Goal: Task Accomplishment & Management: Manage account settings

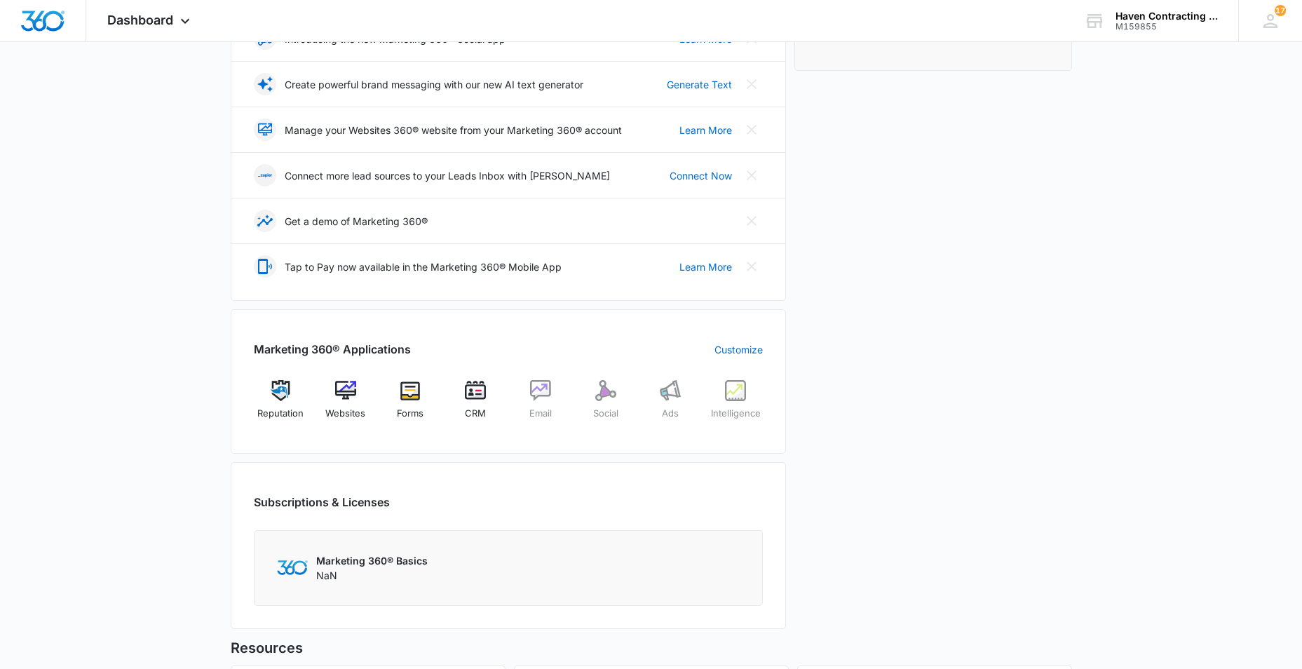
scroll to position [351, 0]
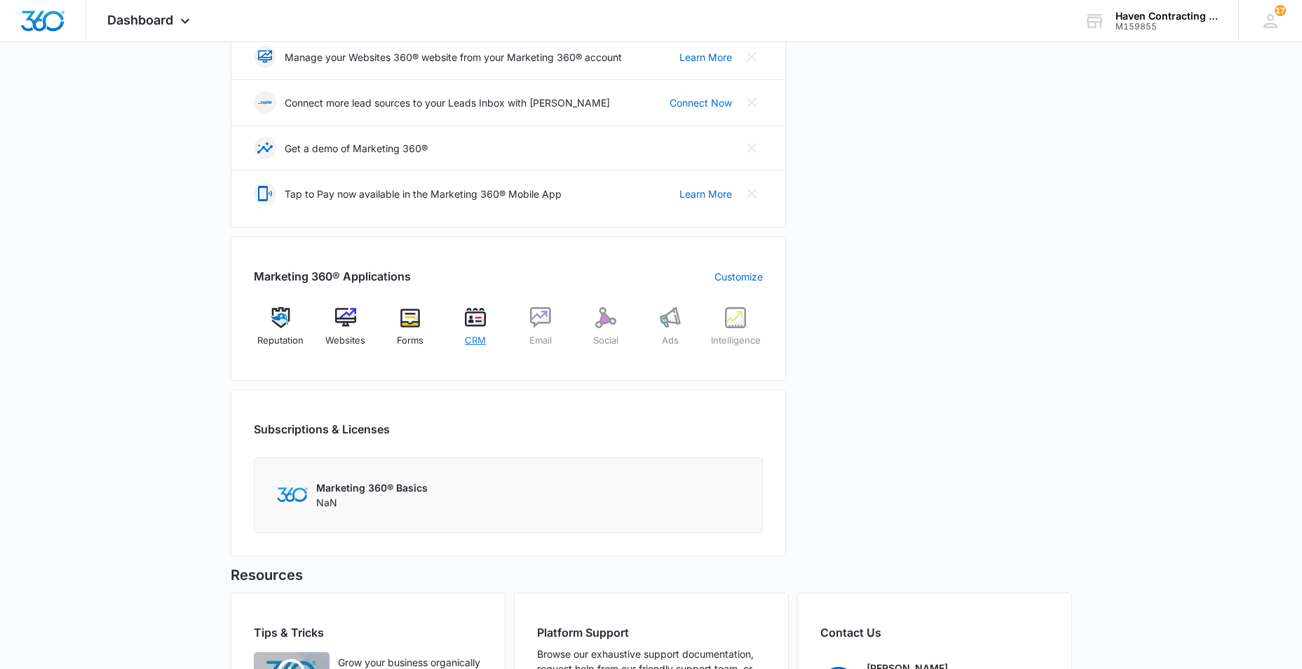
click at [471, 328] on img at bounding box center [475, 317] width 21 height 21
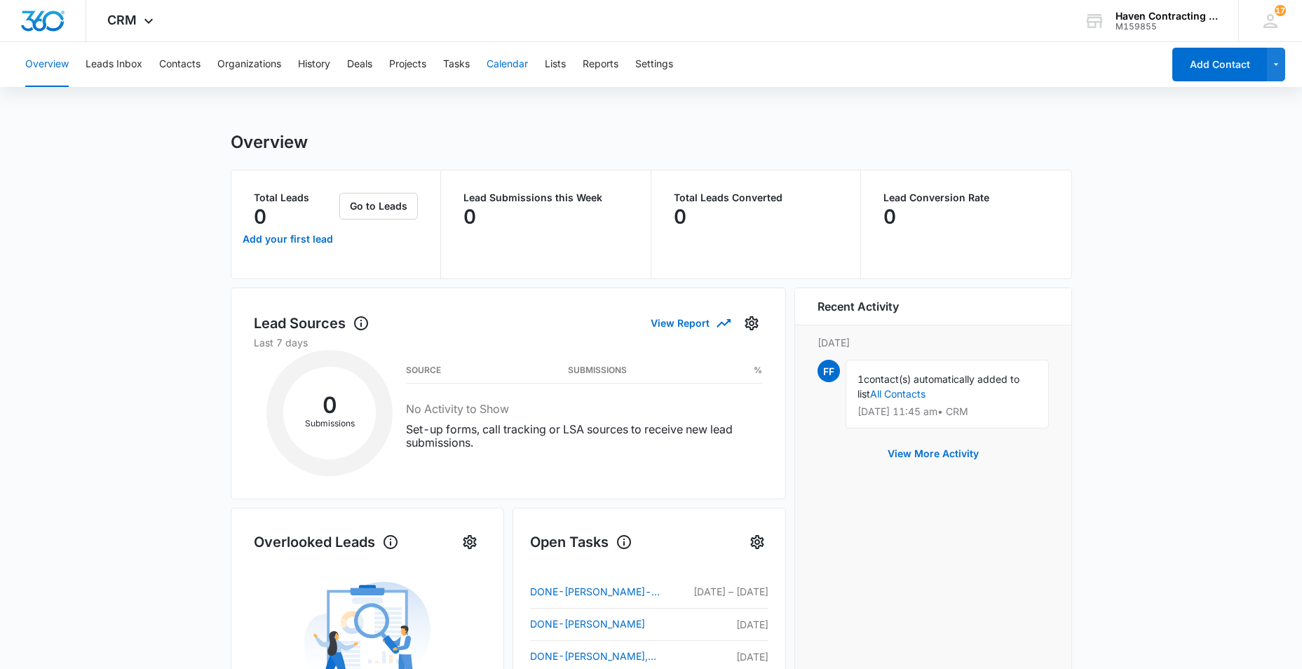
click at [515, 60] on button "Calendar" at bounding box center [507, 64] width 41 height 45
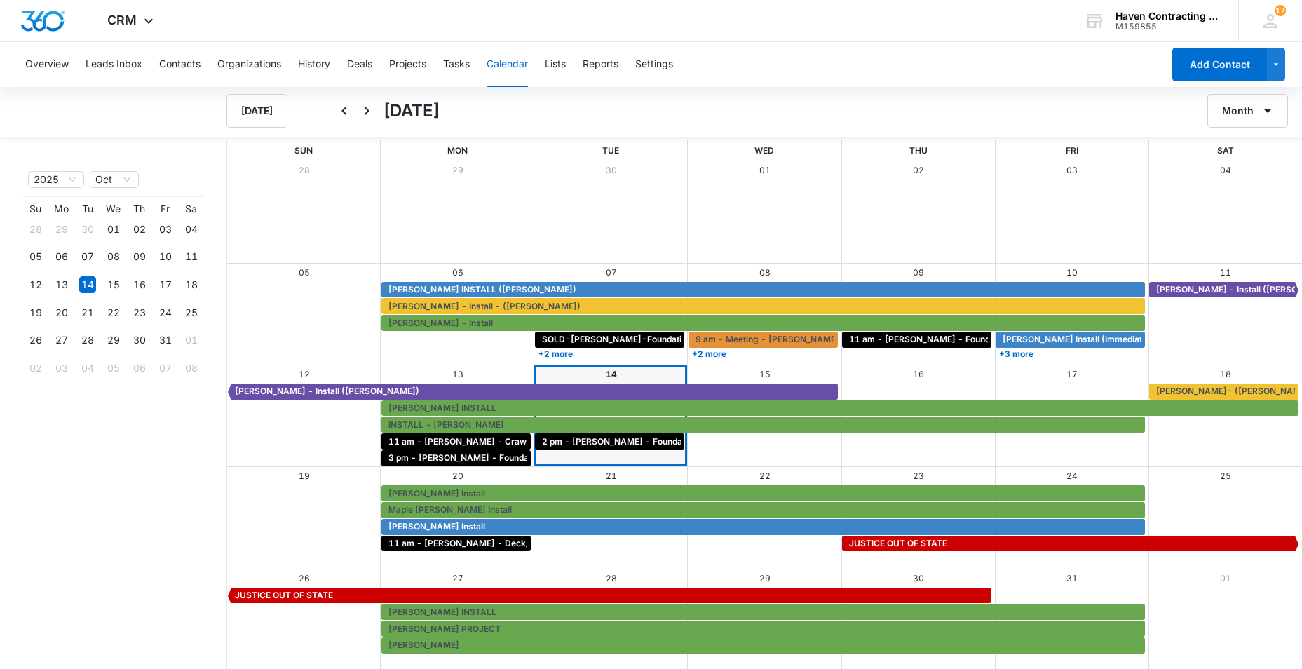
scroll to position [1, 0]
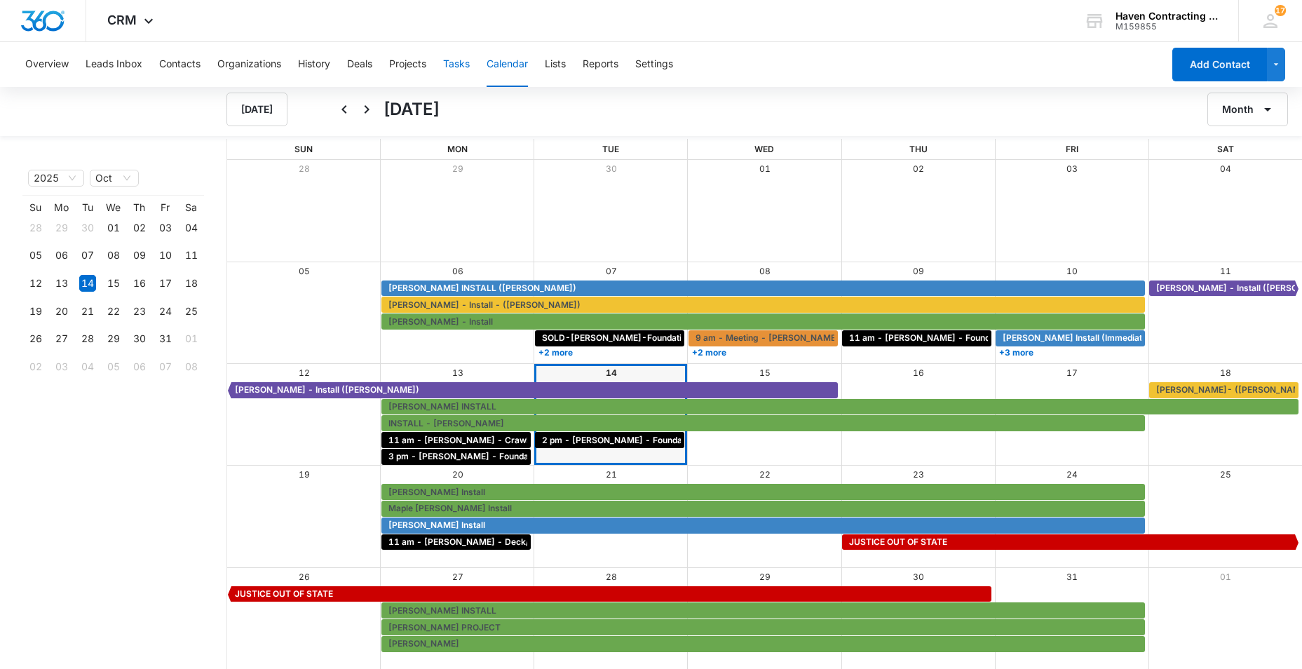
click at [463, 67] on button "Tasks" at bounding box center [456, 64] width 27 height 45
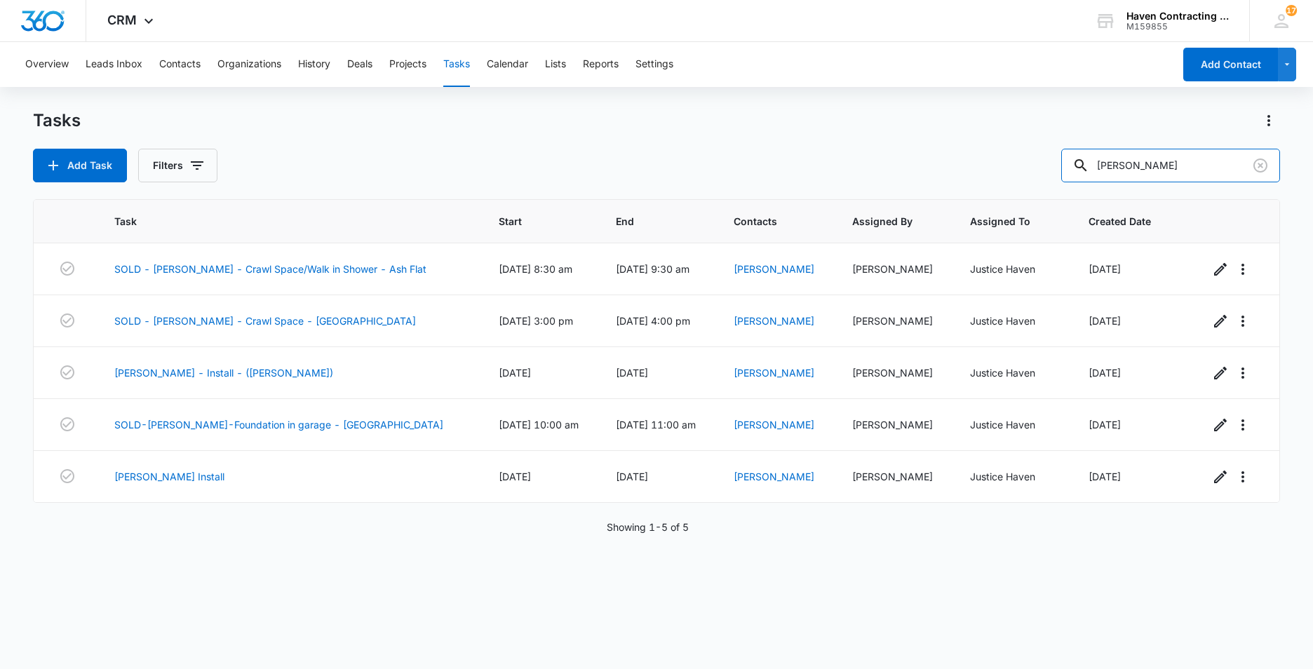
drag, startPoint x: 1154, startPoint y: 171, endPoint x: 807, endPoint y: 205, distance: 348.8
click at [901, 191] on div "Tasks Add Task Filters [PERSON_NAME] Task Start End Contacts Assigned By Assign…" at bounding box center [656, 388] width 1247 height 558
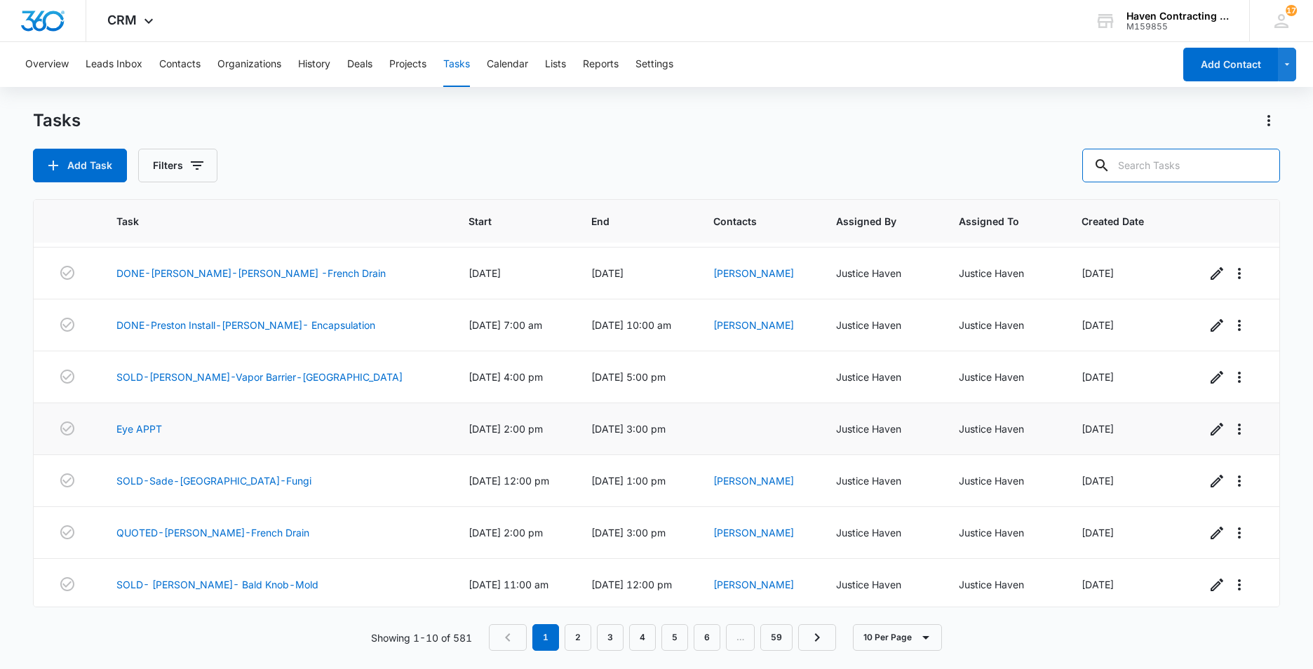
scroll to position [155, 0]
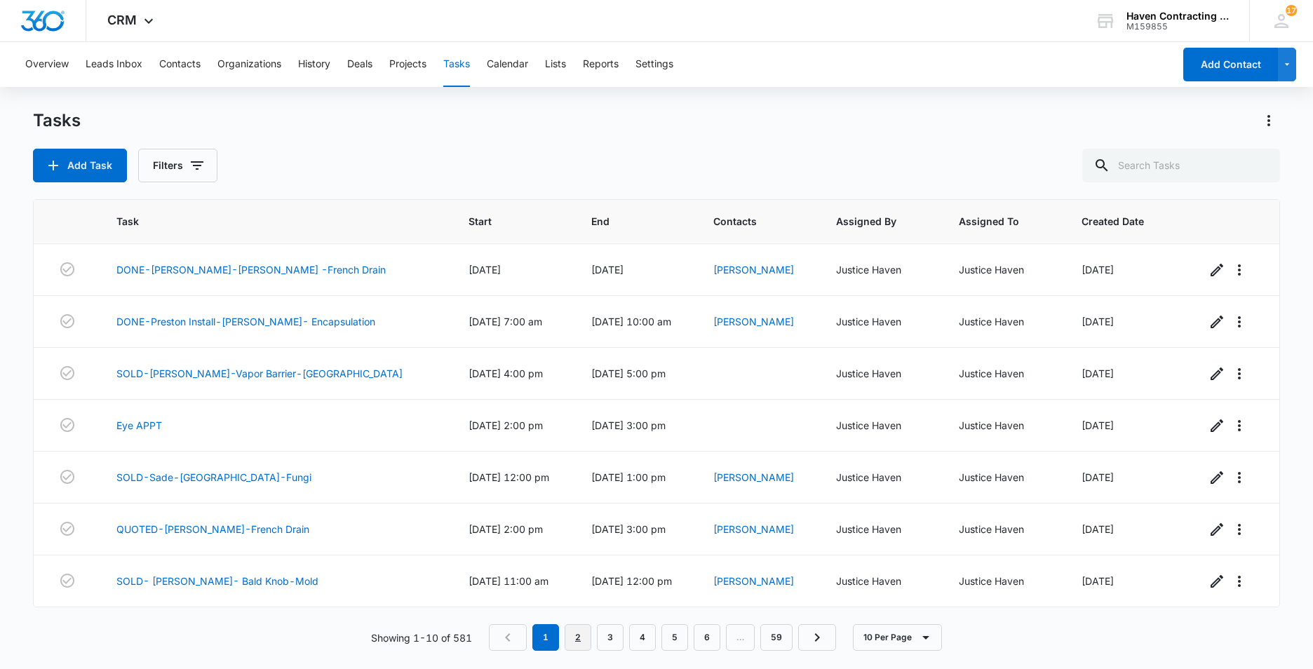
click at [574, 646] on link "2" at bounding box center [578, 637] width 27 height 27
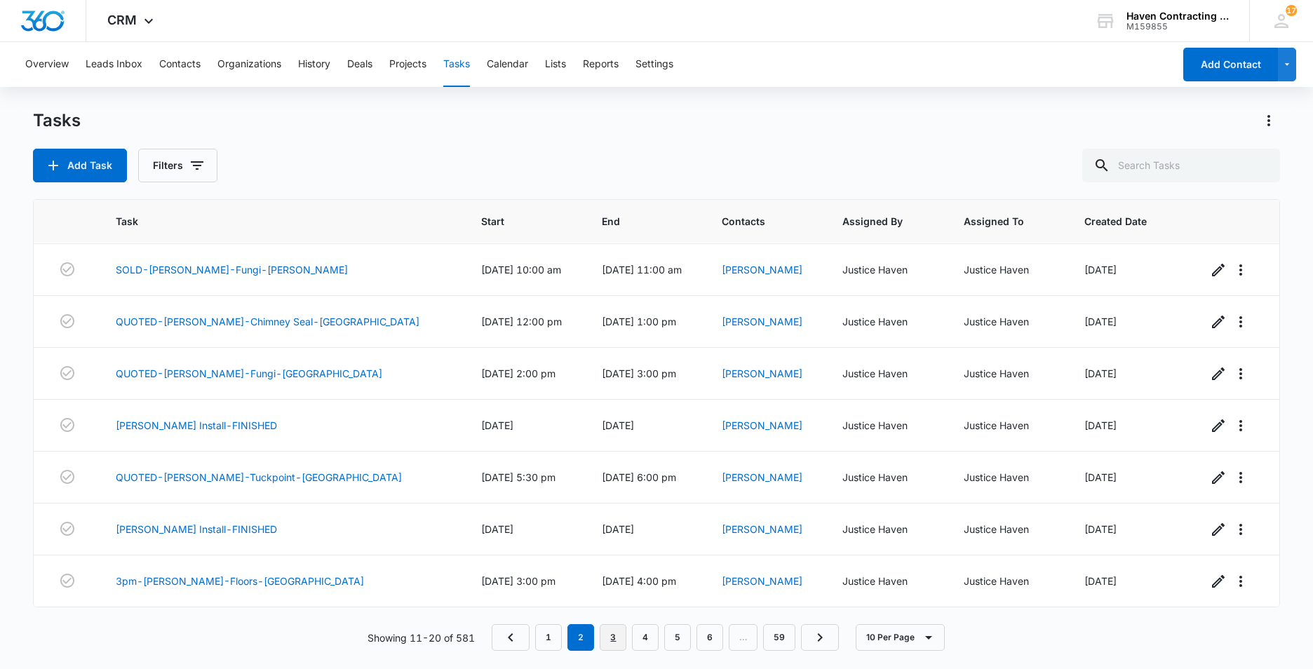
click at [612, 642] on link "3" at bounding box center [613, 637] width 27 height 27
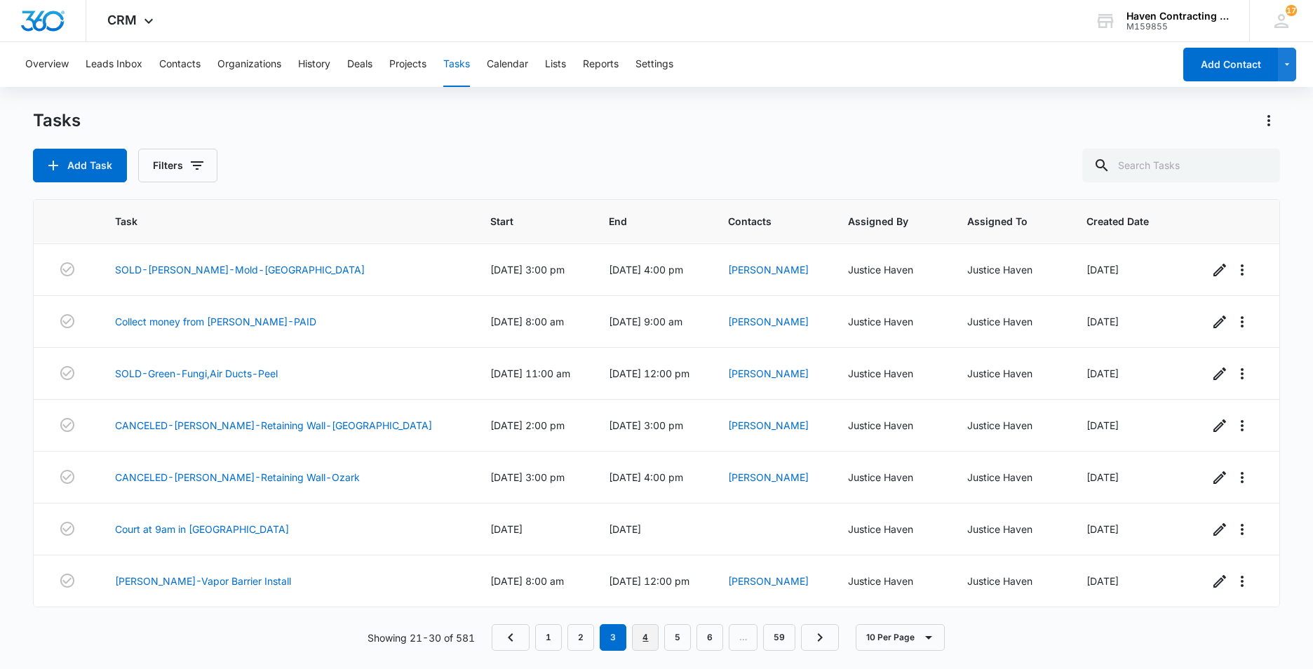
click at [642, 642] on link "4" at bounding box center [645, 637] width 27 height 27
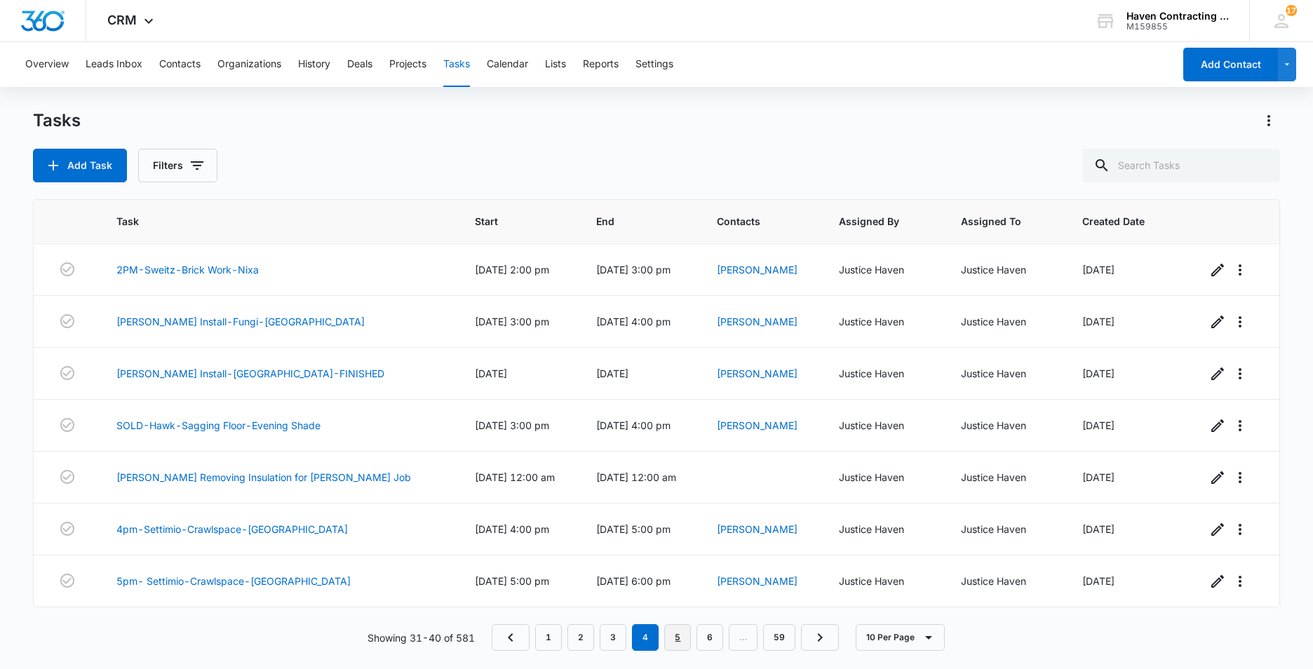
click at [678, 640] on link "5" at bounding box center [677, 637] width 27 height 27
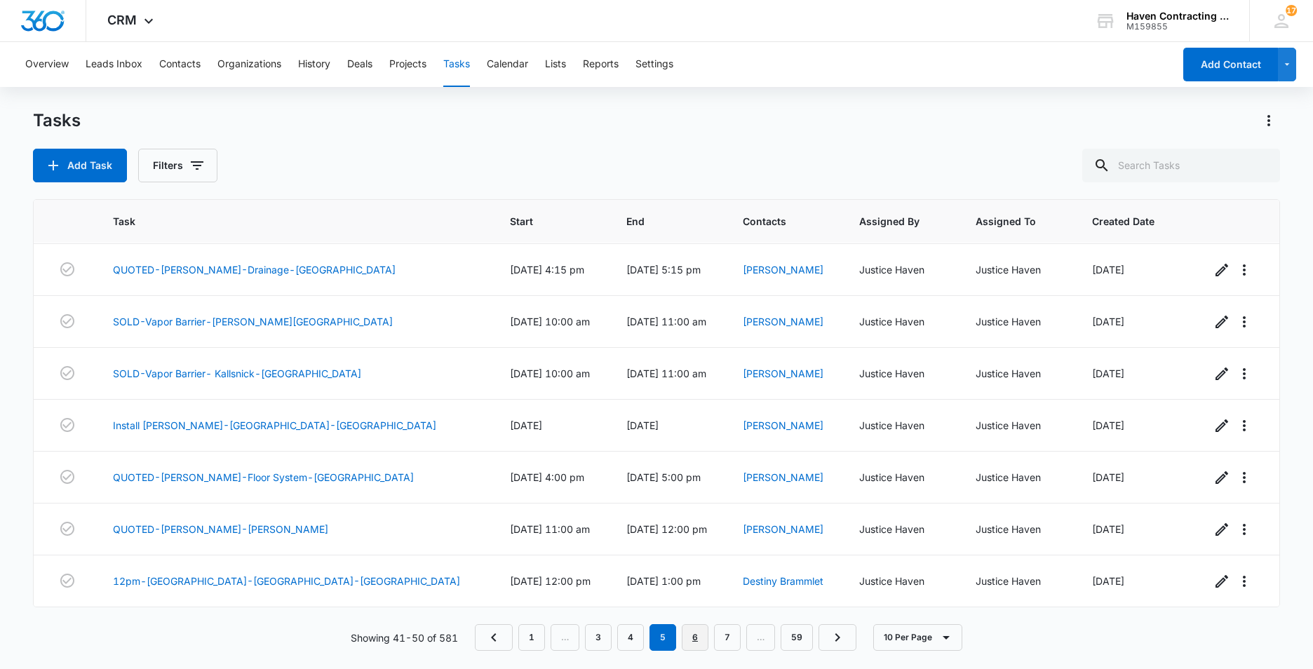
click at [697, 642] on link "6" at bounding box center [695, 637] width 27 height 27
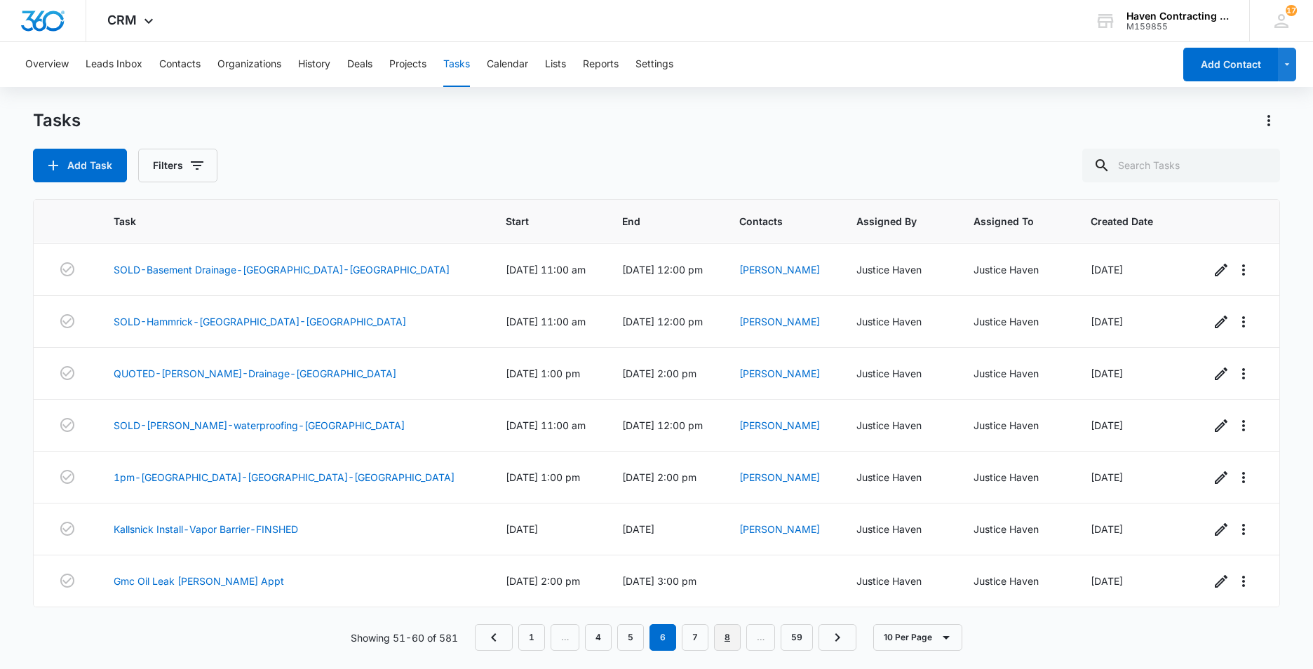
click at [726, 642] on link "8" at bounding box center [727, 637] width 27 height 27
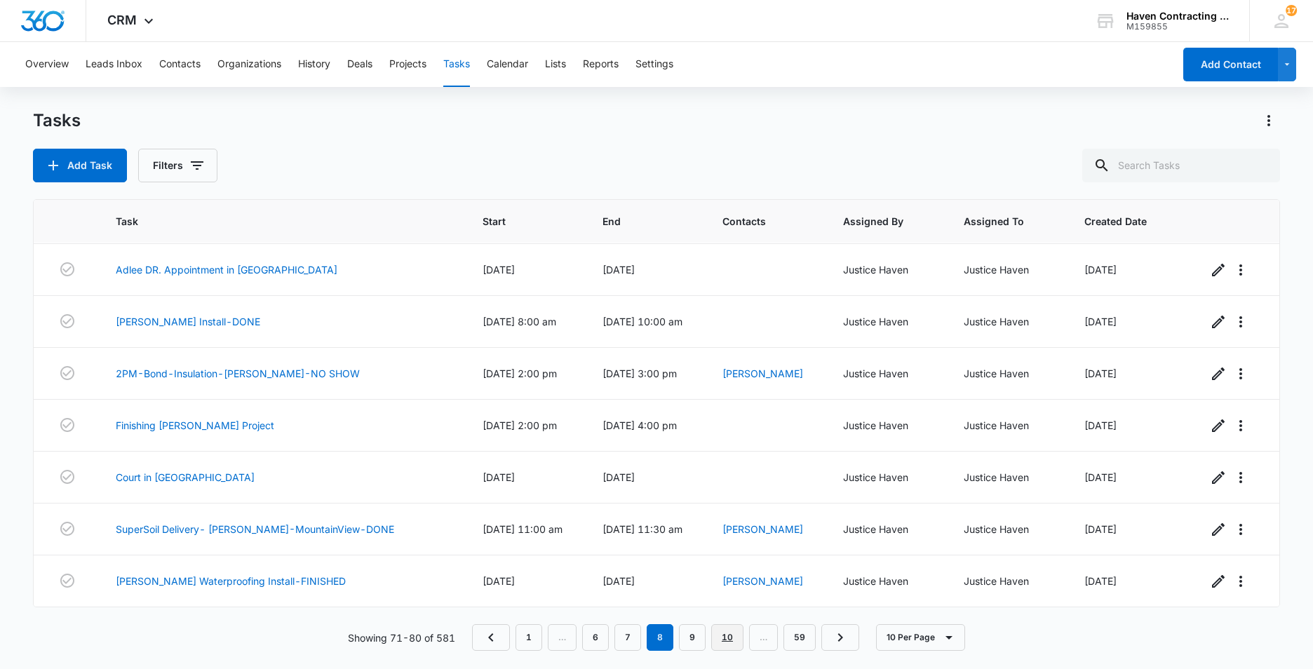
click at [726, 642] on link "10" at bounding box center [727, 637] width 32 height 27
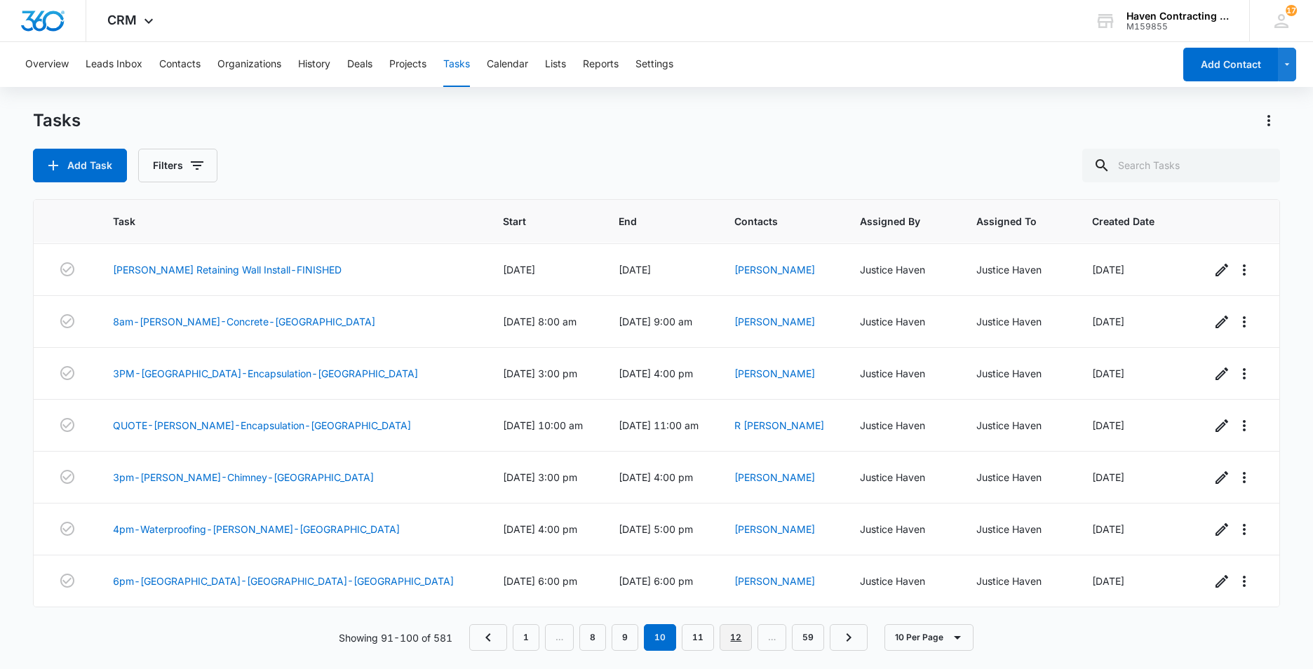
click at [736, 640] on link "12" at bounding box center [736, 637] width 32 height 27
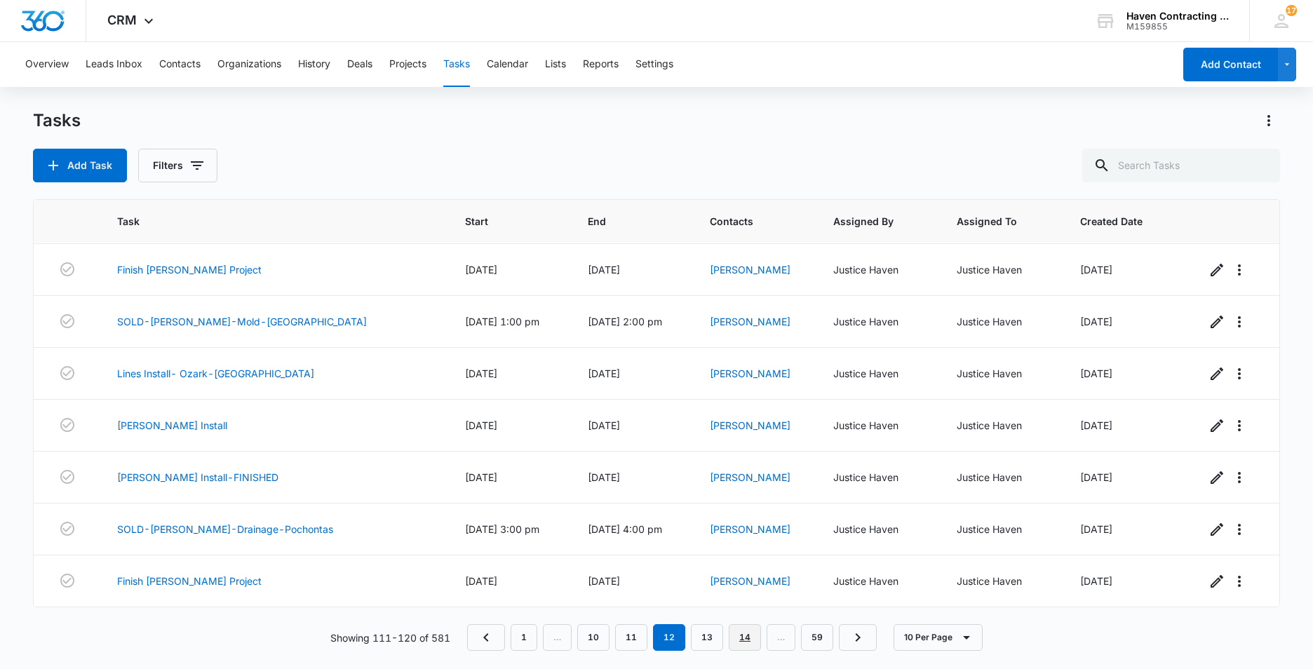
click at [735, 640] on link "14" at bounding box center [745, 637] width 32 height 27
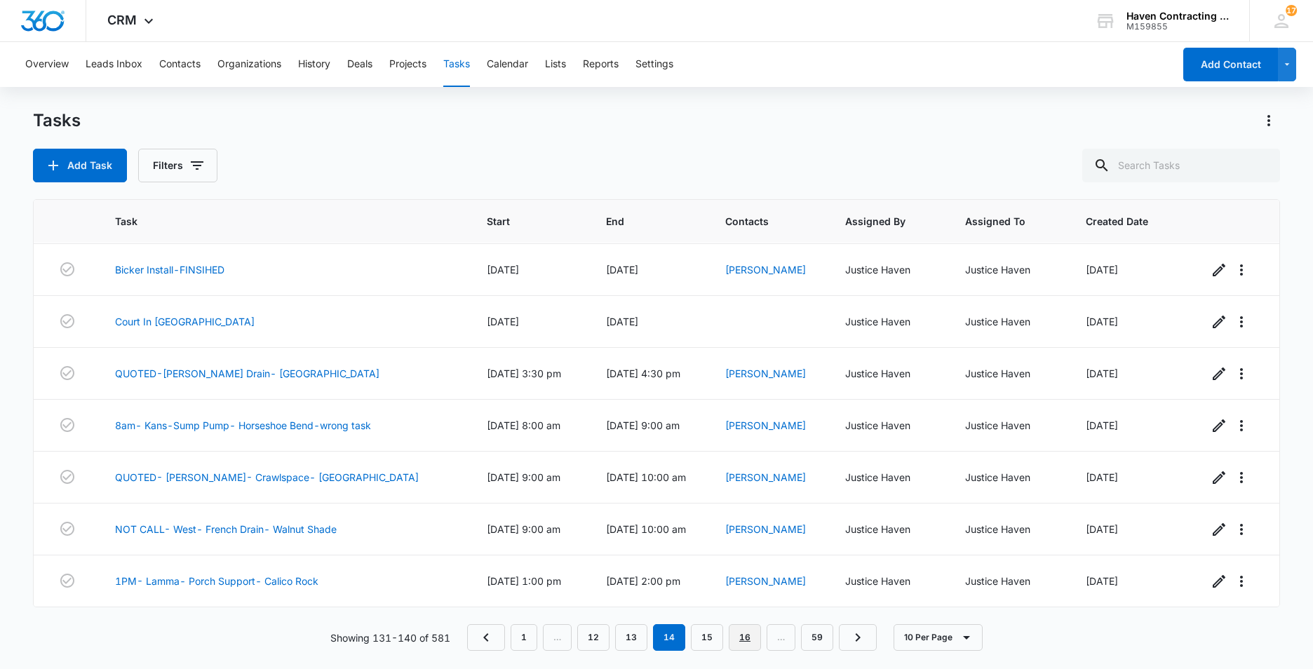
click at [735, 640] on link "16" at bounding box center [745, 637] width 32 height 27
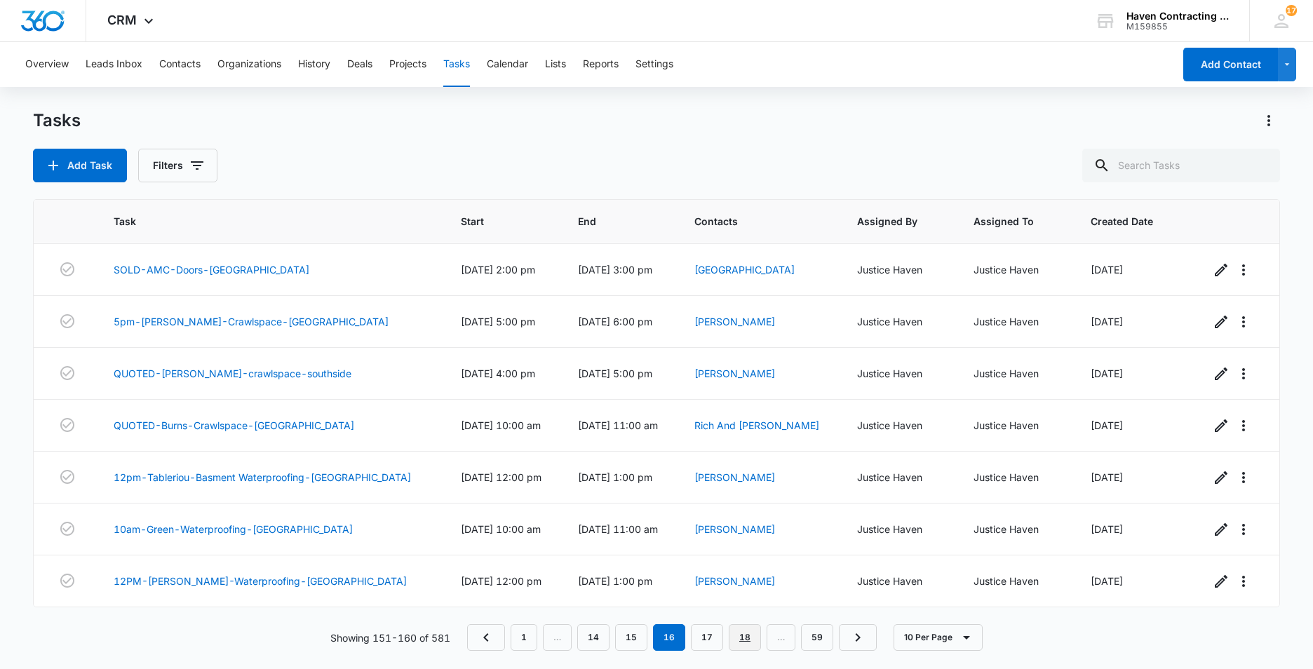
click at [742, 639] on link "18" at bounding box center [745, 637] width 32 height 27
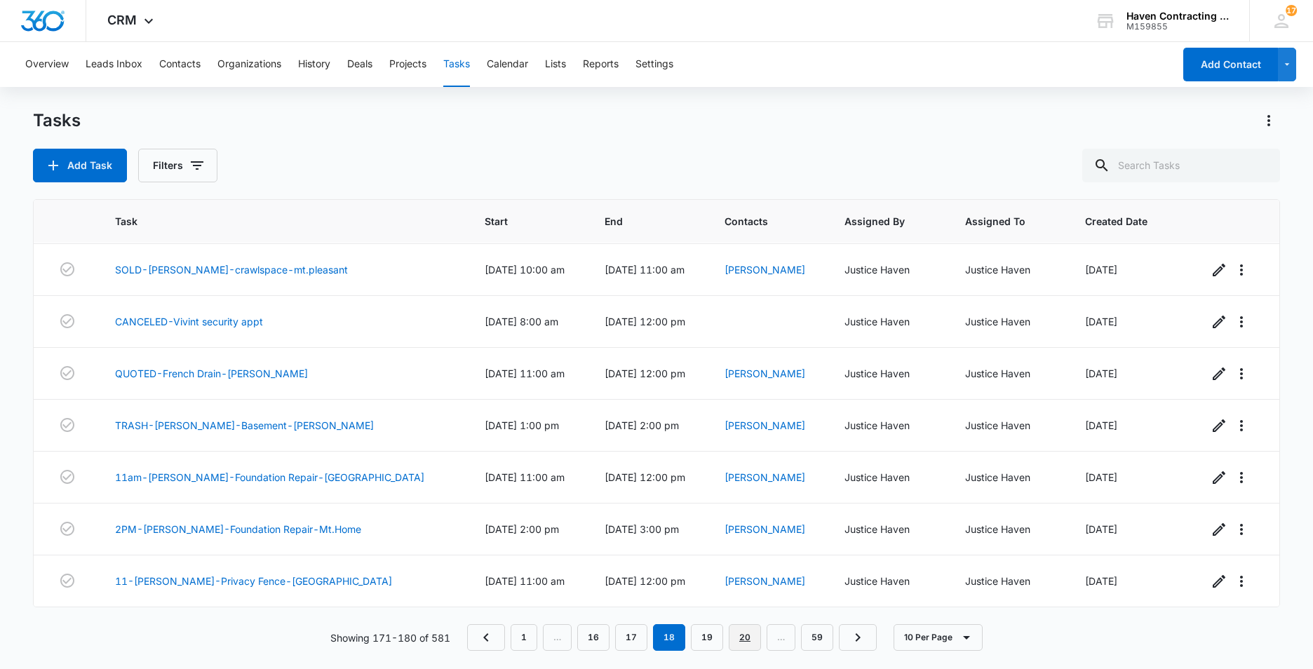
click at [740, 636] on link "20" at bounding box center [745, 637] width 32 height 27
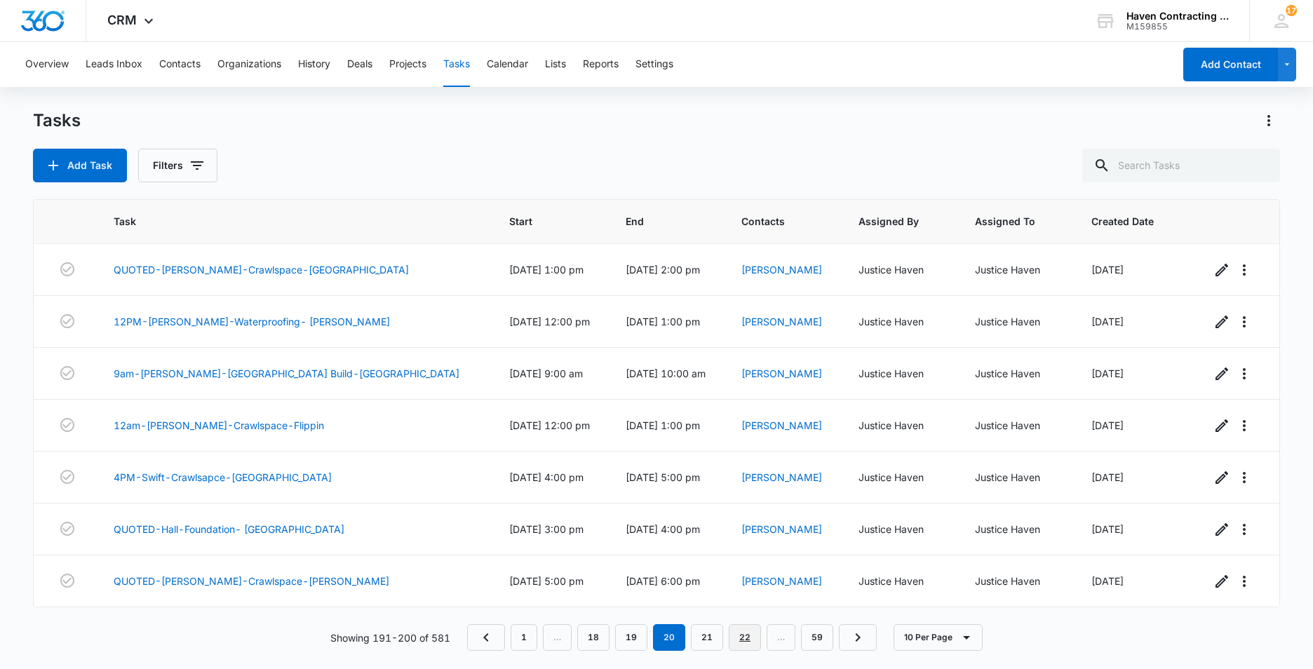
click at [740, 635] on link "22" at bounding box center [745, 637] width 32 height 27
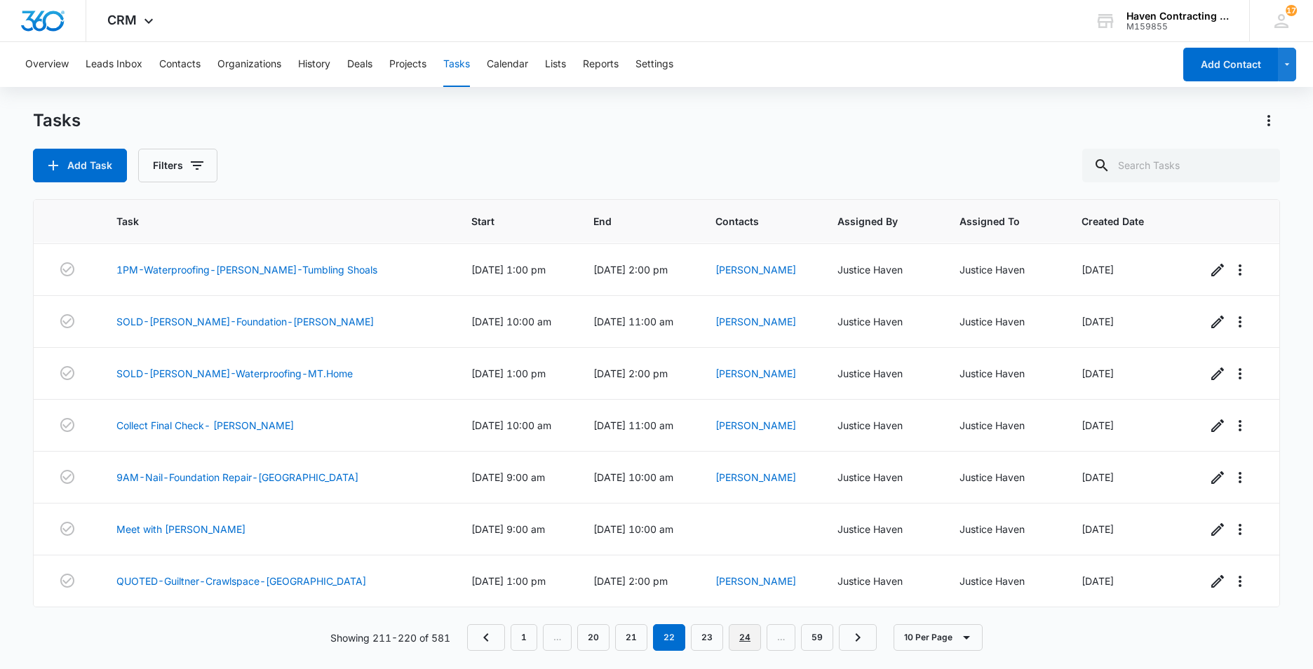
click at [740, 630] on link "24" at bounding box center [745, 637] width 32 height 27
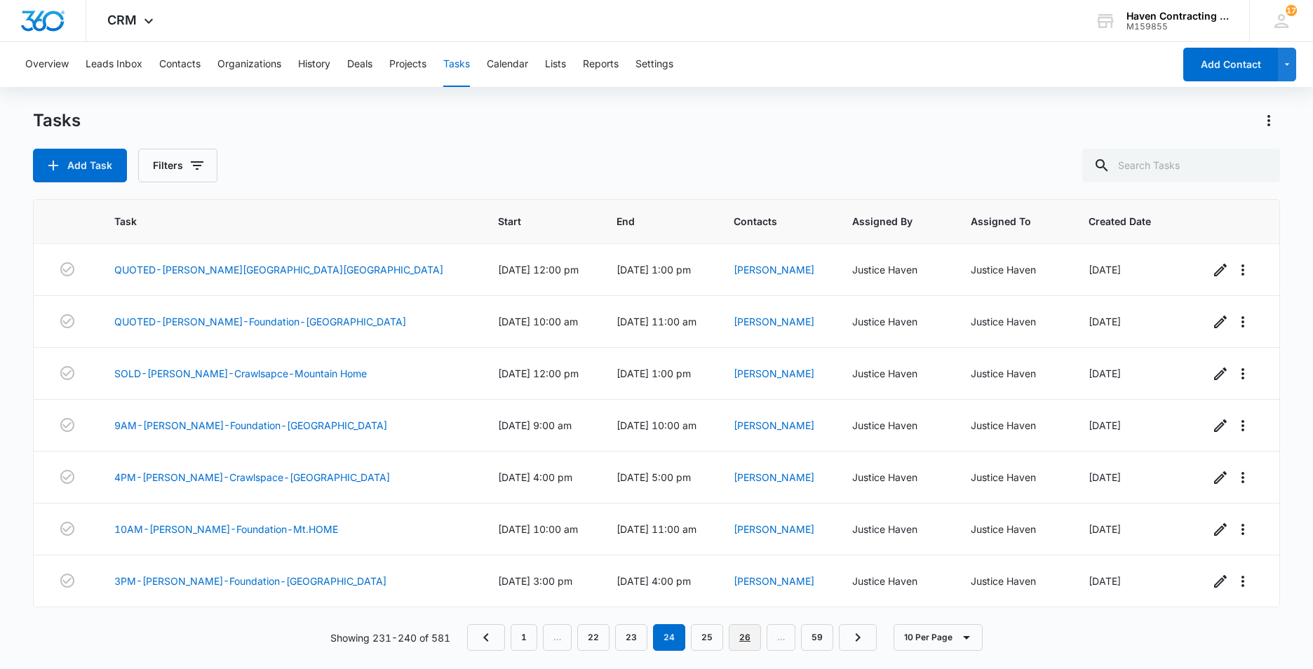
click at [743, 635] on link "26" at bounding box center [745, 637] width 32 height 27
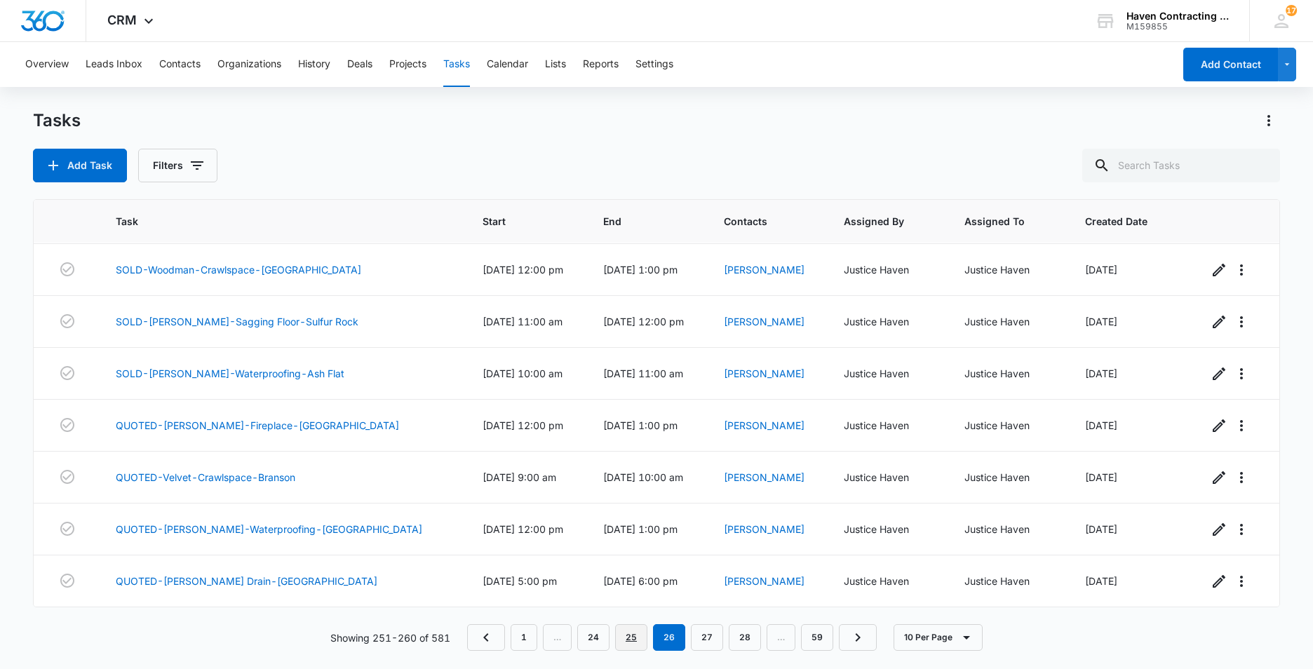
click at [631, 640] on link "25" at bounding box center [631, 637] width 32 height 27
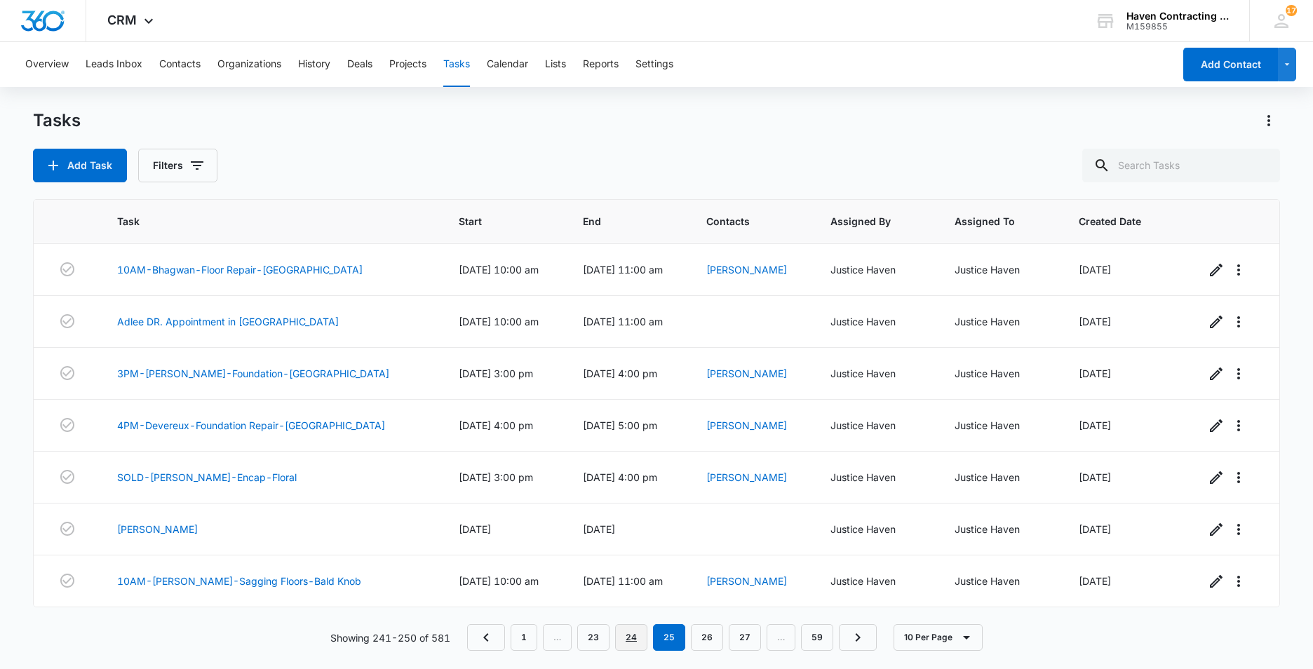
click at [626, 636] on link "24" at bounding box center [631, 637] width 32 height 27
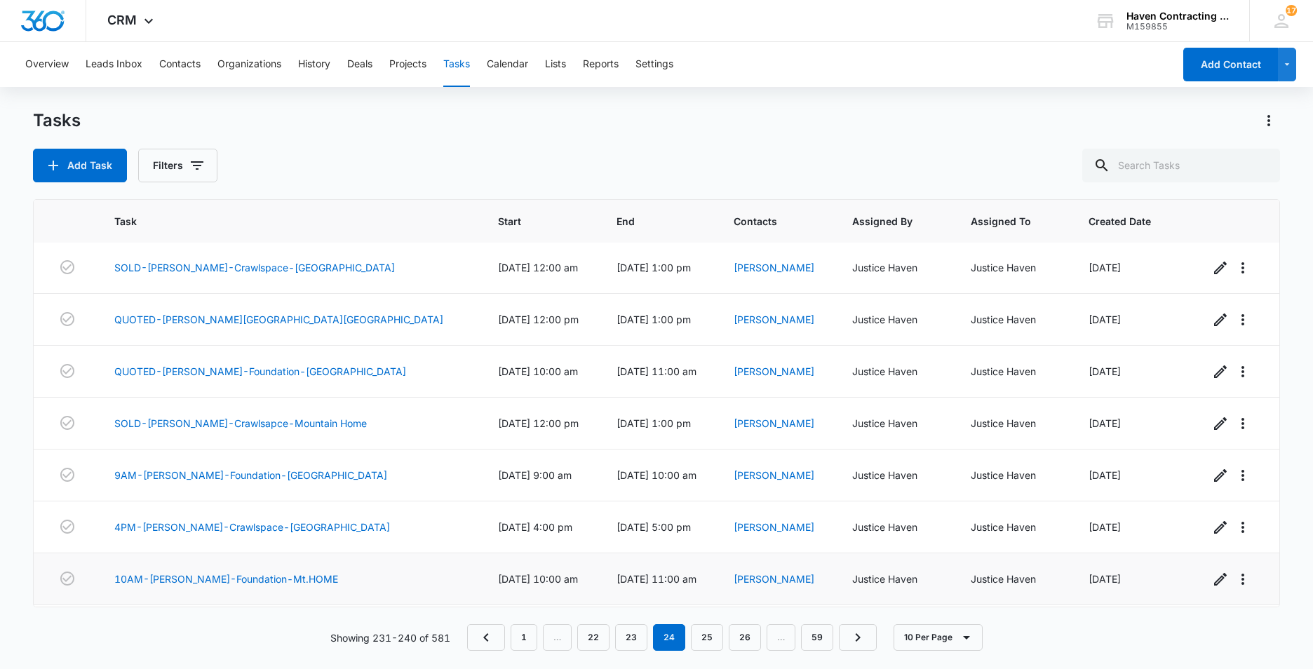
scroll to position [0, 0]
click at [700, 633] on link "25" at bounding box center [707, 637] width 32 height 27
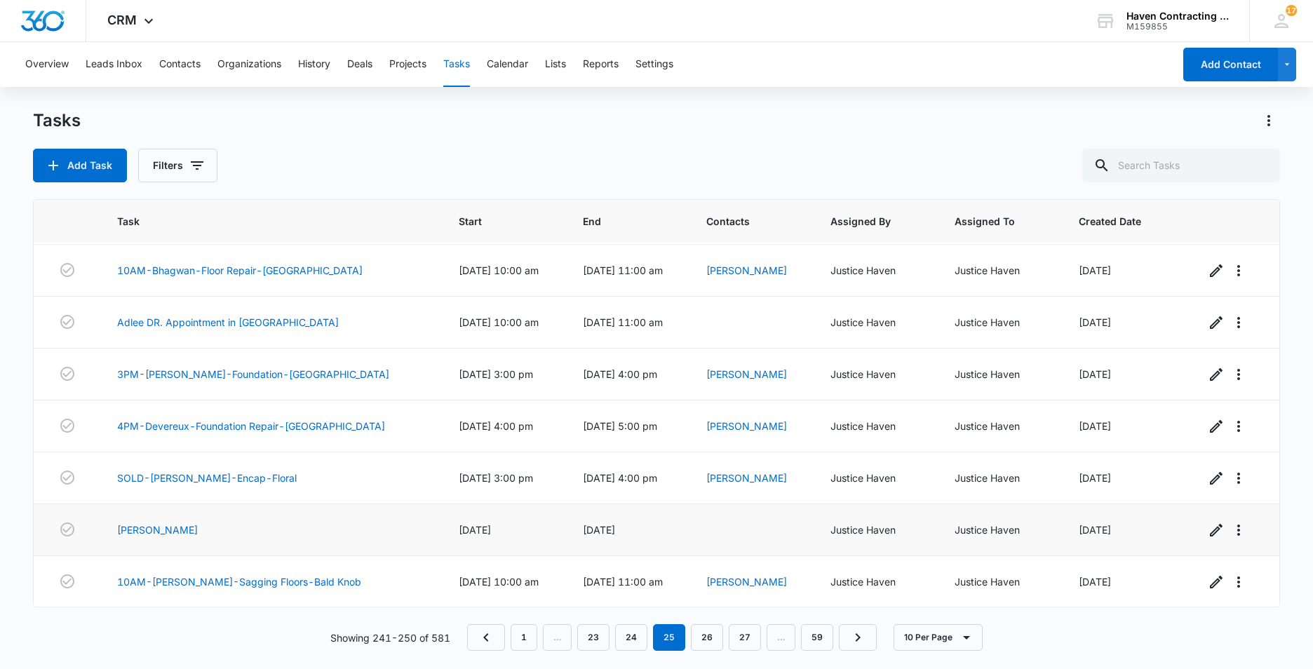
scroll to position [155, 0]
click at [706, 638] on link "26" at bounding box center [707, 637] width 32 height 27
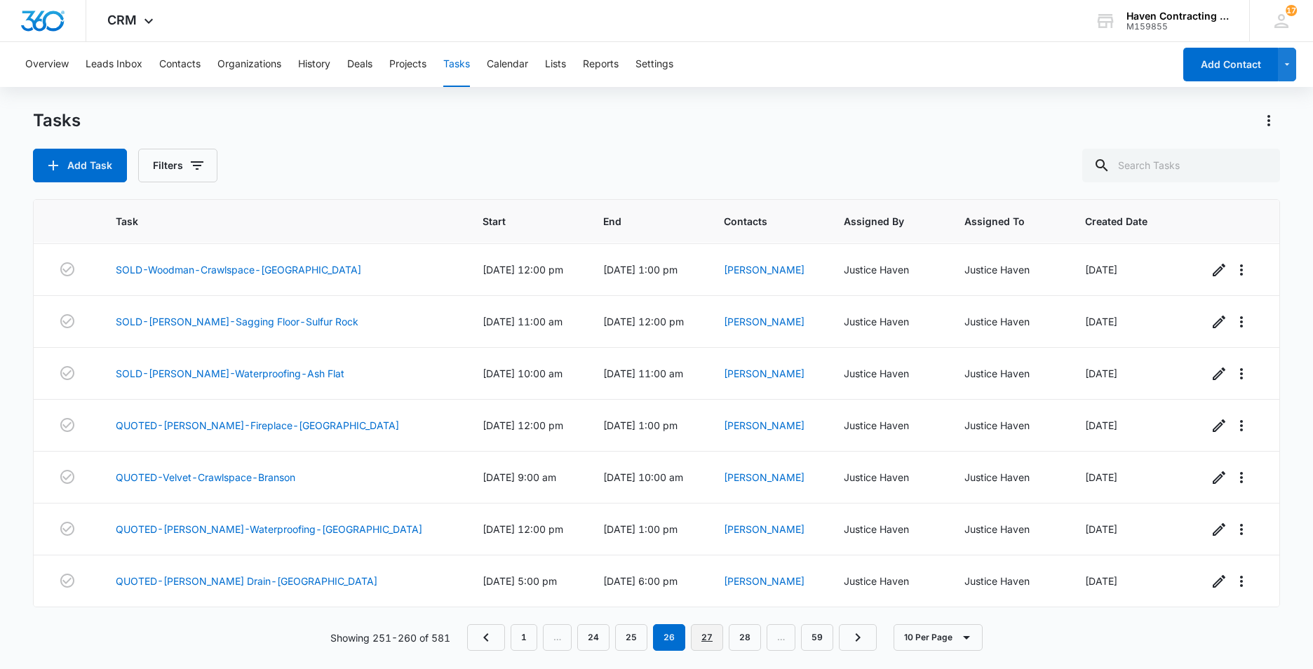
click at [709, 638] on link "27" at bounding box center [707, 637] width 32 height 27
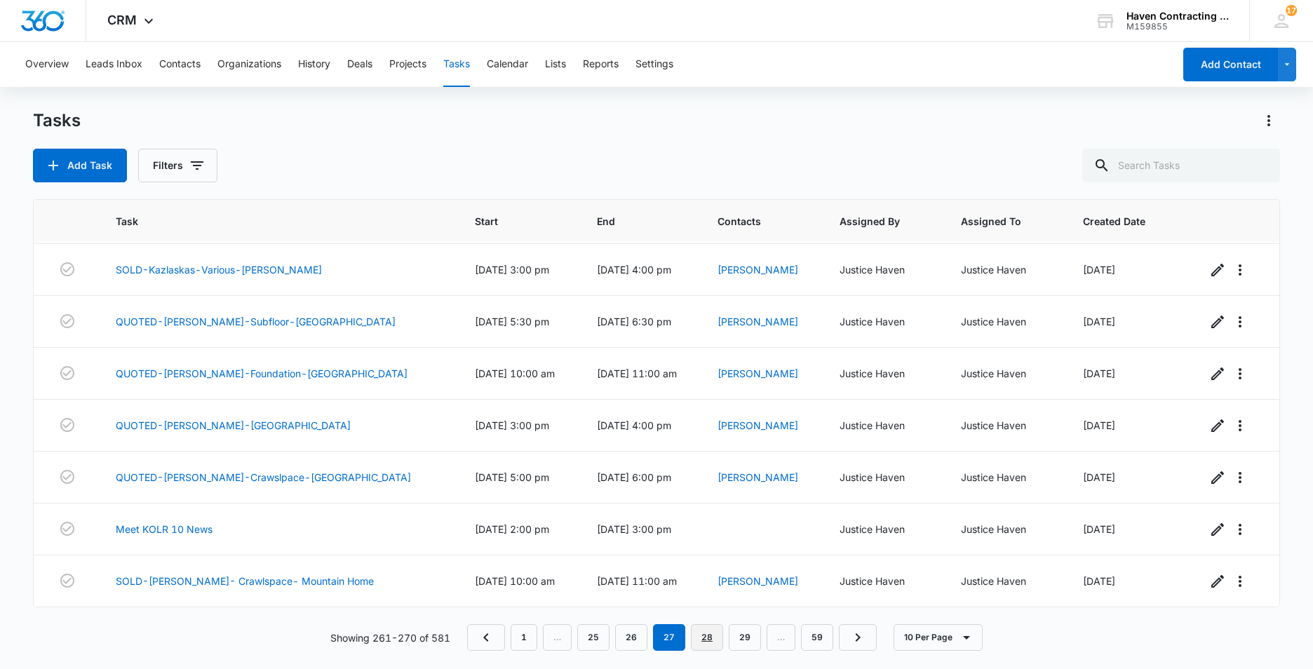
drag, startPoint x: 705, startPoint y: 637, endPoint x: 688, endPoint y: 636, distance: 16.8
click at [703, 637] on link "28" at bounding box center [707, 637] width 32 height 27
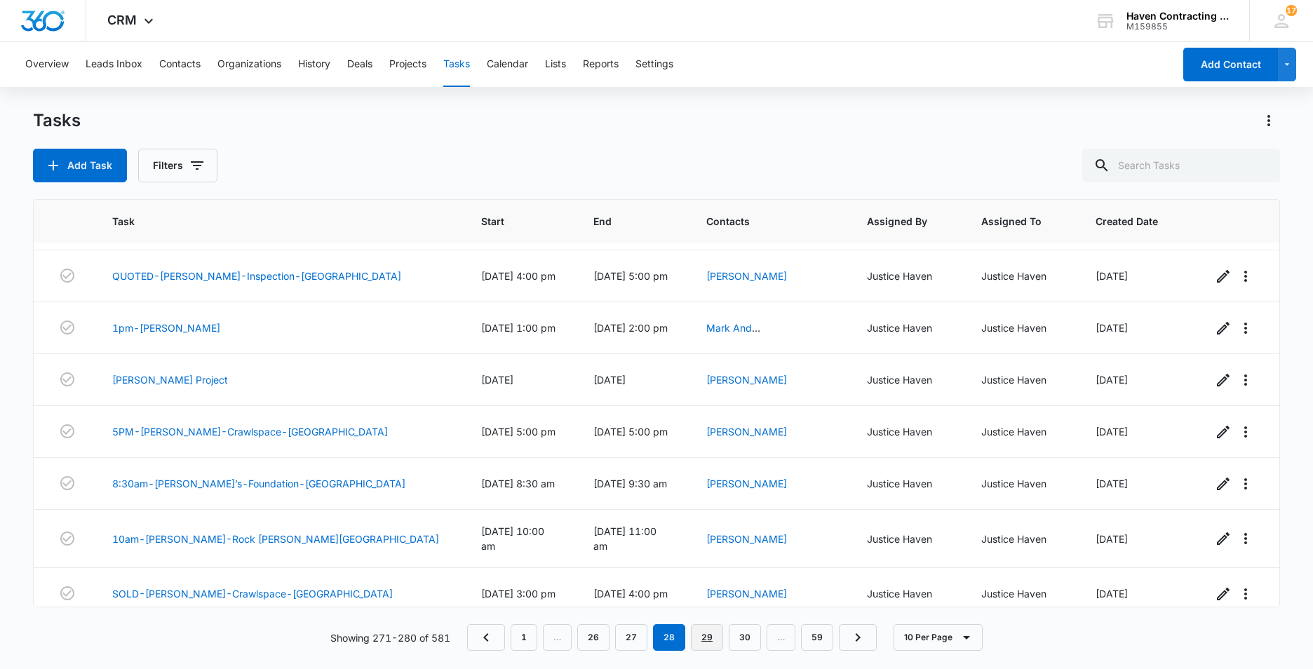
click at [703, 642] on link "29" at bounding box center [707, 637] width 32 height 27
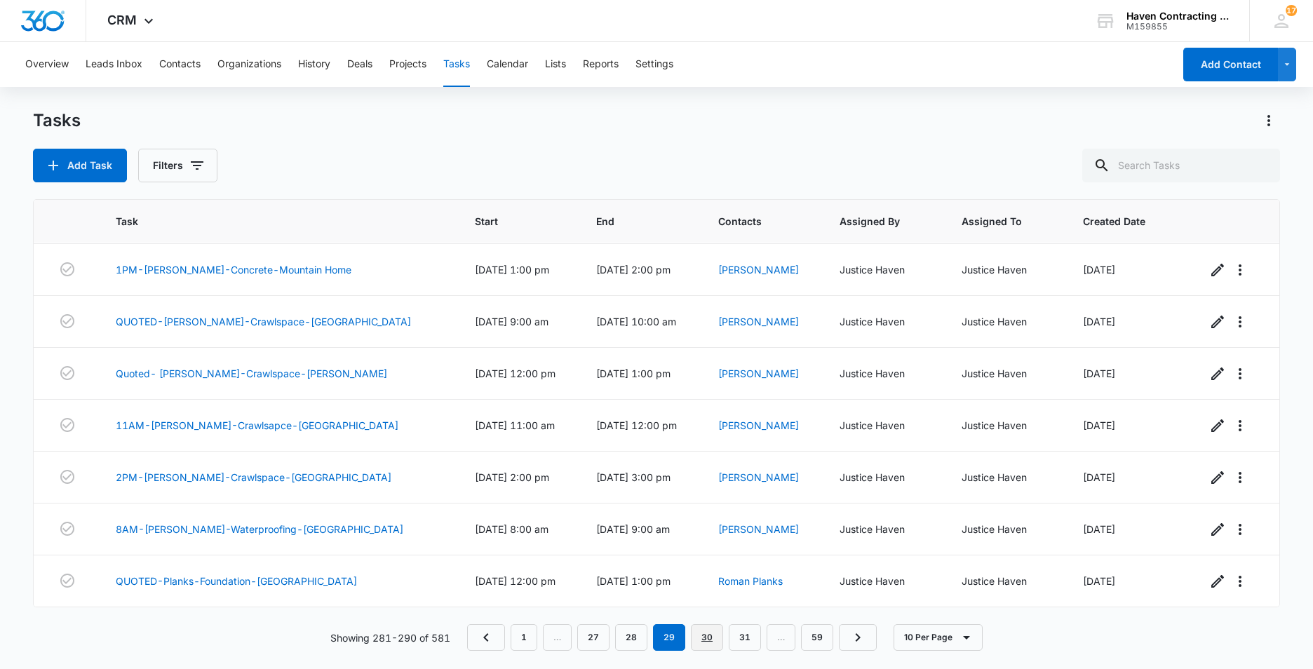
click at [706, 642] on link "30" at bounding box center [707, 637] width 32 height 27
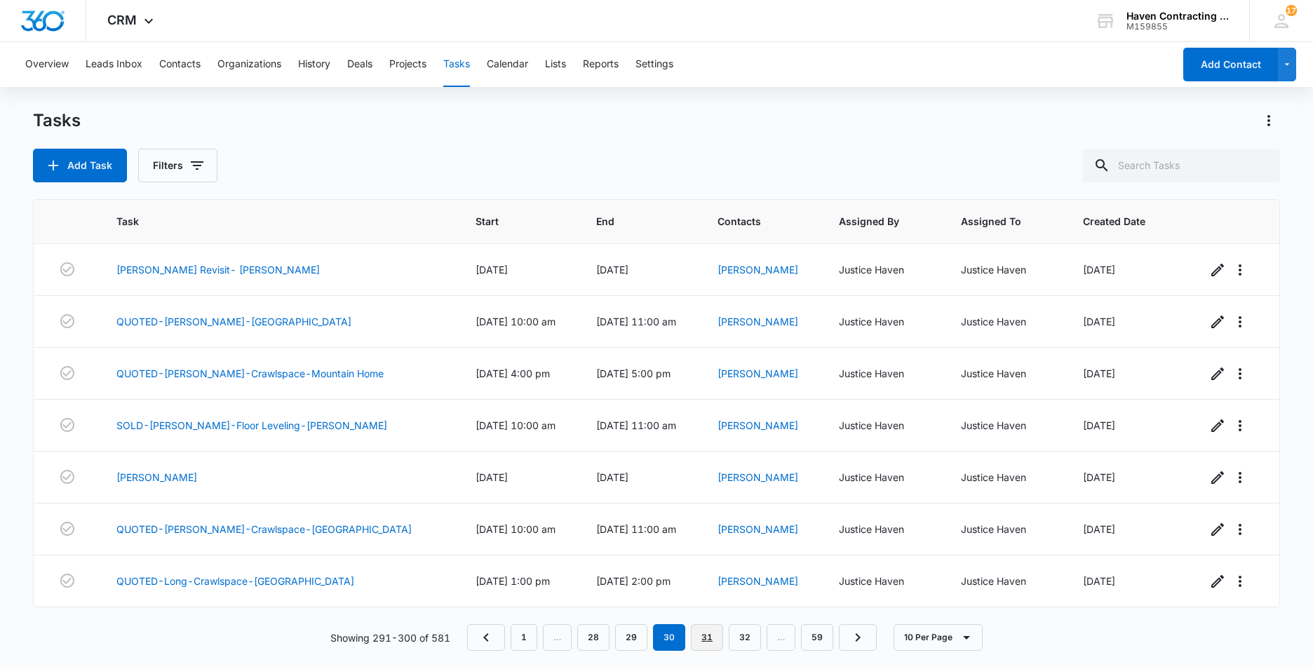
click at [703, 642] on link "31" at bounding box center [707, 637] width 32 height 27
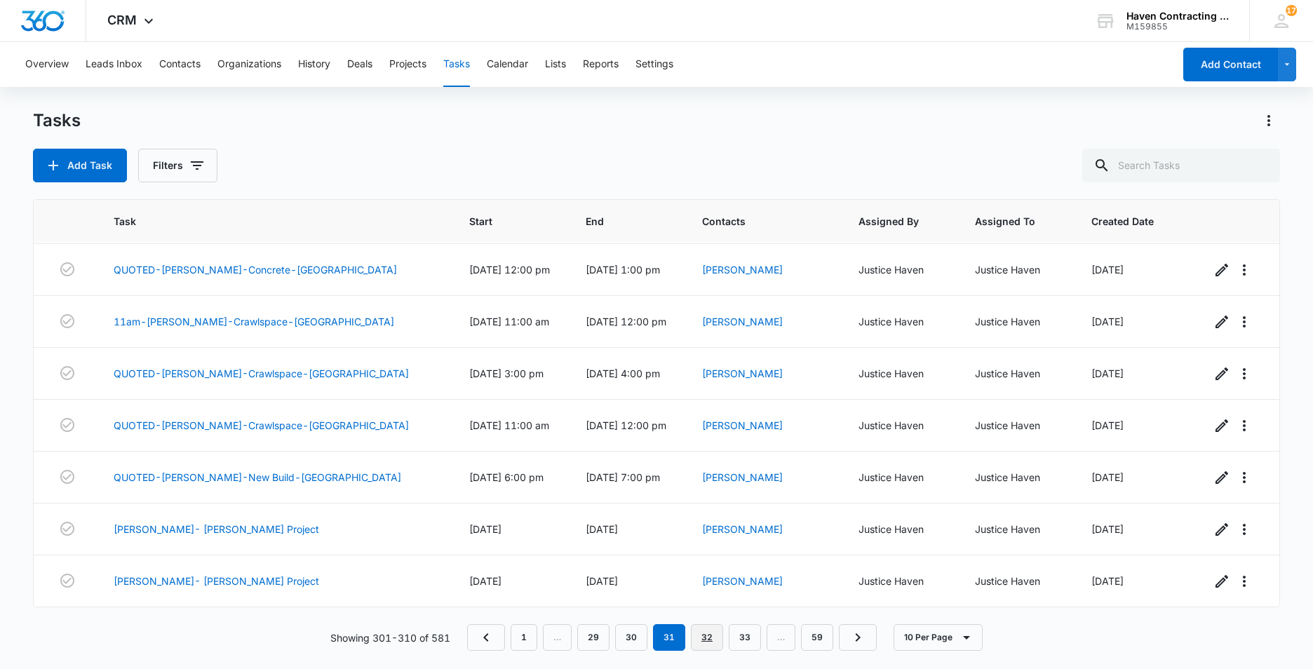
click at [709, 636] on link "32" at bounding box center [707, 637] width 32 height 27
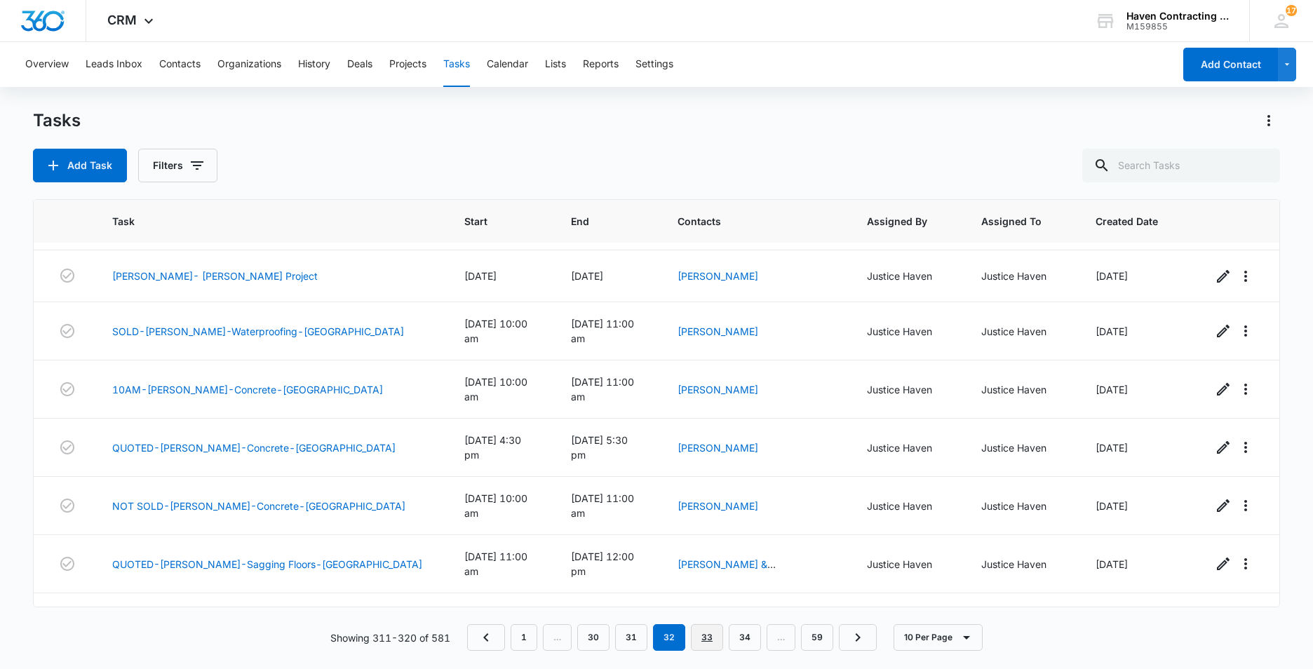
click at [706, 640] on link "33" at bounding box center [707, 637] width 32 height 27
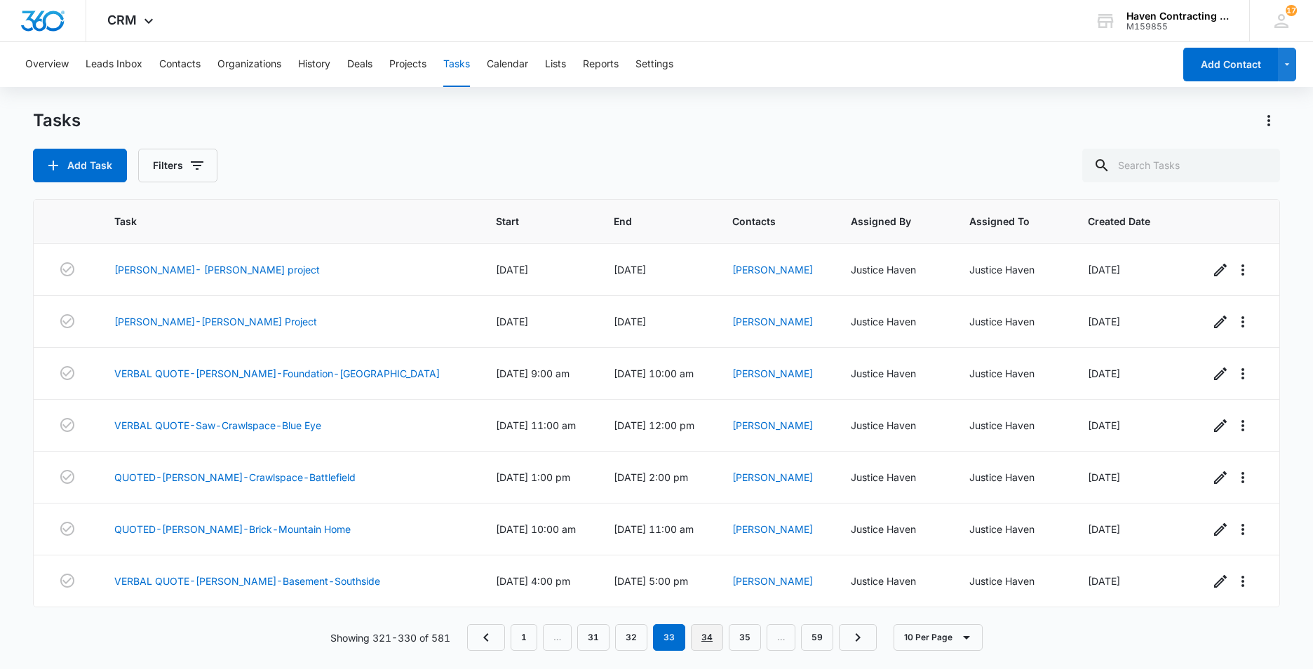
click at [707, 637] on link "34" at bounding box center [707, 637] width 32 height 27
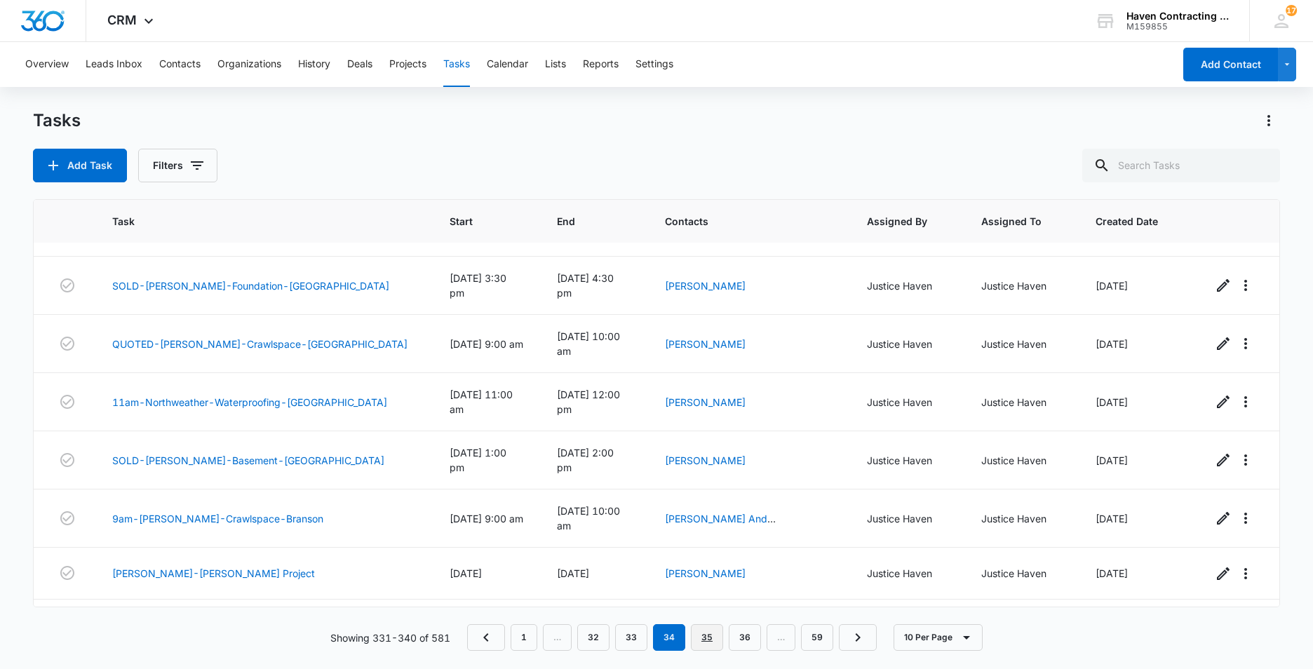
click at [708, 638] on link "35" at bounding box center [707, 637] width 32 height 27
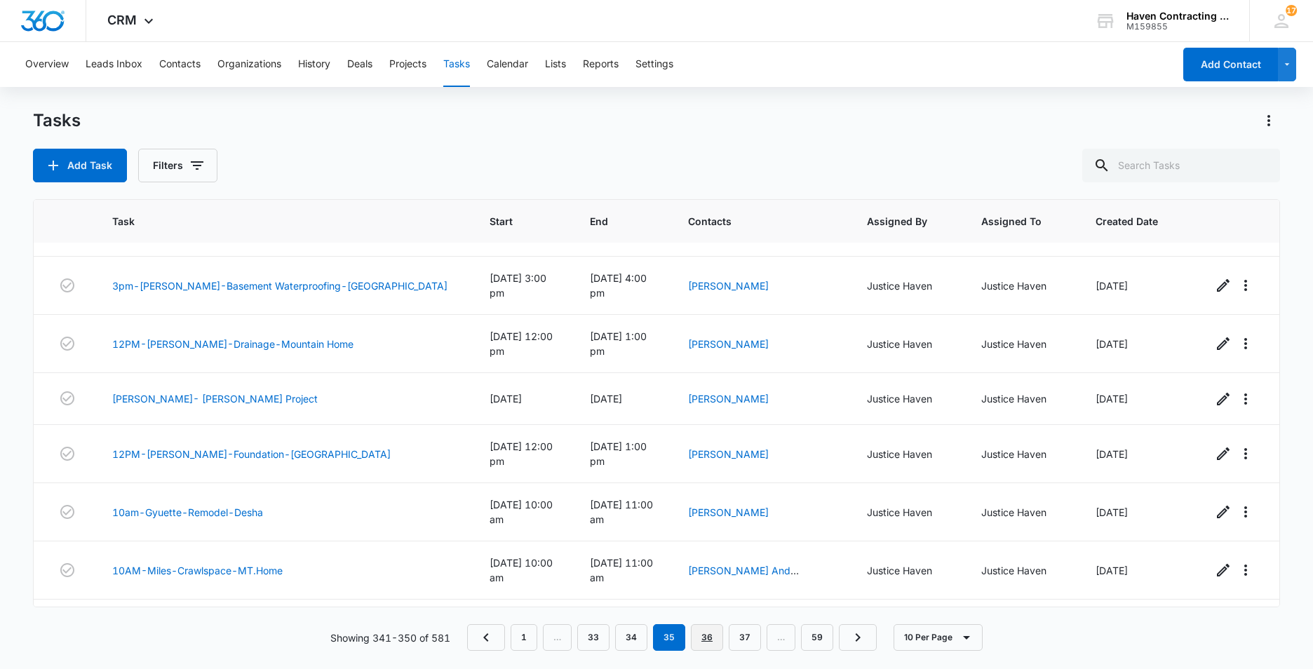
click at [705, 638] on link "36" at bounding box center [707, 637] width 32 height 27
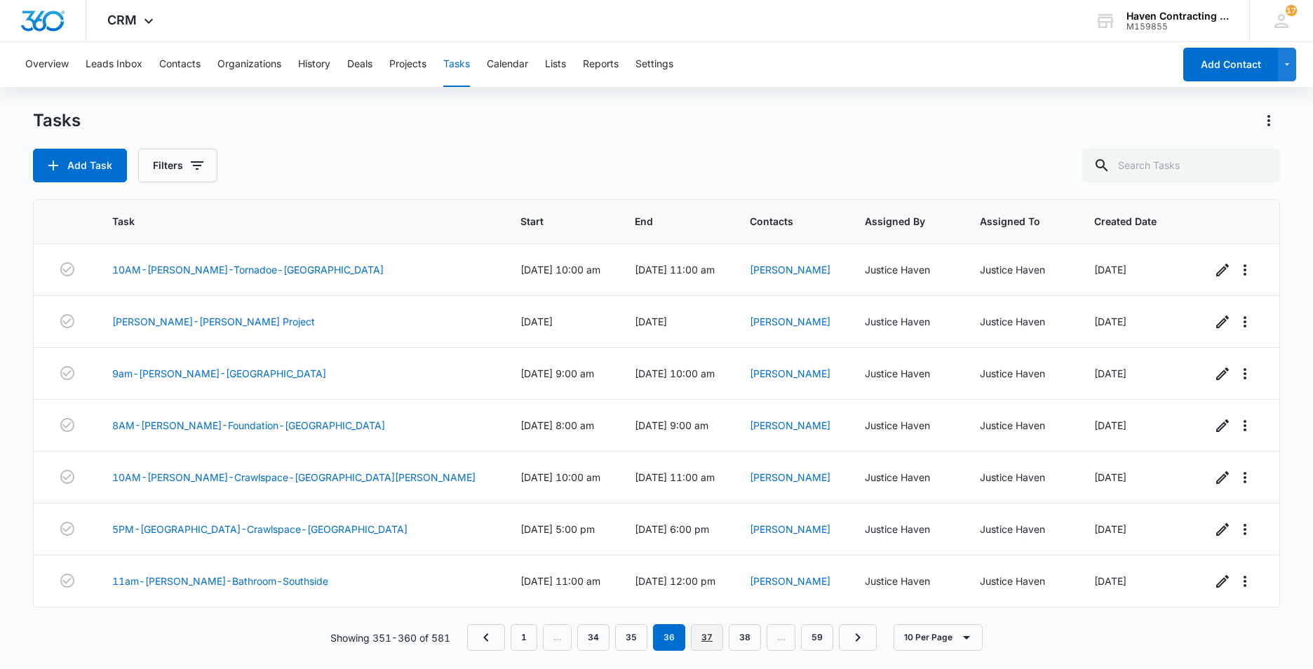
click at [713, 637] on link "37" at bounding box center [707, 637] width 32 height 27
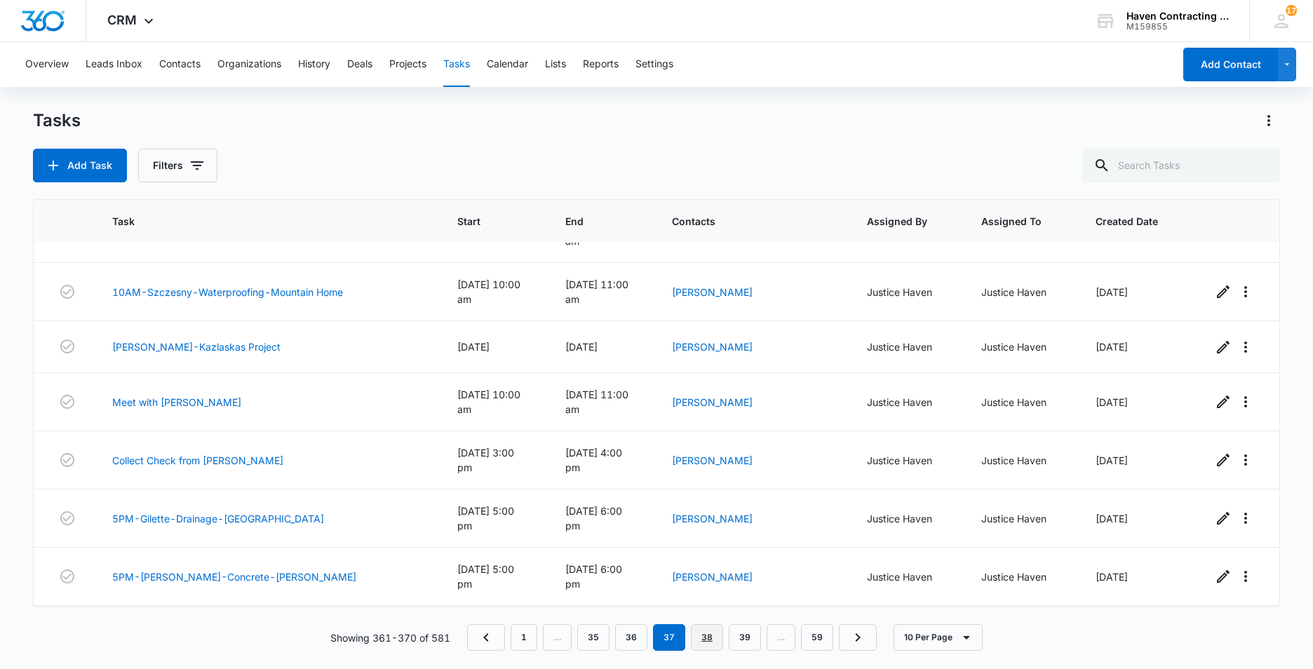
click at [708, 642] on link "38" at bounding box center [707, 637] width 32 height 27
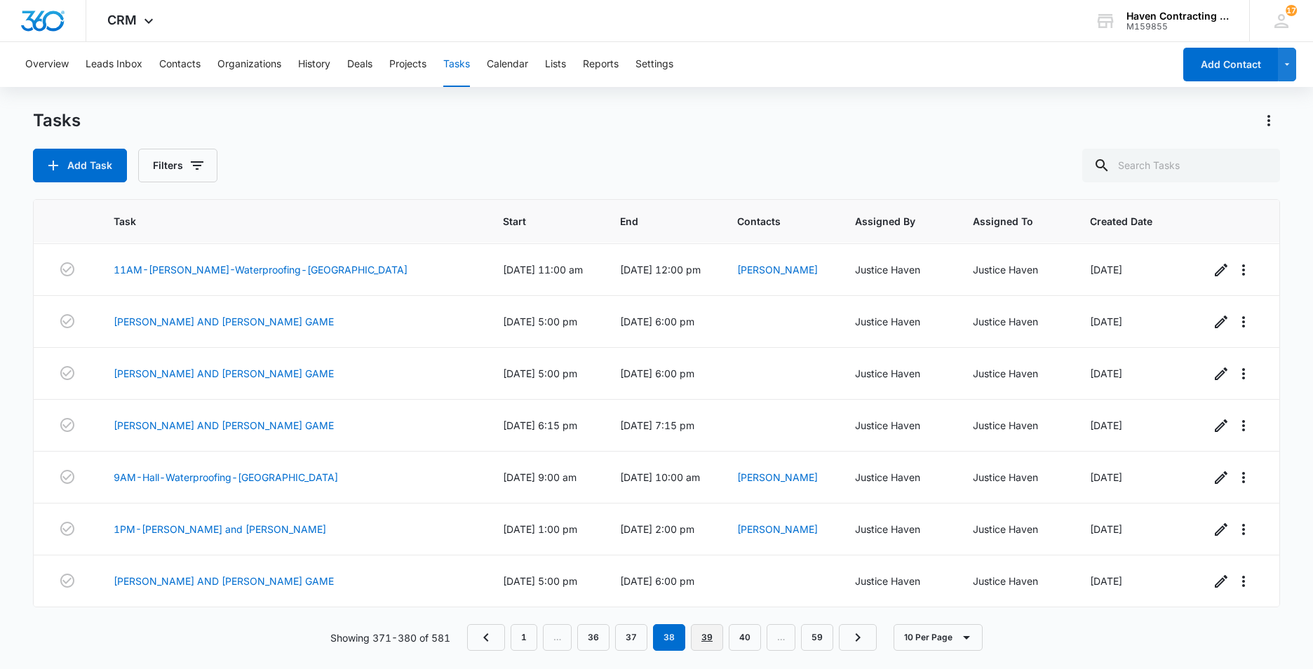
click at [711, 632] on link "39" at bounding box center [707, 637] width 32 height 27
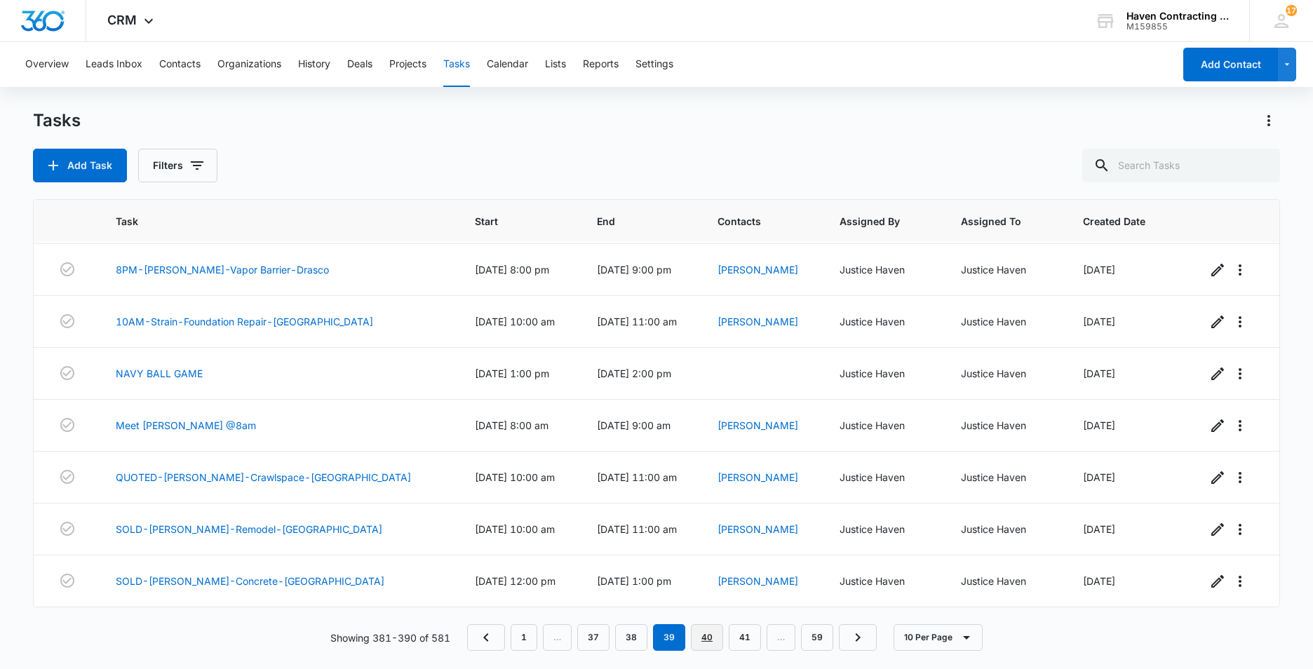
click at [709, 635] on link "40" at bounding box center [707, 637] width 32 height 27
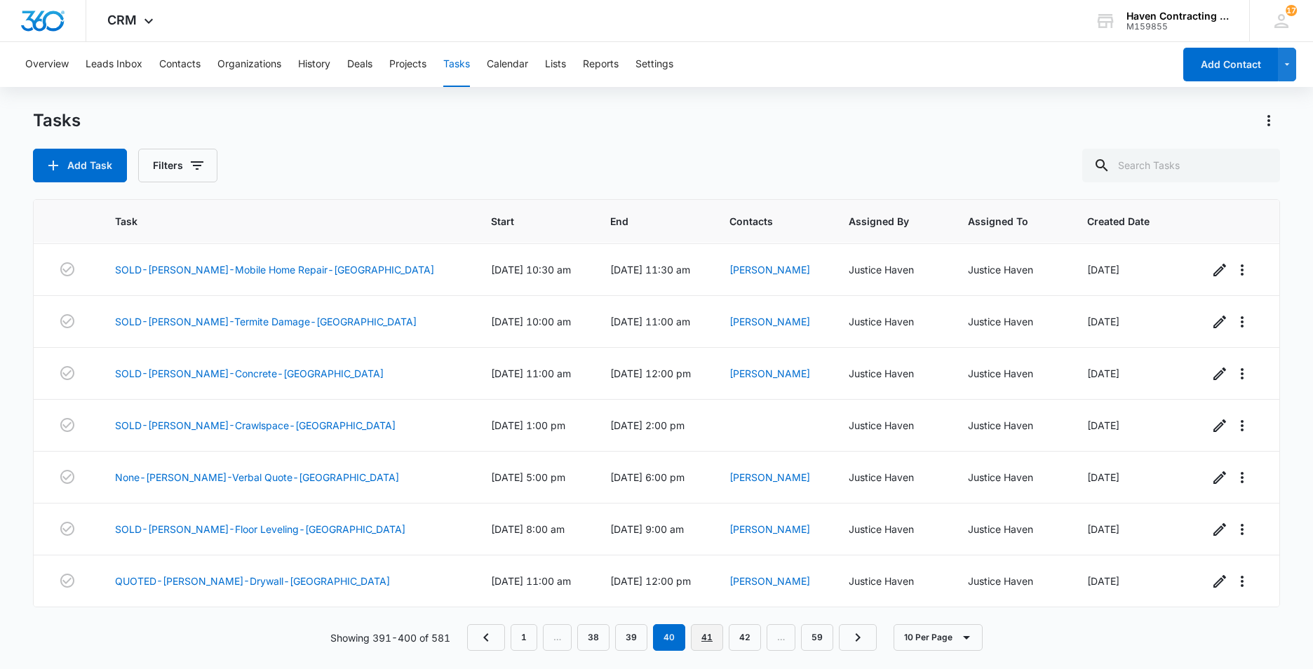
click at [703, 639] on link "41" at bounding box center [707, 637] width 32 height 27
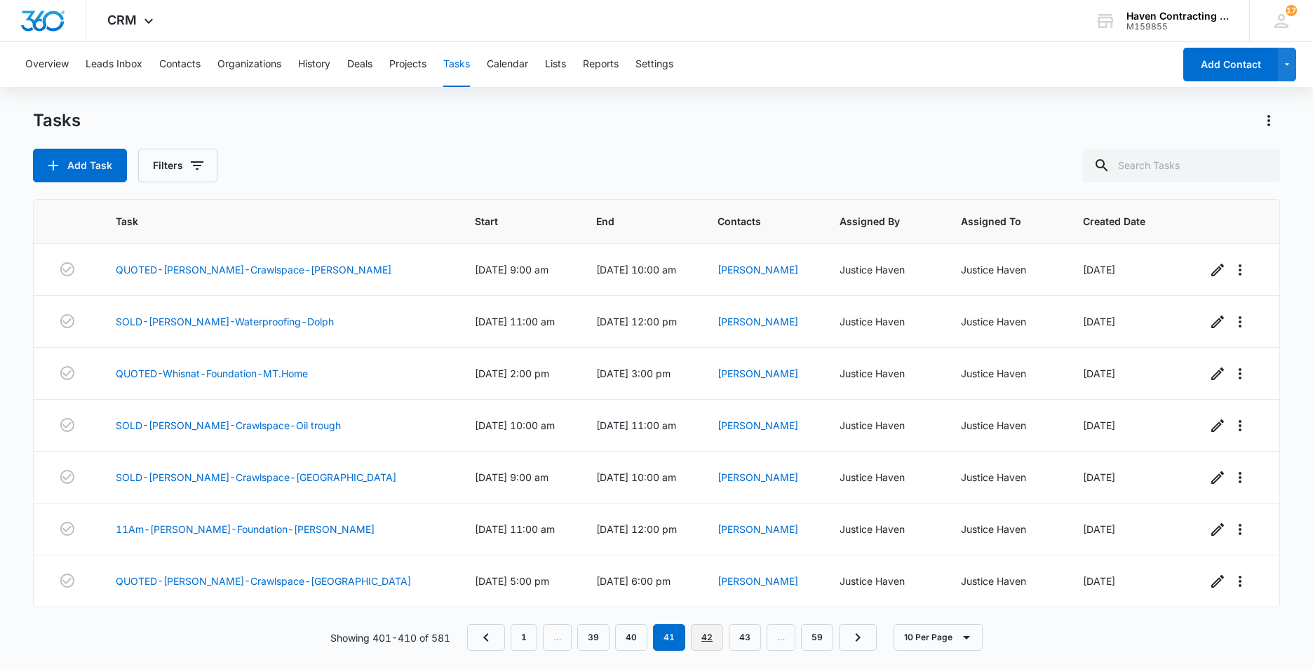
click at [711, 642] on link "42" at bounding box center [707, 637] width 32 height 27
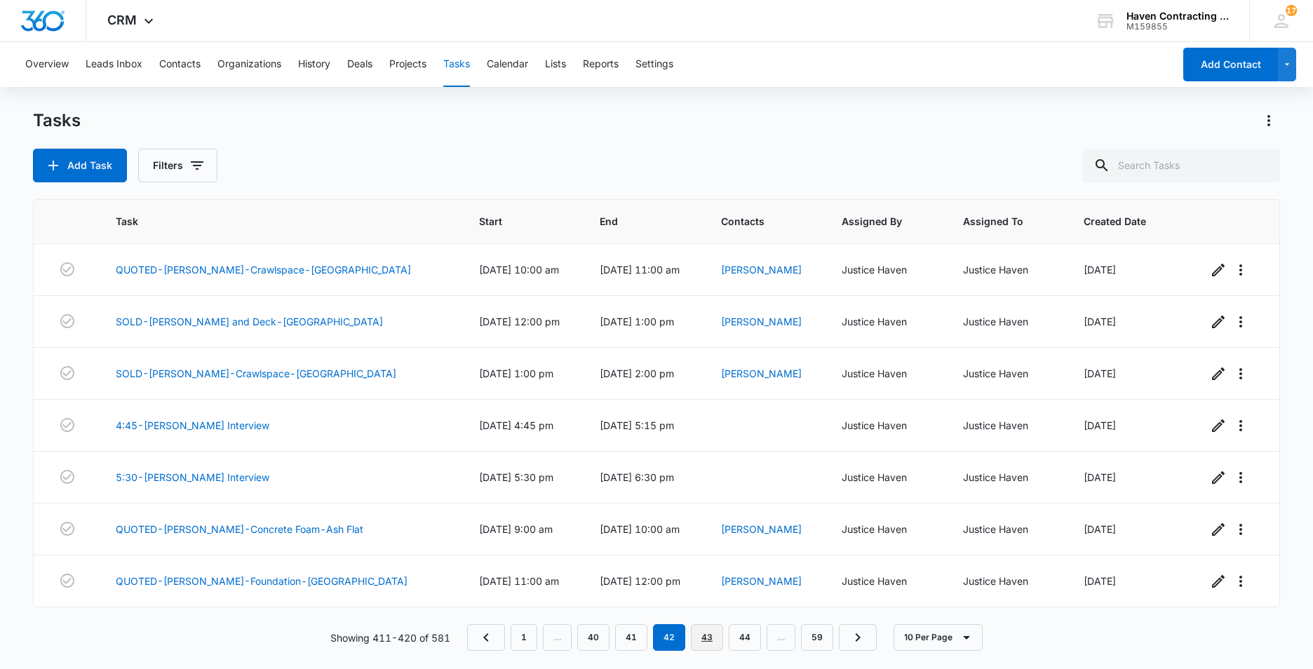
click at [709, 635] on link "43" at bounding box center [707, 637] width 32 height 27
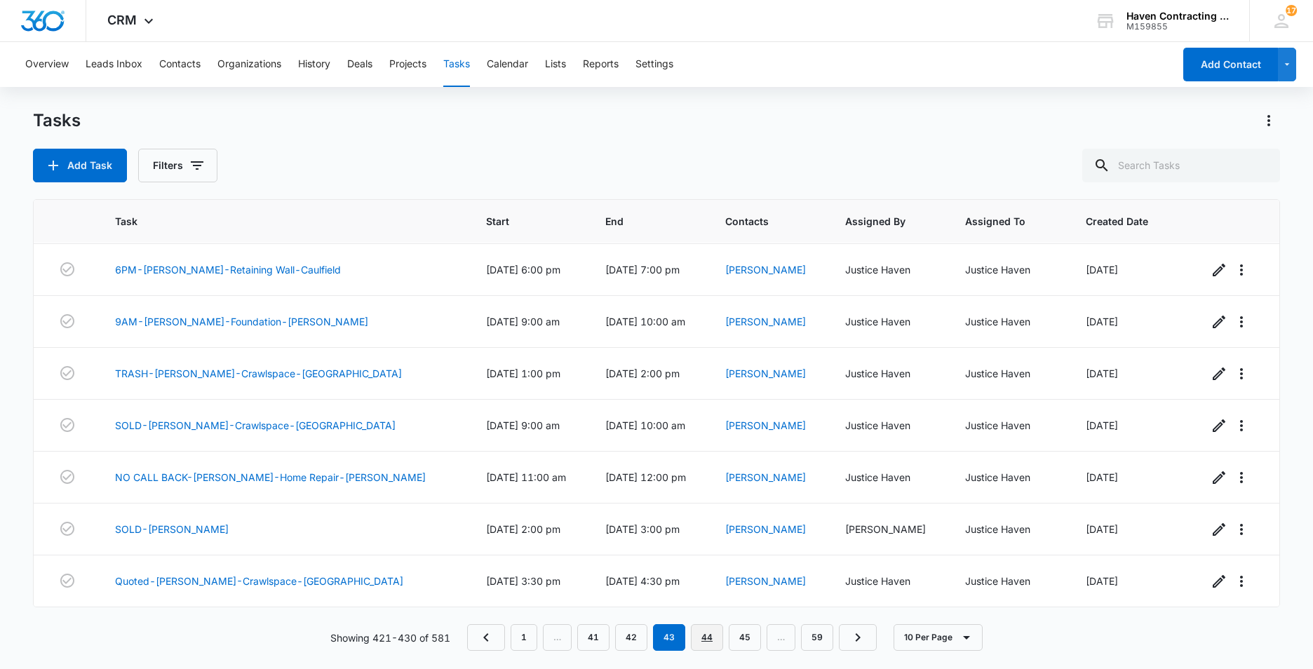
click at [706, 639] on link "44" at bounding box center [707, 637] width 32 height 27
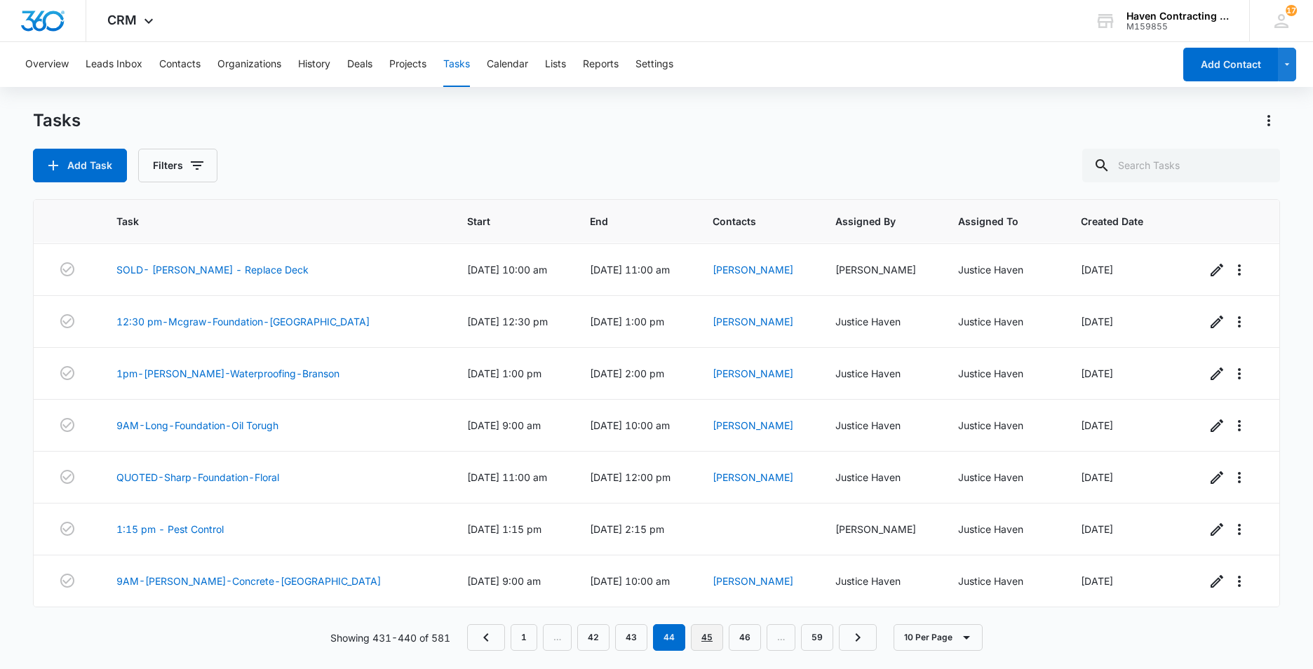
click at [709, 645] on link "45" at bounding box center [707, 637] width 32 height 27
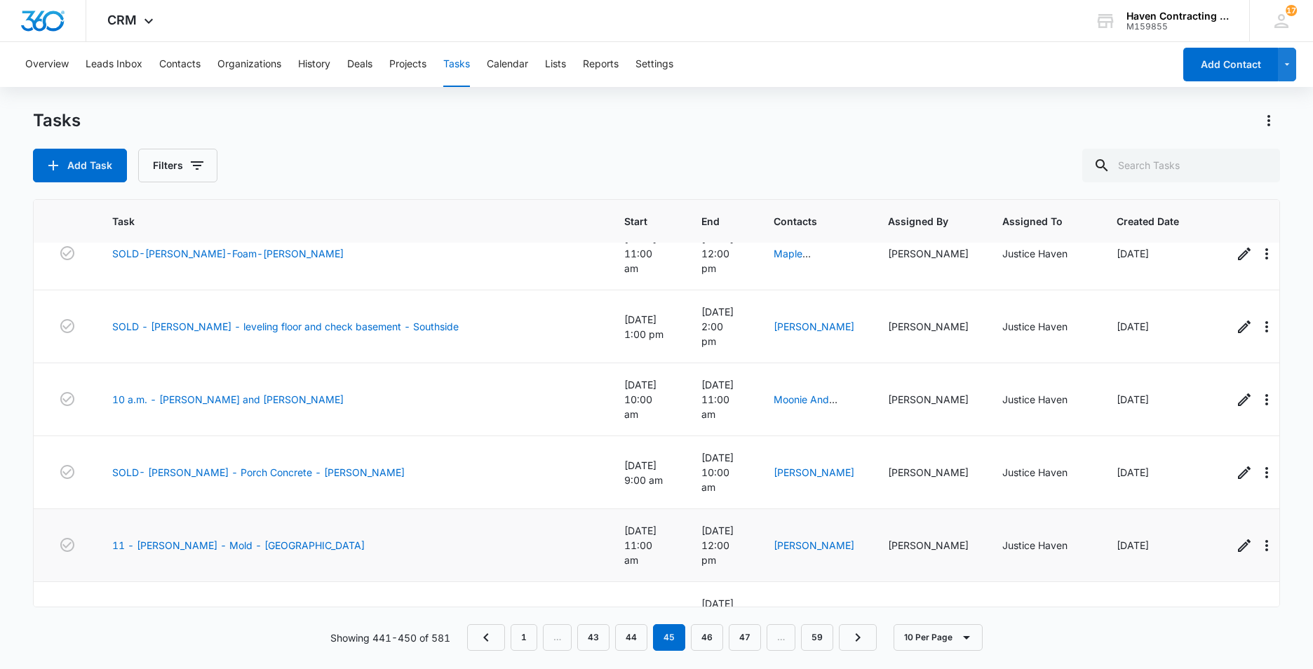
scroll to position [187, 0]
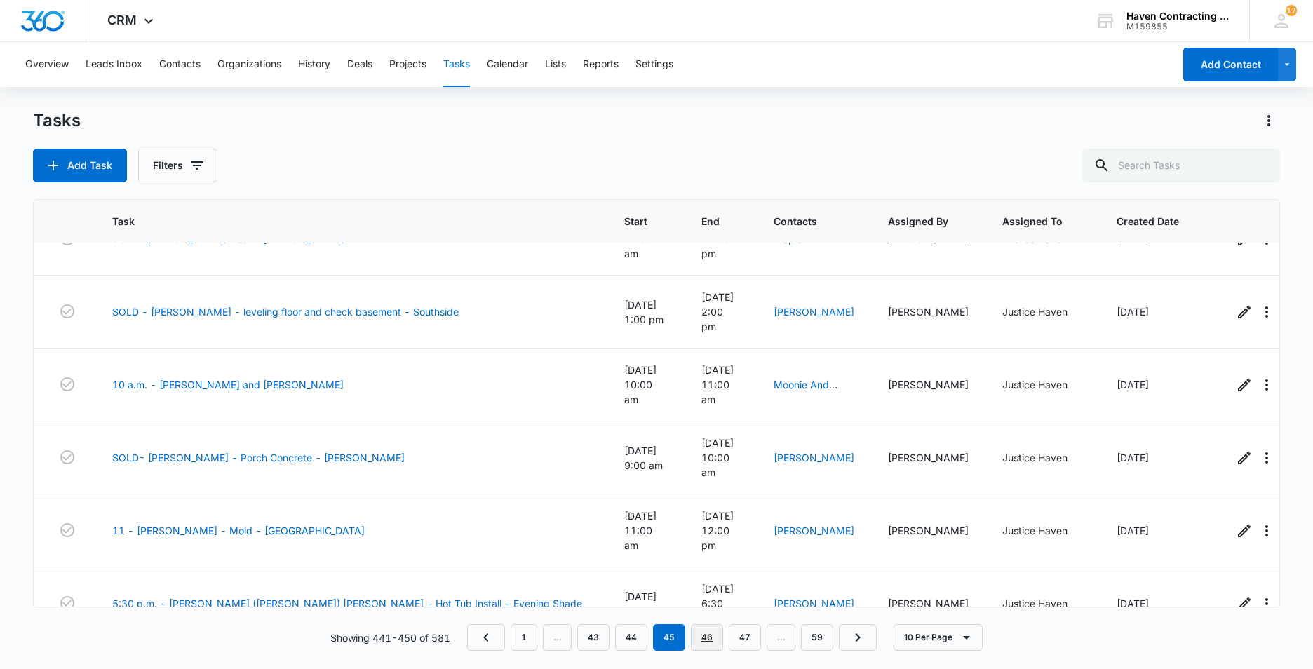
click at [709, 641] on link "46" at bounding box center [707, 637] width 32 height 27
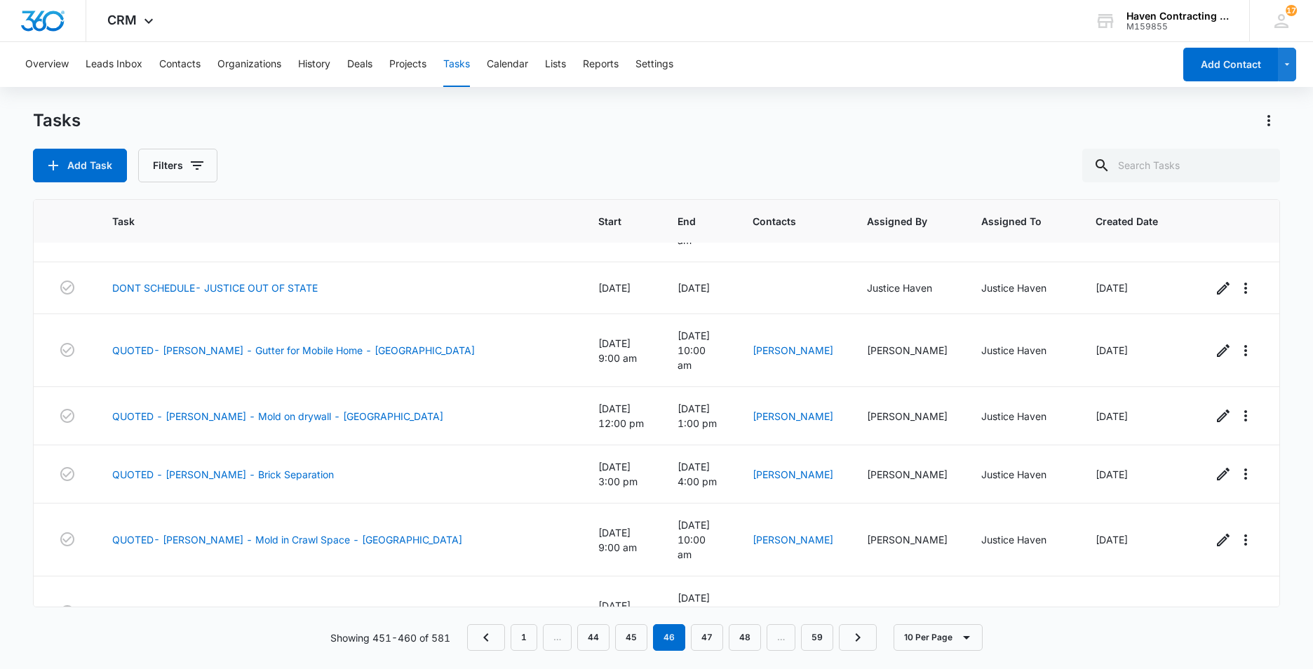
scroll to position [155, 0]
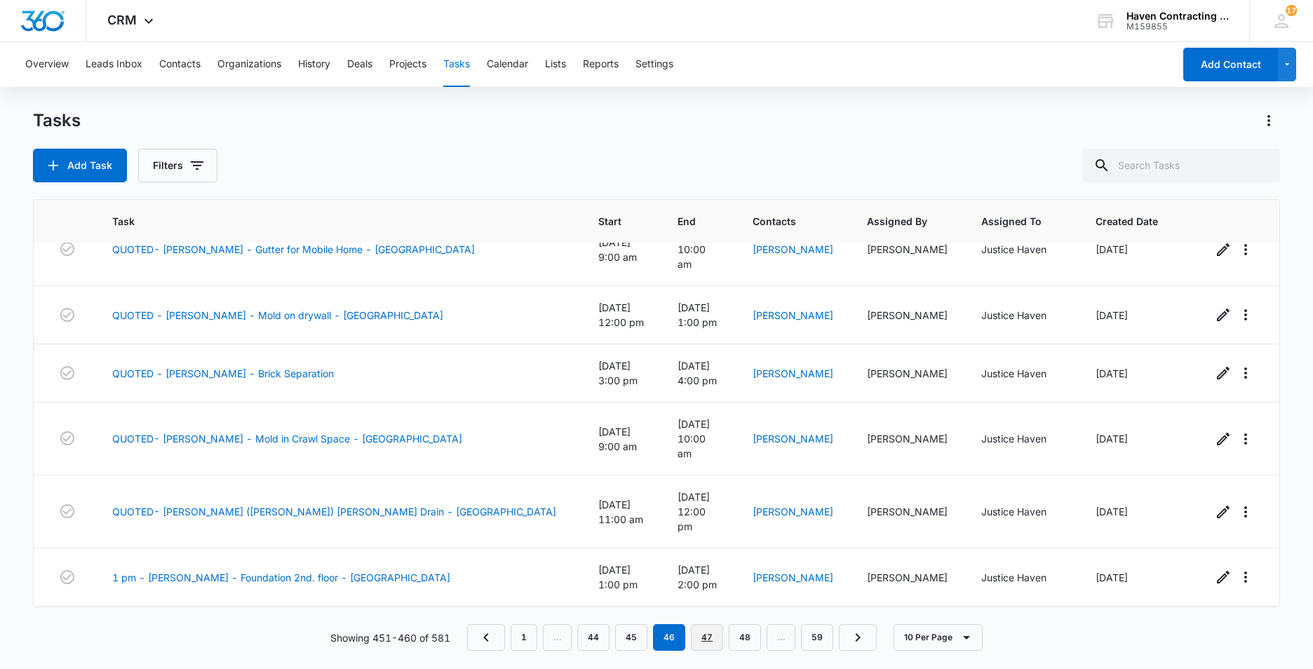
click at [708, 644] on link "47" at bounding box center [707, 637] width 32 height 27
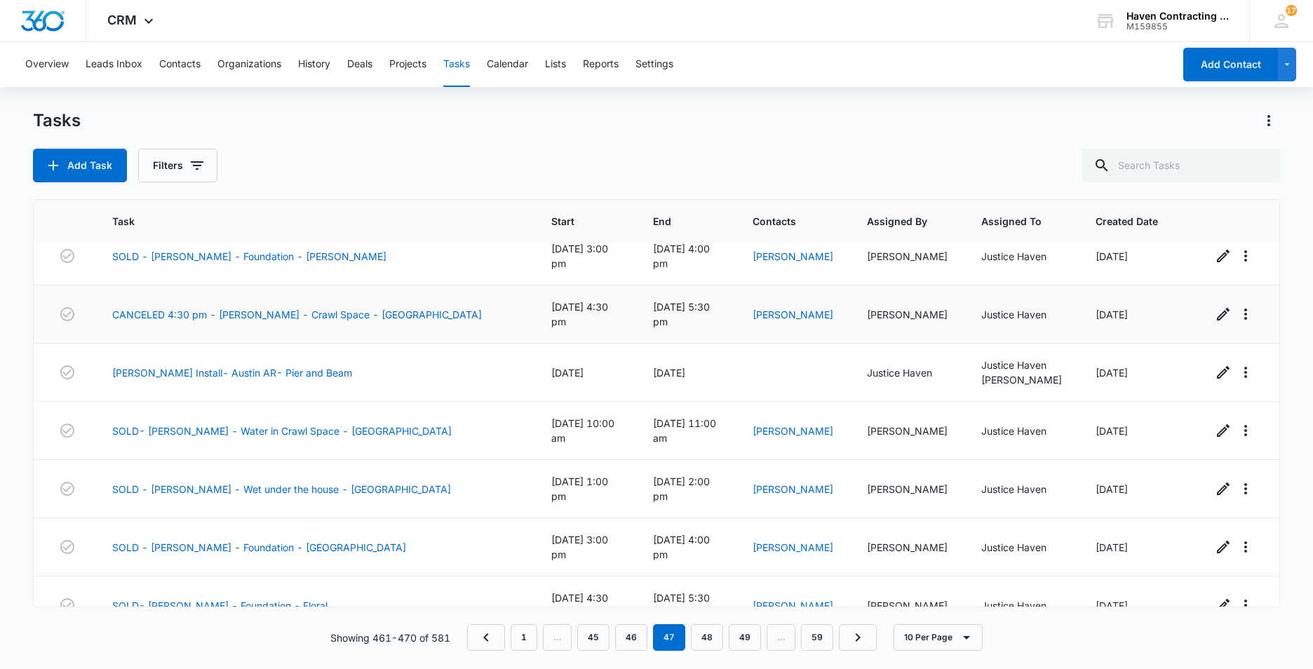
scroll to position [161, 0]
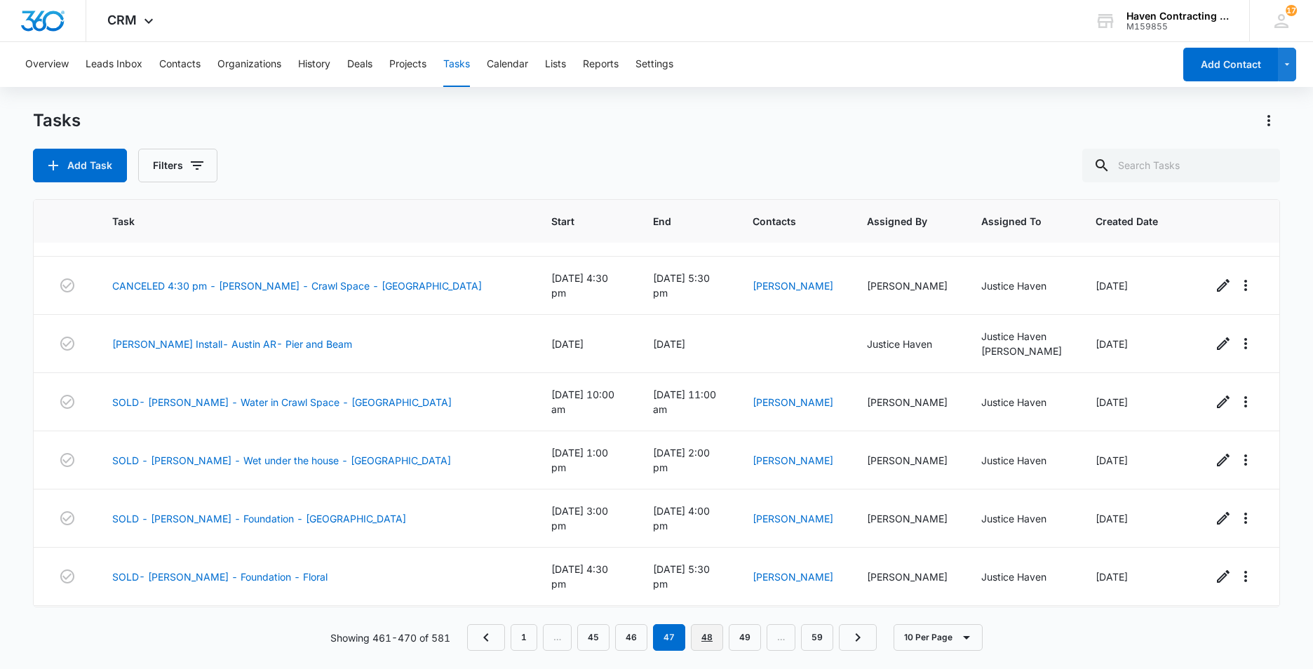
click at [714, 636] on link "48" at bounding box center [707, 637] width 32 height 27
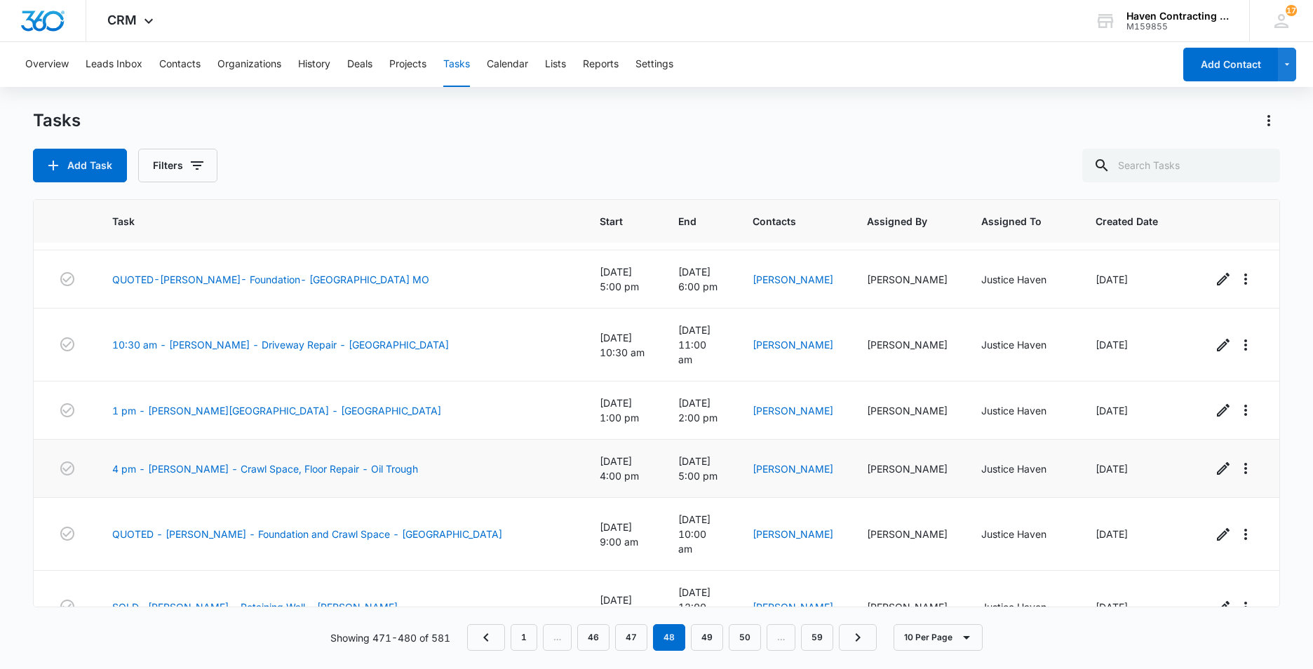
scroll to position [218, 0]
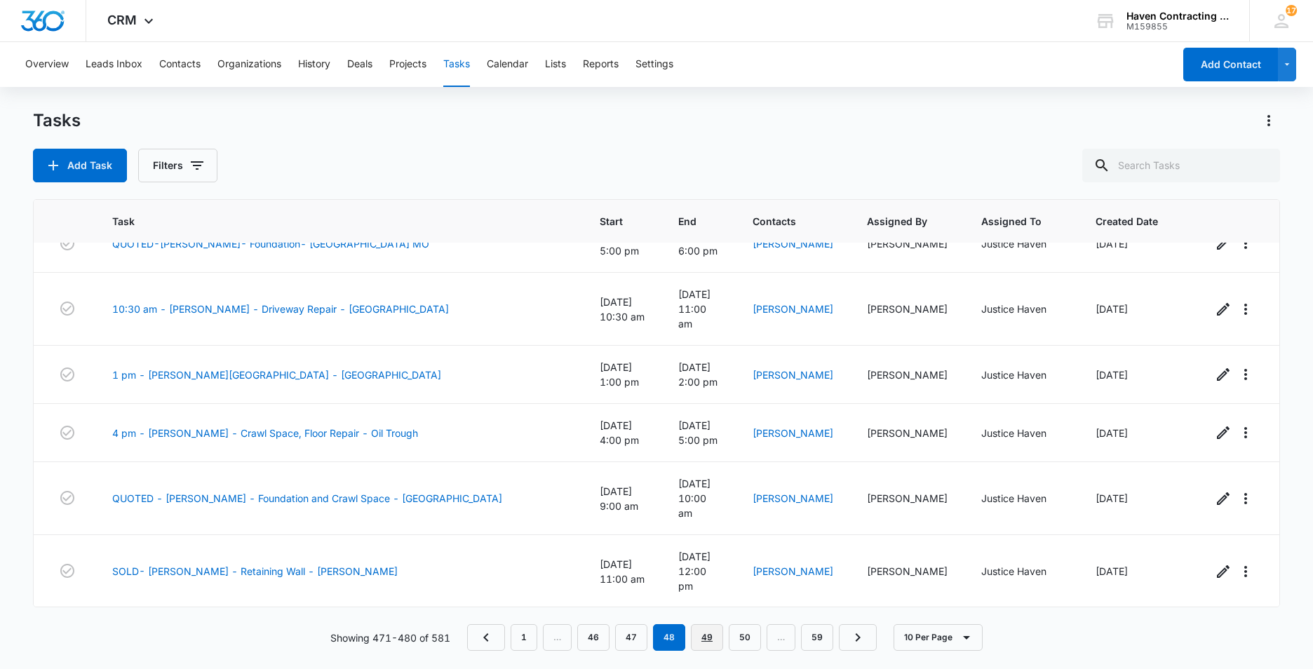
click at [712, 640] on link "49" at bounding box center [707, 637] width 32 height 27
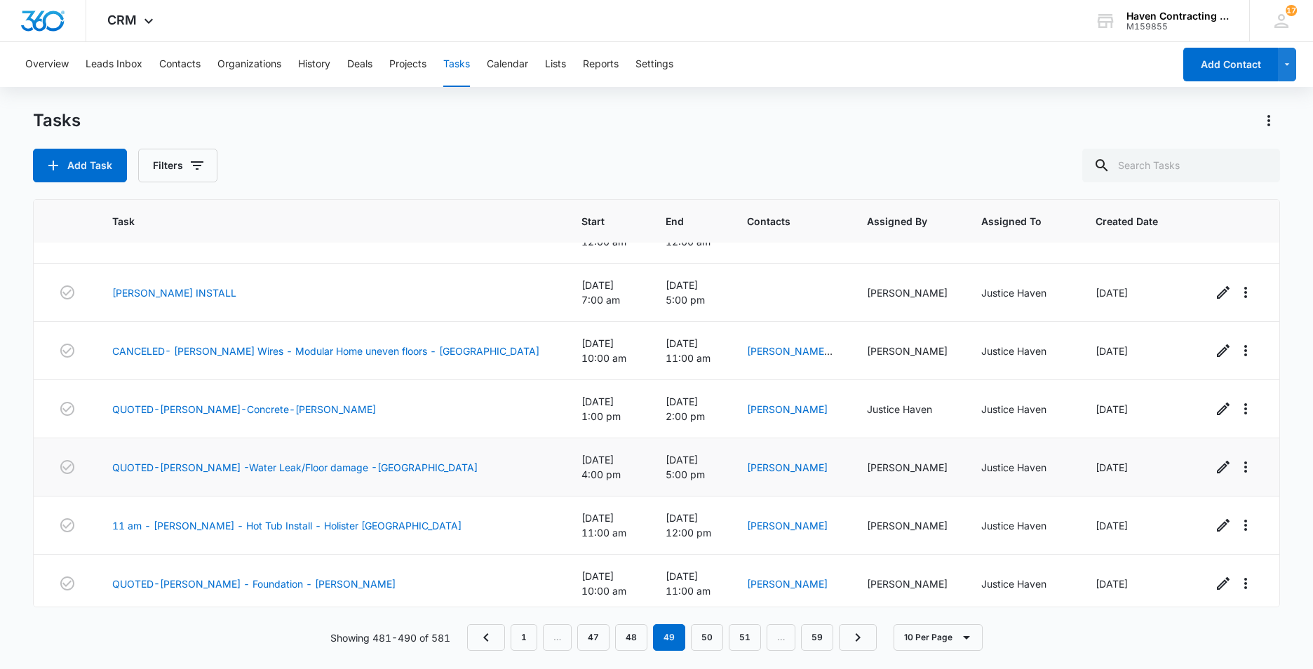
scroll to position [155, 0]
click at [708, 639] on link "50" at bounding box center [707, 637] width 32 height 27
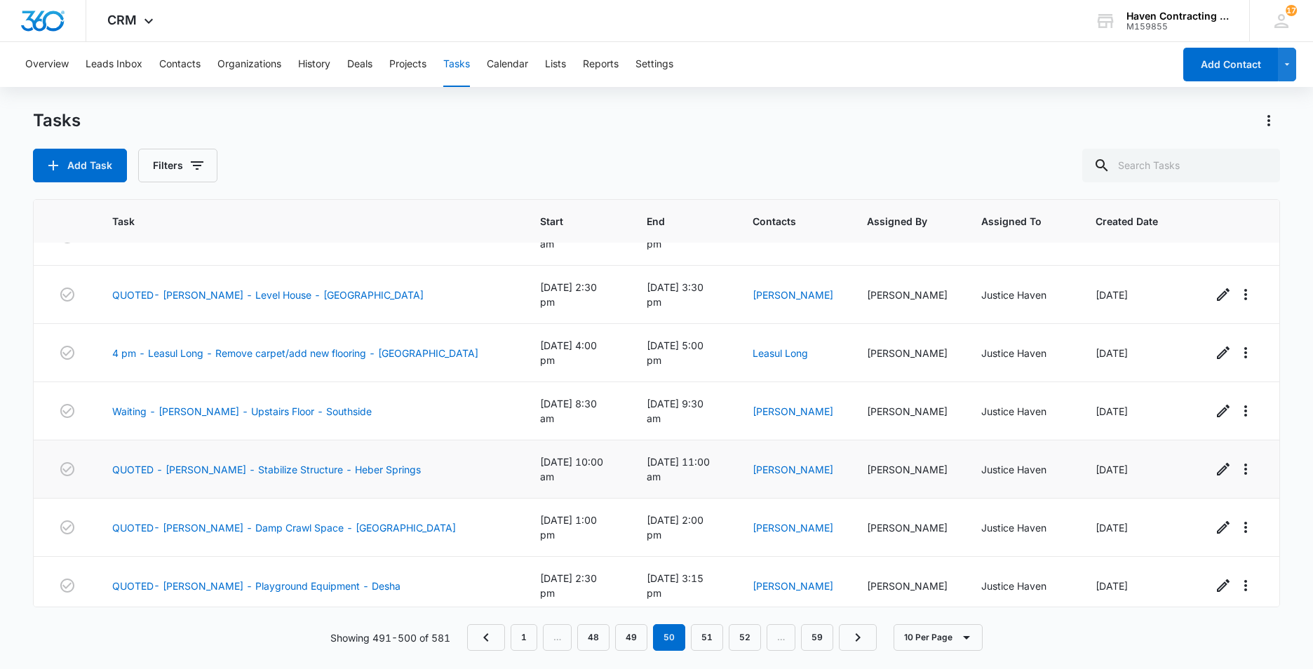
scroll to position [218, 0]
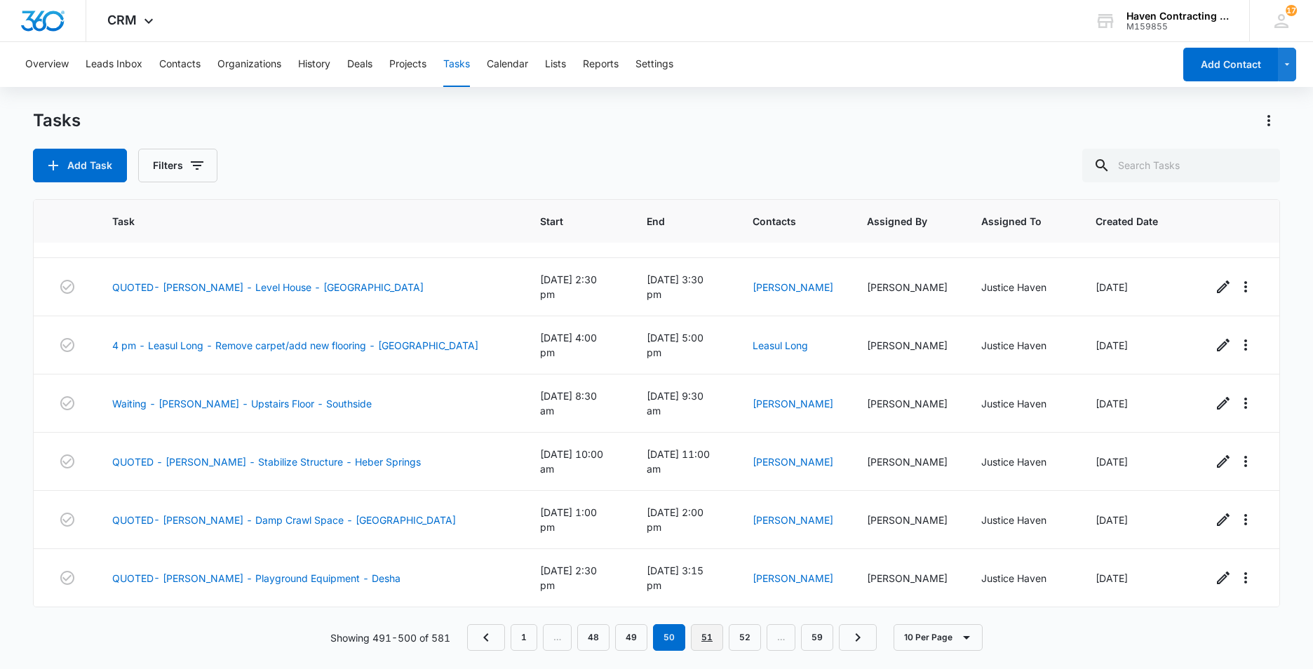
click at [711, 635] on link "51" at bounding box center [707, 637] width 32 height 27
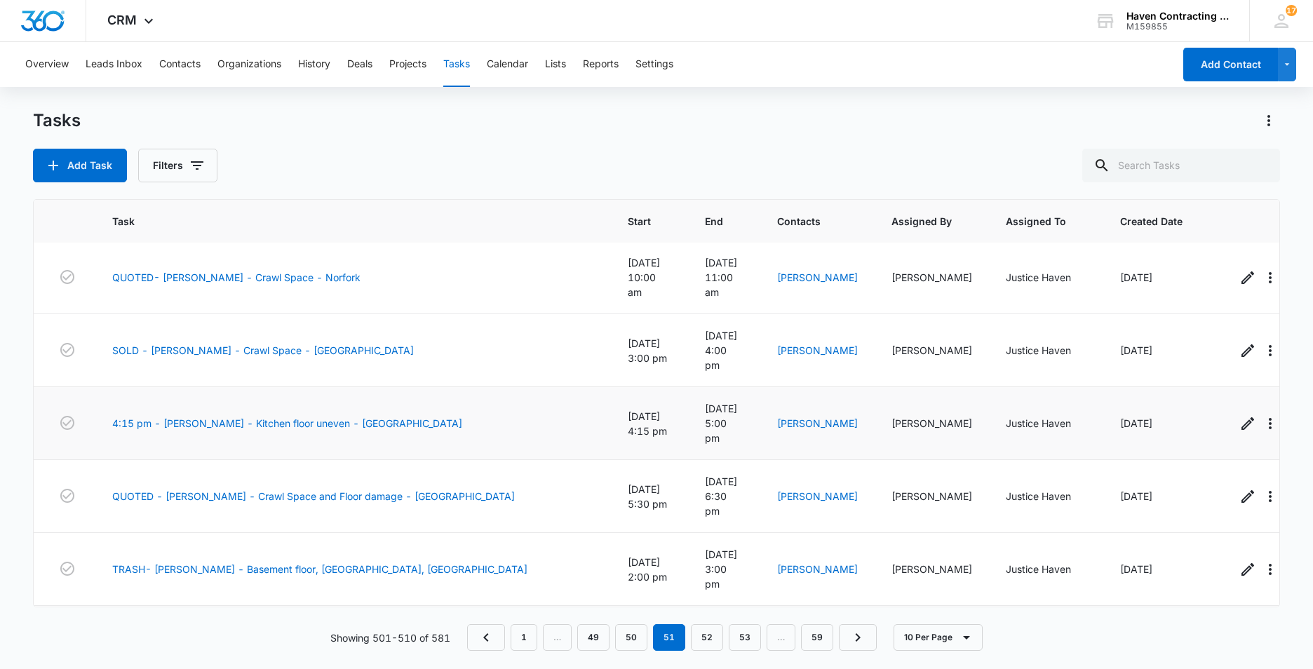
scroll to position [205, 0]
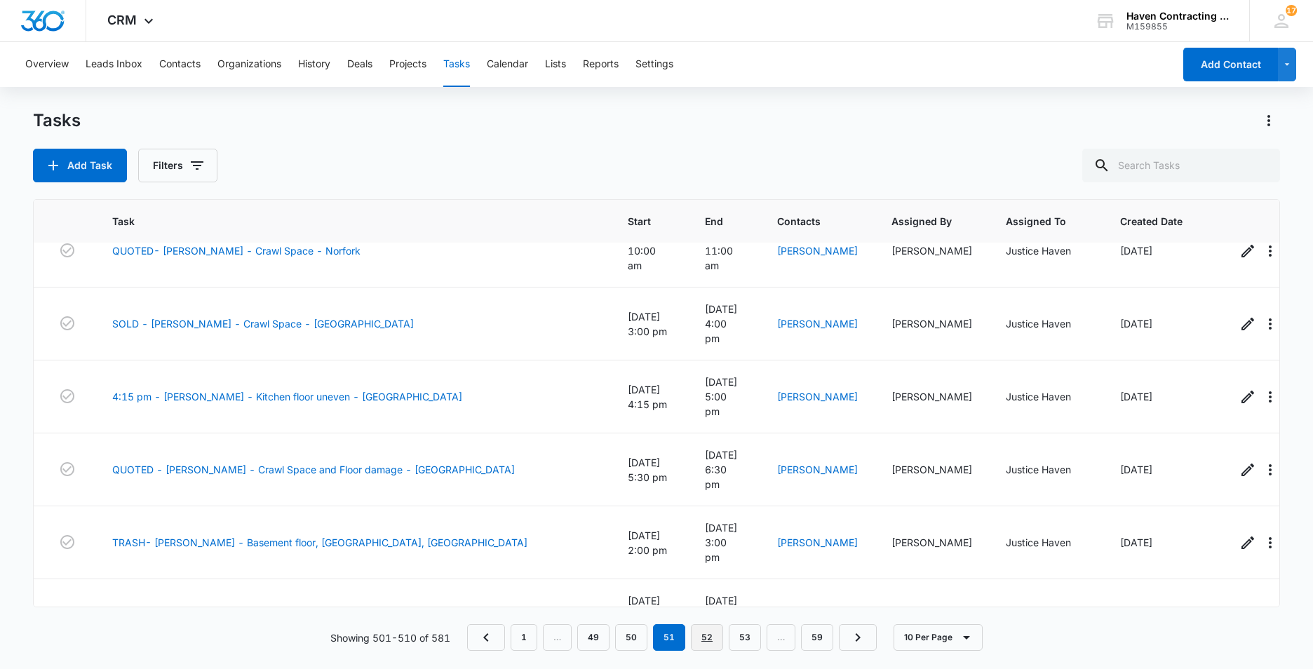
click at [703, 633] on link "52" at bounding box center [707, 637] width 32 height 27
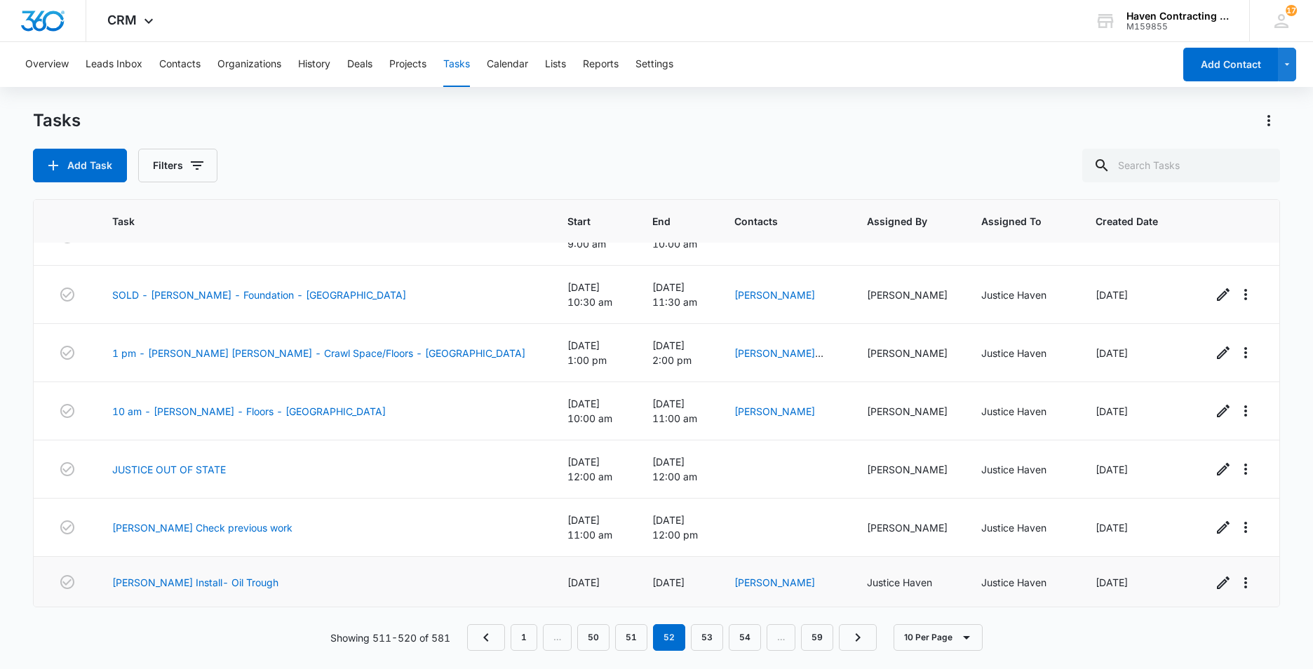
scroll to position [155, 0]
click at [701, 639] on link "53" at bounding box center [707, 637] width 32 height 27
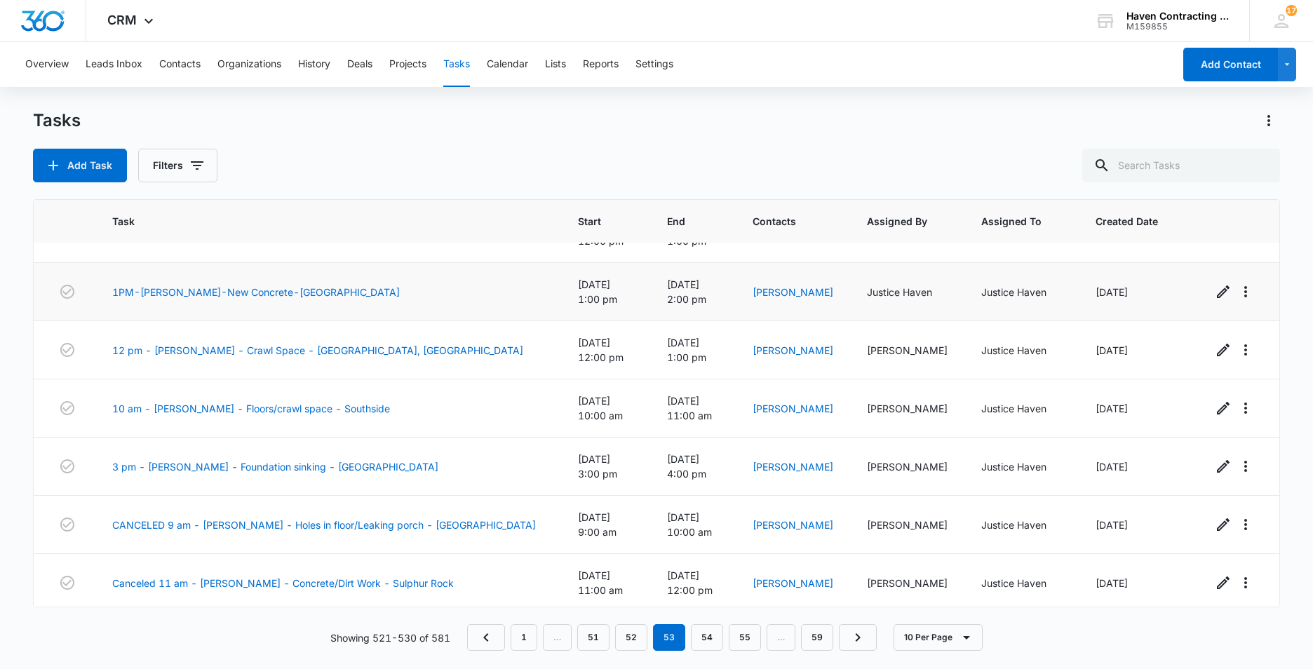
scroll to position [0, 0]
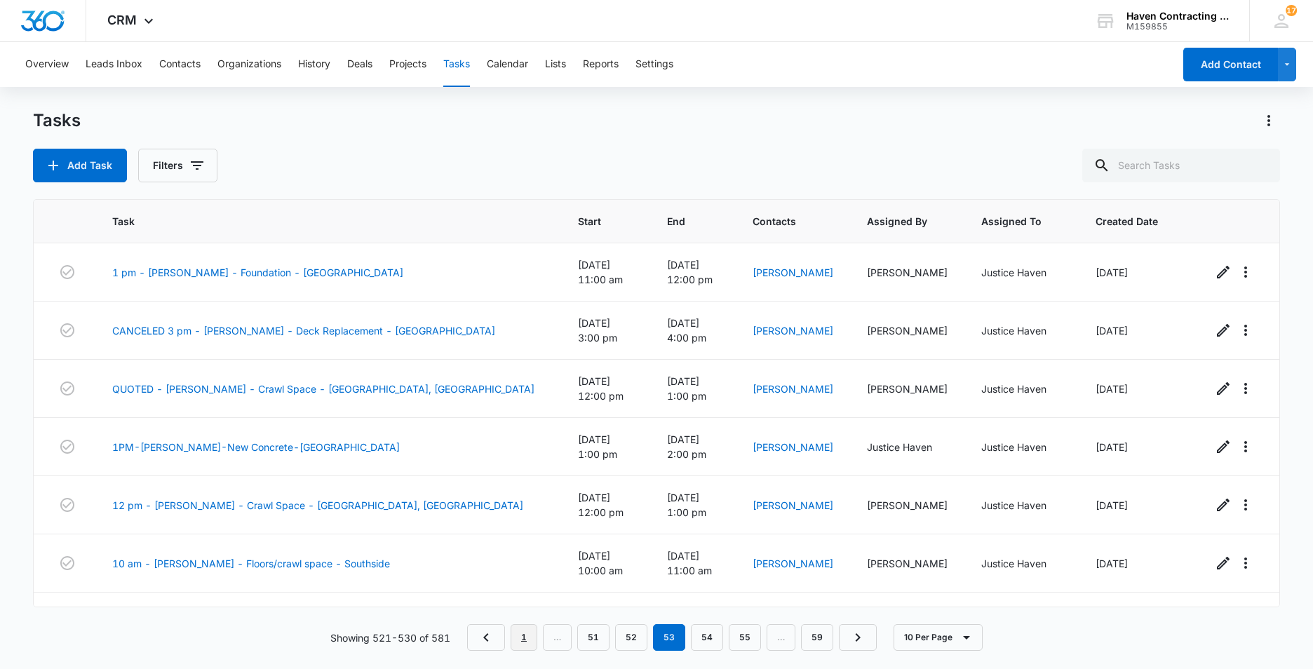
click at [527, 645] on link "1" at bounding box center [524, 637] width 27 height 27
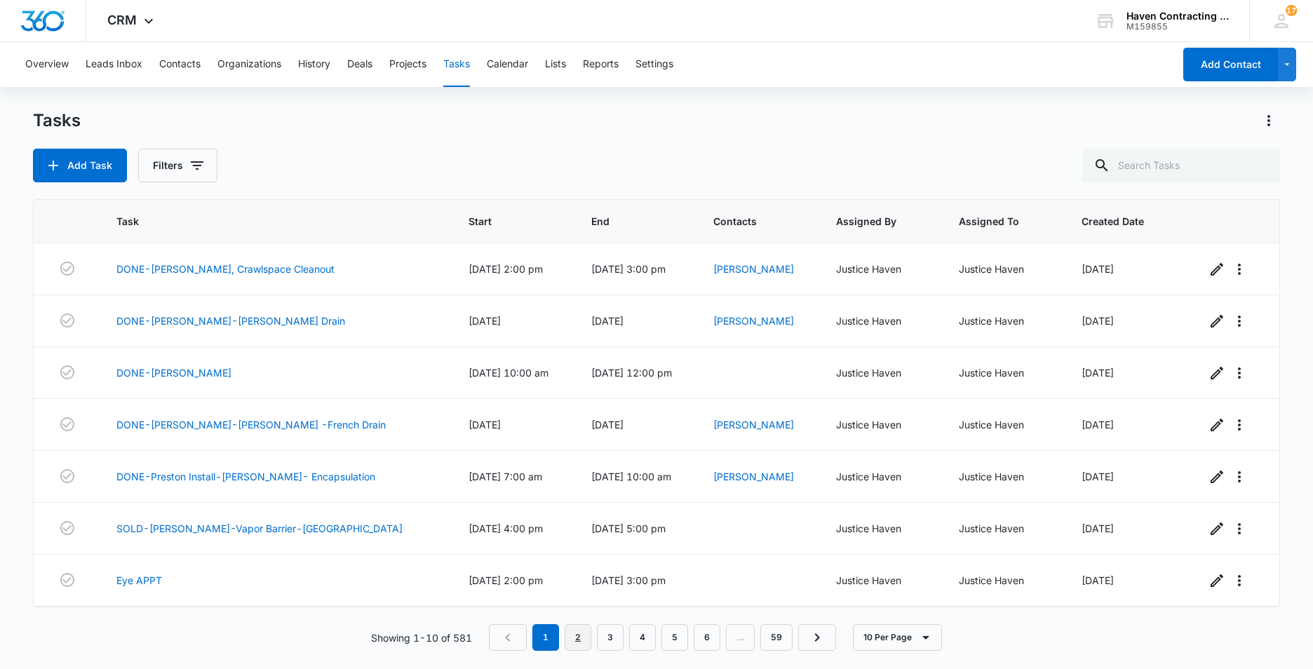
click at [578, 645] on link "2" at bounding box center [578, 637] width 27 height 27
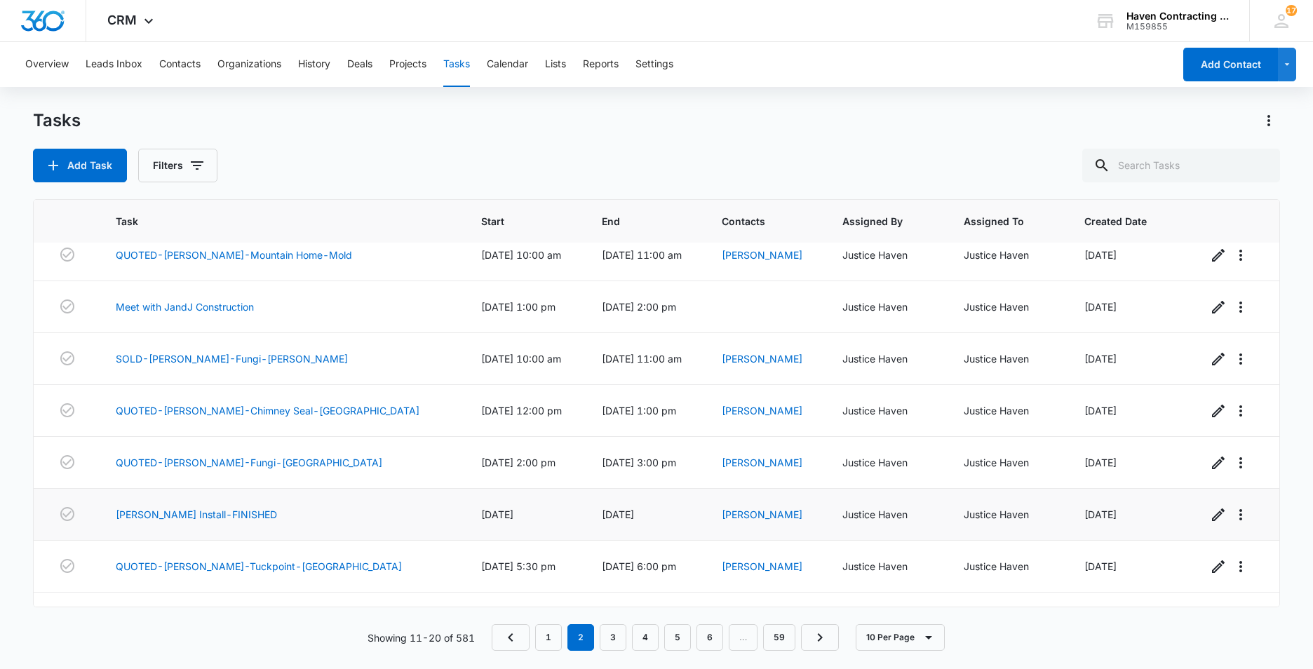
scroll to position [155, 0]
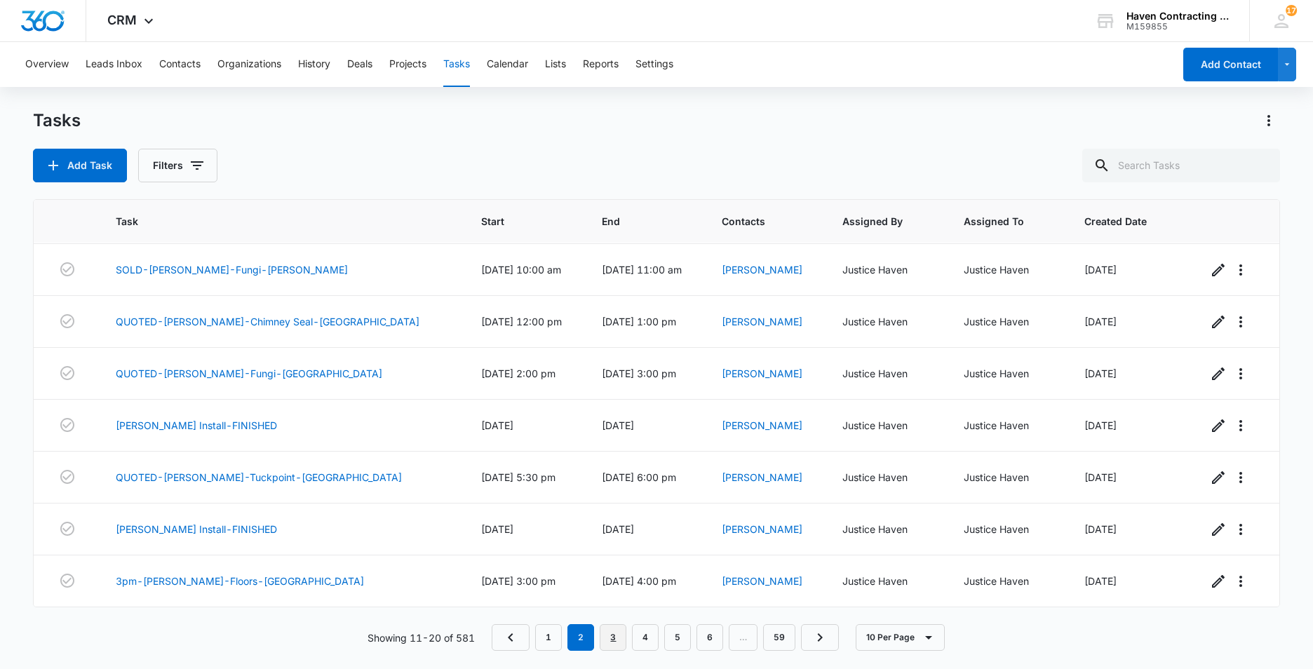
click at [614, 640] on link "3" at bounding box center [613, 637] width 27 height 27
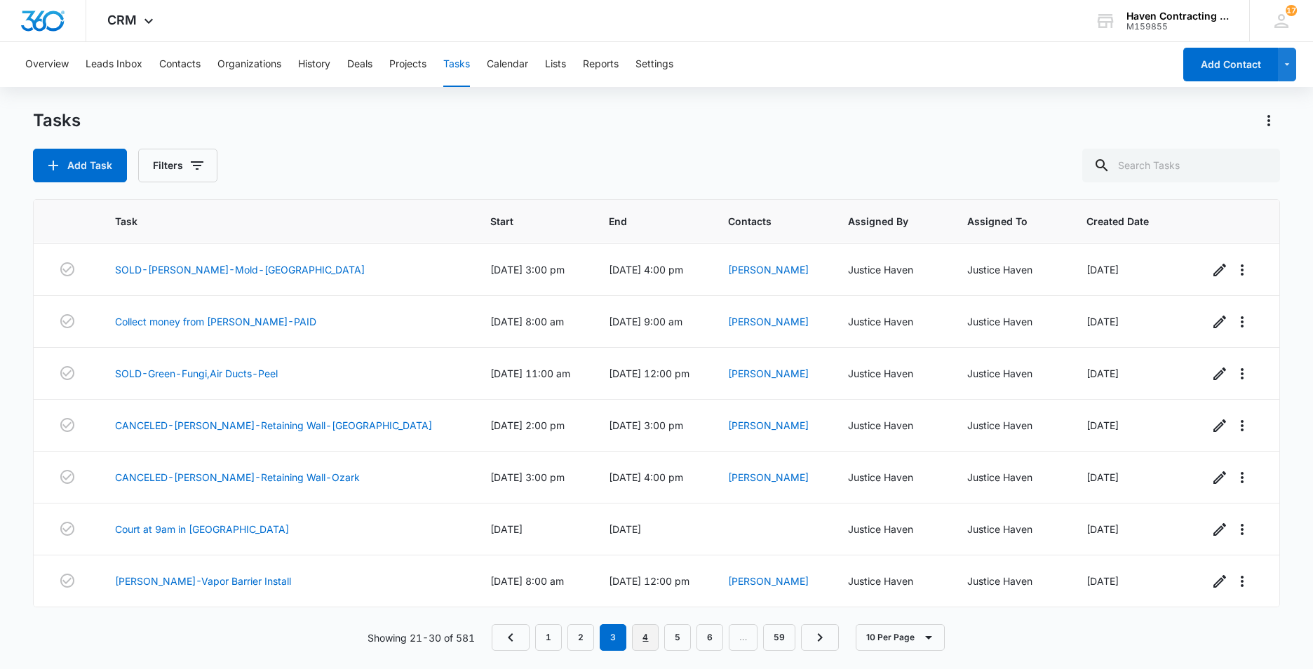
click at [645, 638] on link "4" at bounding box center [645, 637] width 27 height 27
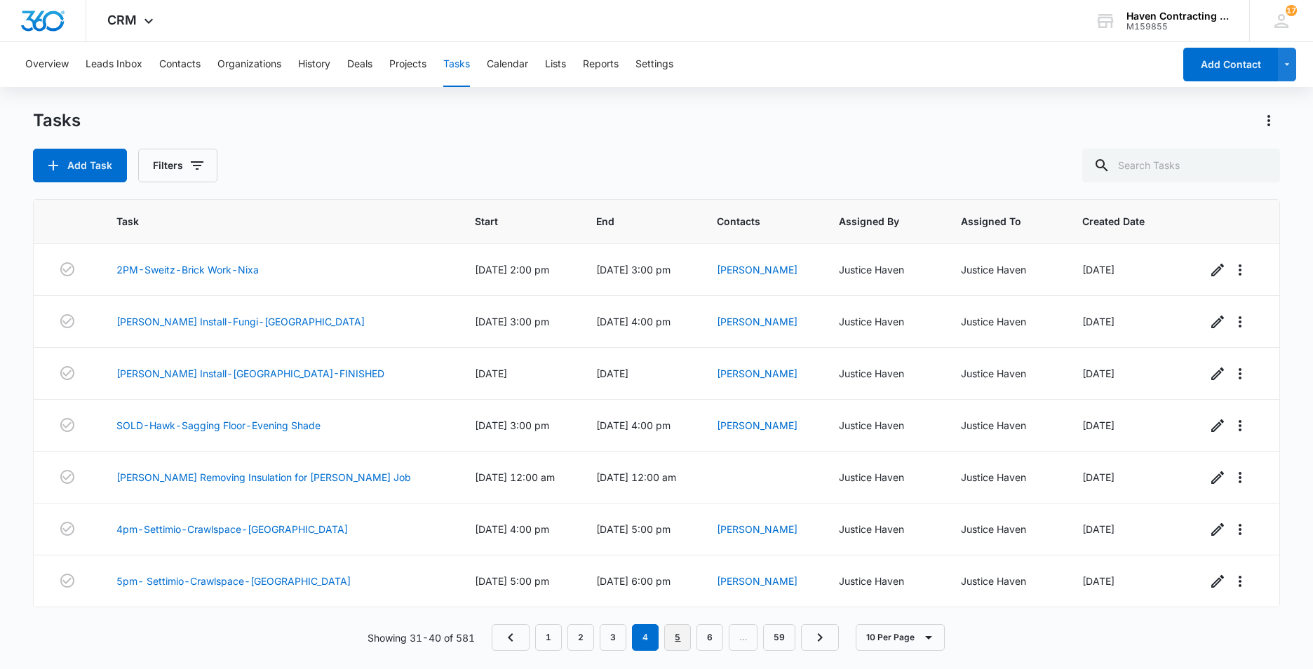
click at [679, 638] on link "5" at bounding box center [677, 637] width 27 height 27
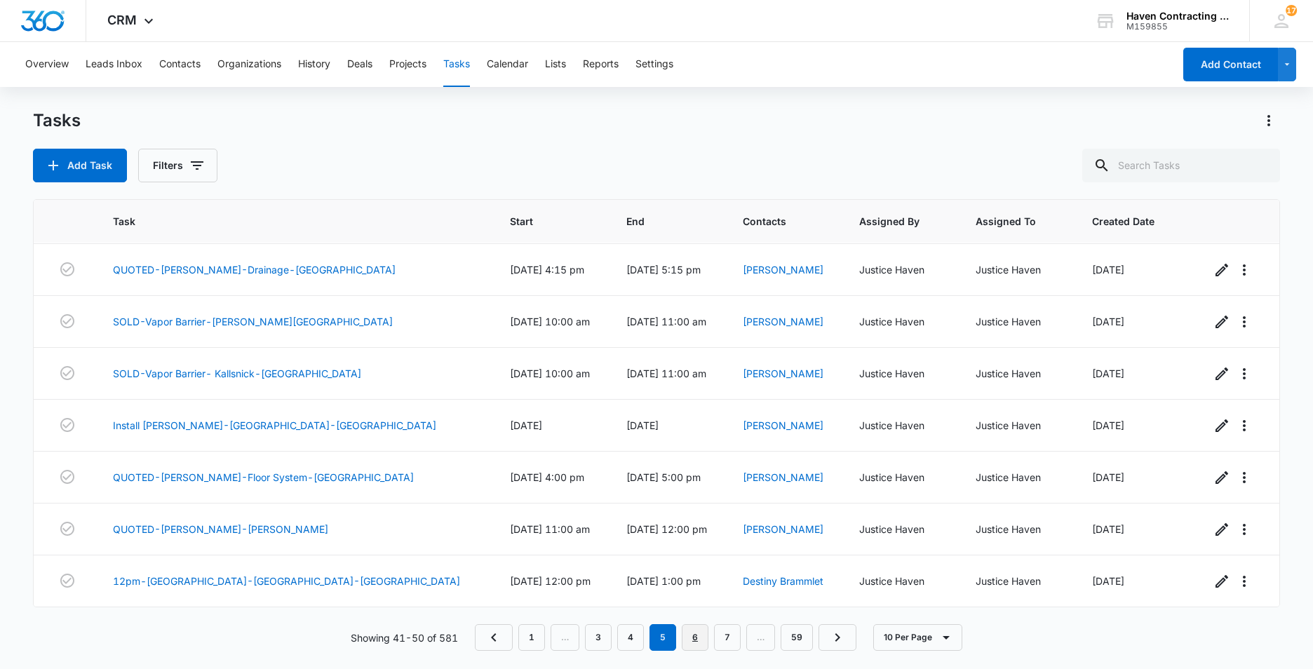
click at [696, 640] on link "6" at bounding box center [695, 637] width 27 height 27
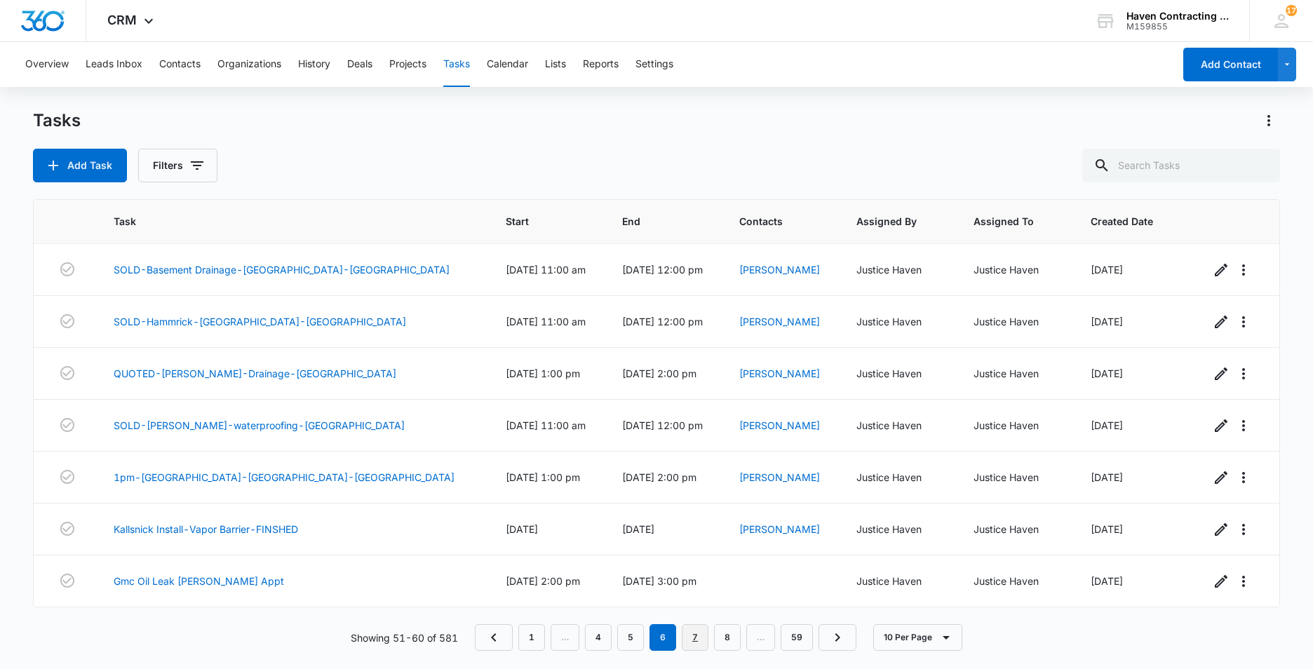
click at [694, 641] on link "7" at bounding box center [695, 637] width 27 height 27
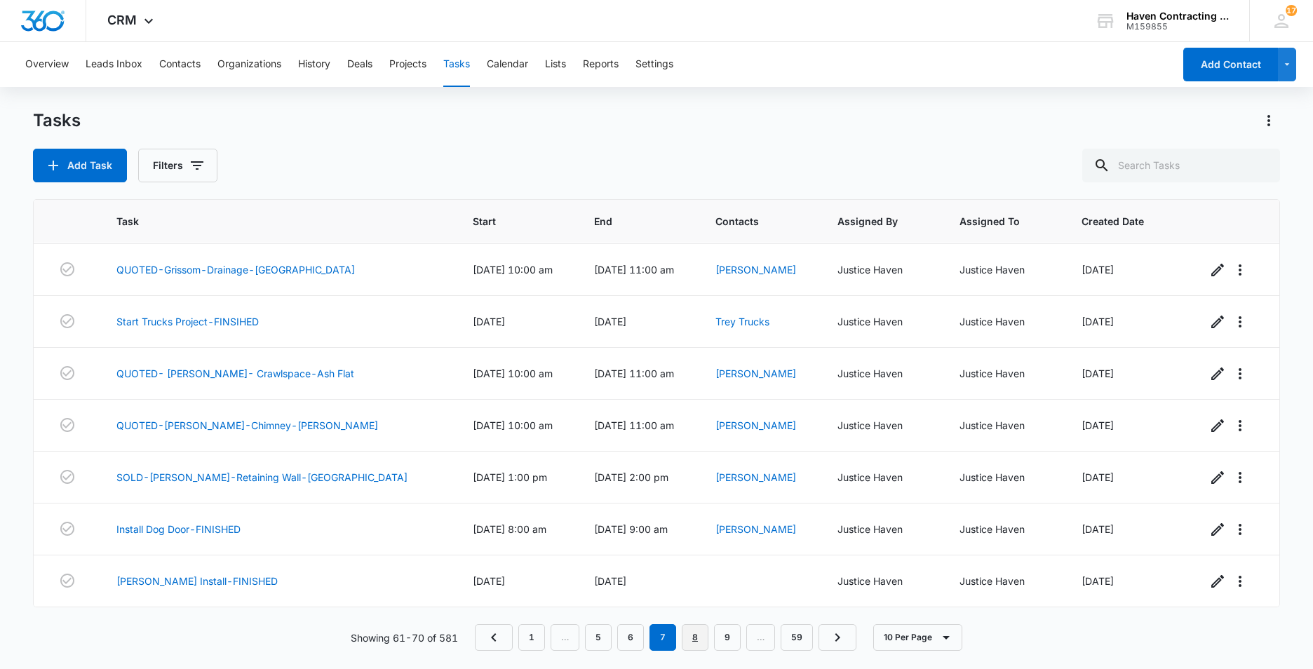
click at [702, 638] on link "8" at bounding box center [695, 637] width 27 height 27
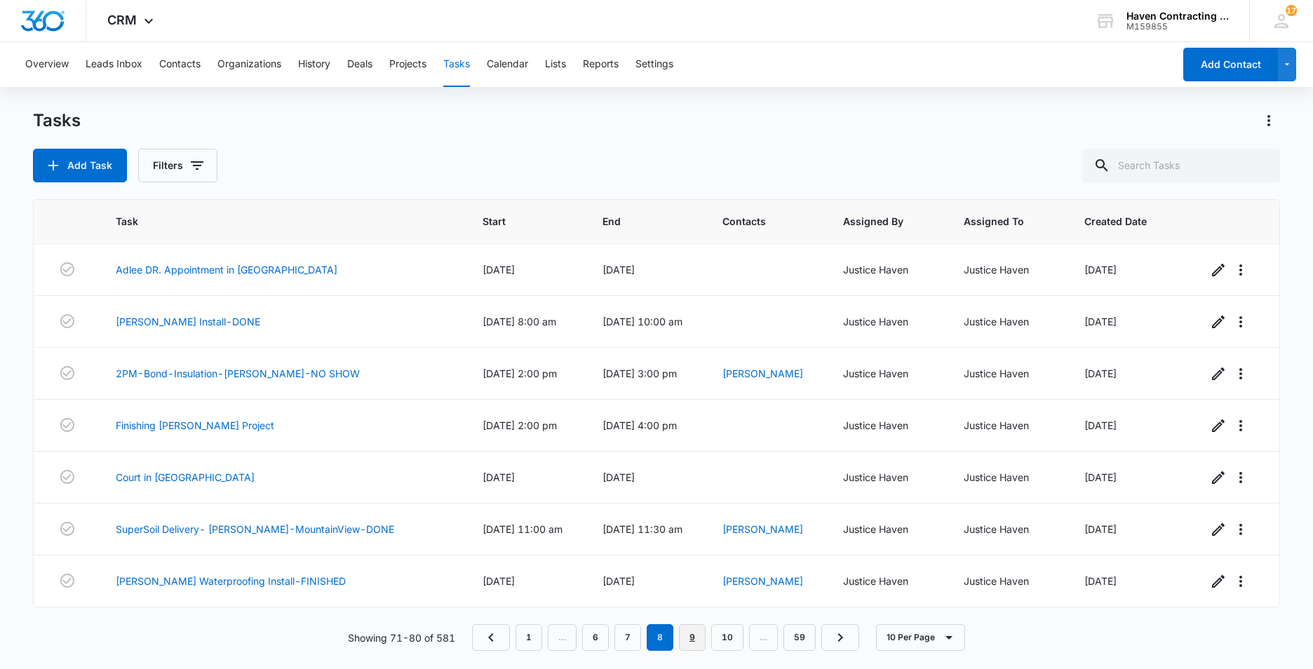
click at [687, 639] on link "9" at bounding box center [692, 637] width 27 height 27
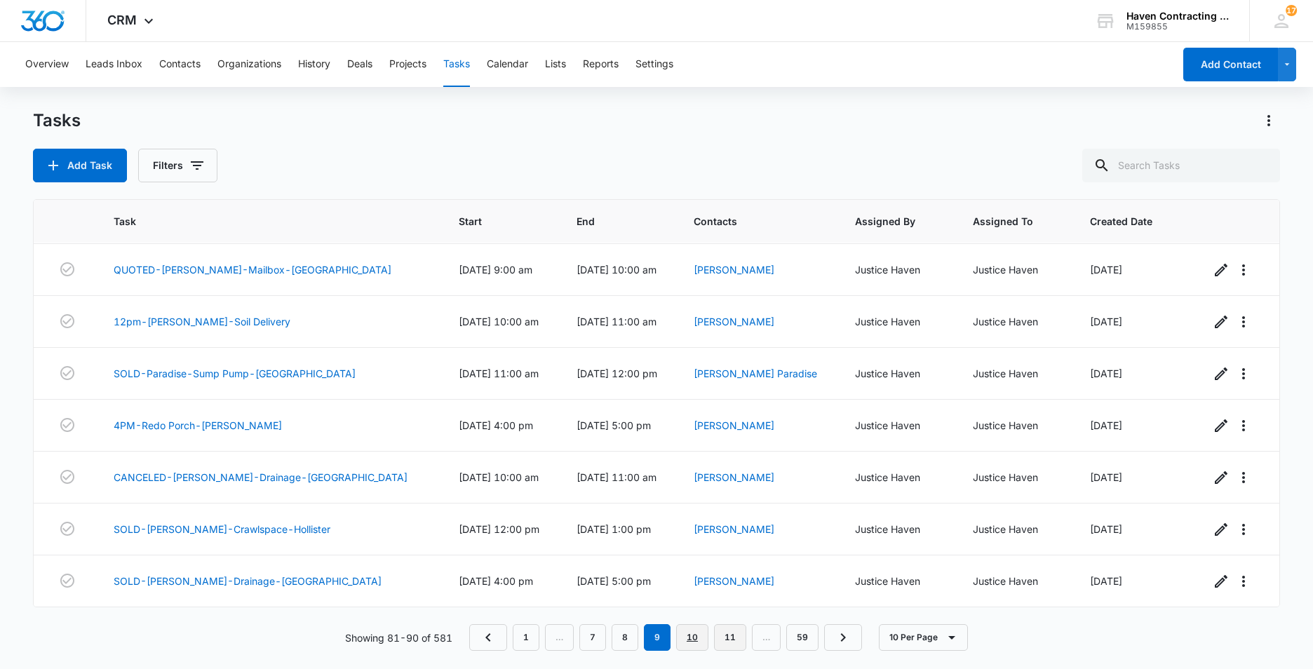
drag, startPoint x: 698, startPoint y: 637, endPoint x: 692, endPoint y: 626, distance: 12.5
click at [698, 636] on link "10" at bounding box center [692, 637] width 32 height 27
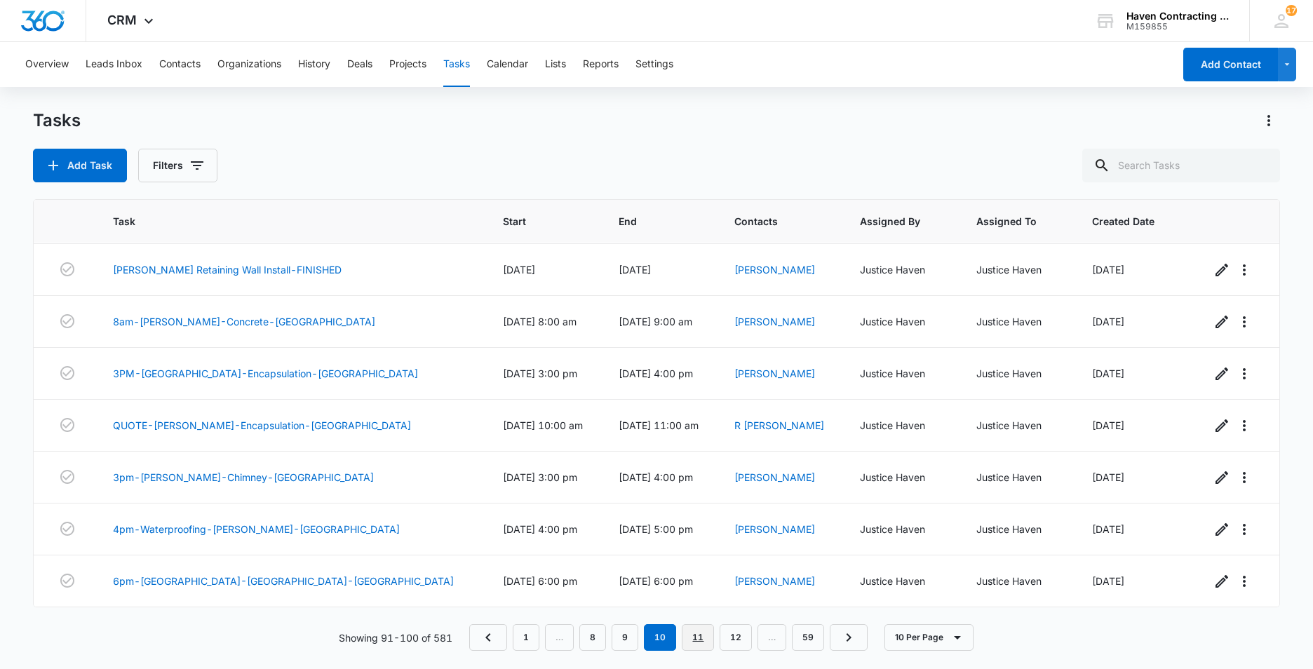
click at [696, 641] on link "11" at bounding box center [698, 637] width 32 height 27
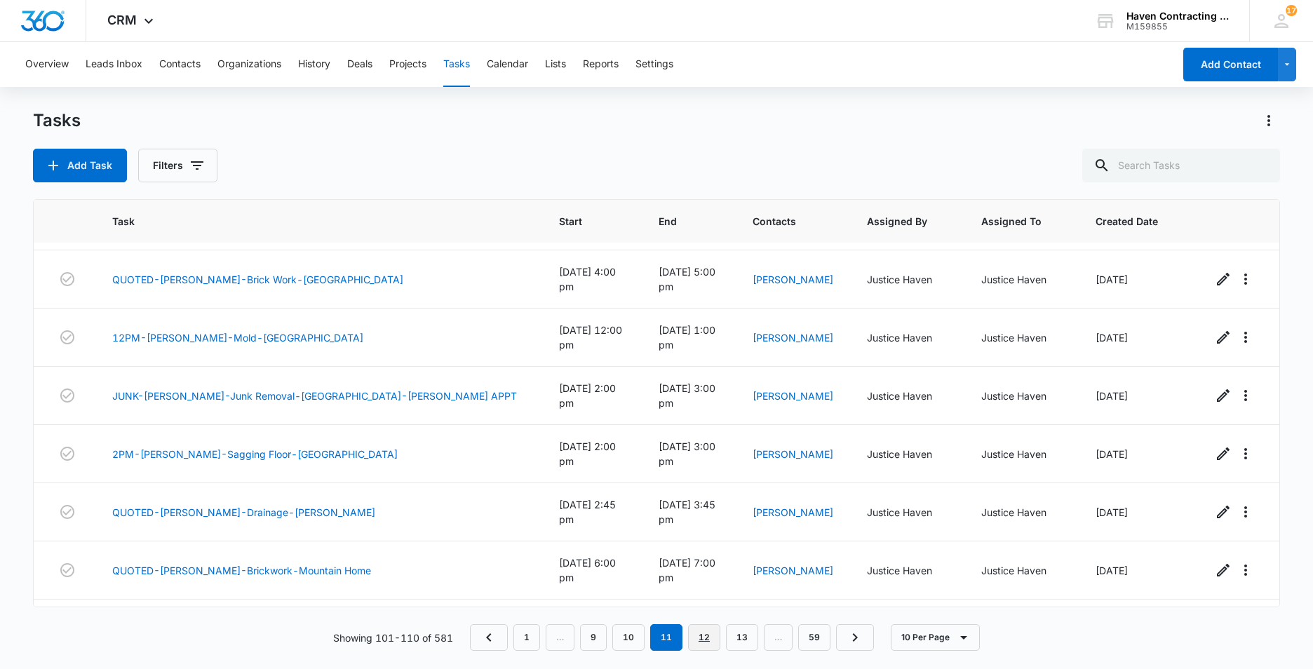
click at [705, 640] on link "12" at bounding box center [704, 637] width 32 height 27
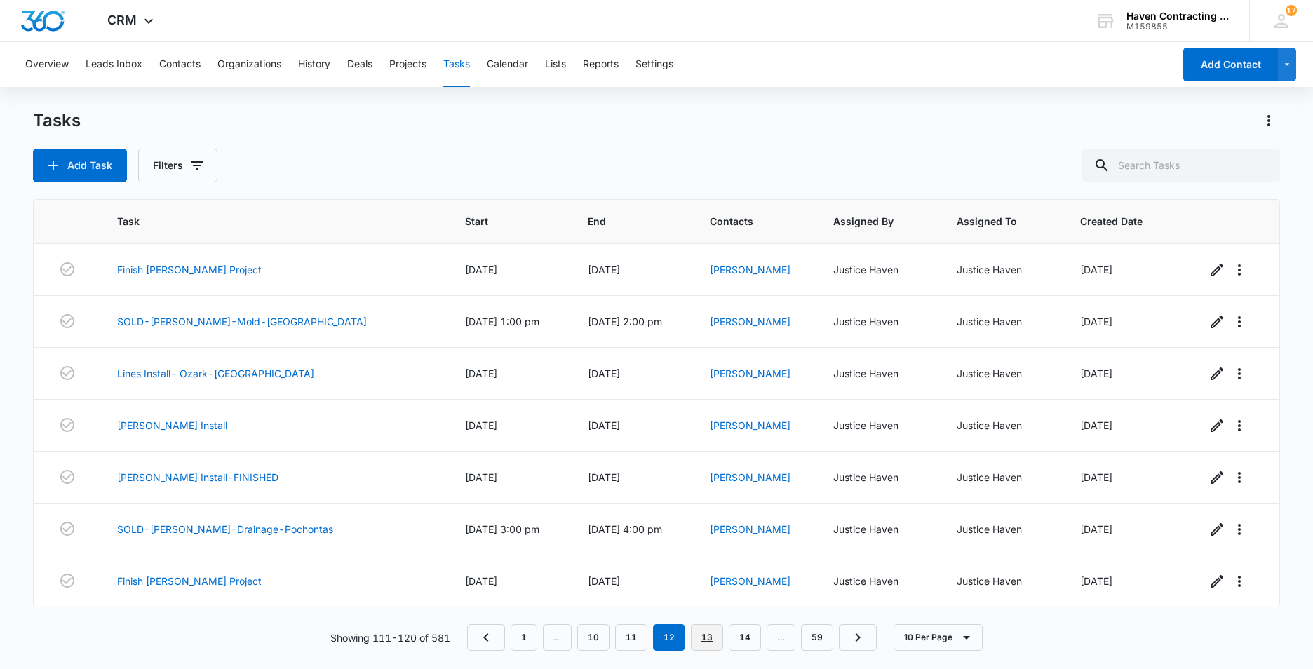
click at [702, 643] on link "13" at bounding box center [707, 637] width 32 height 27
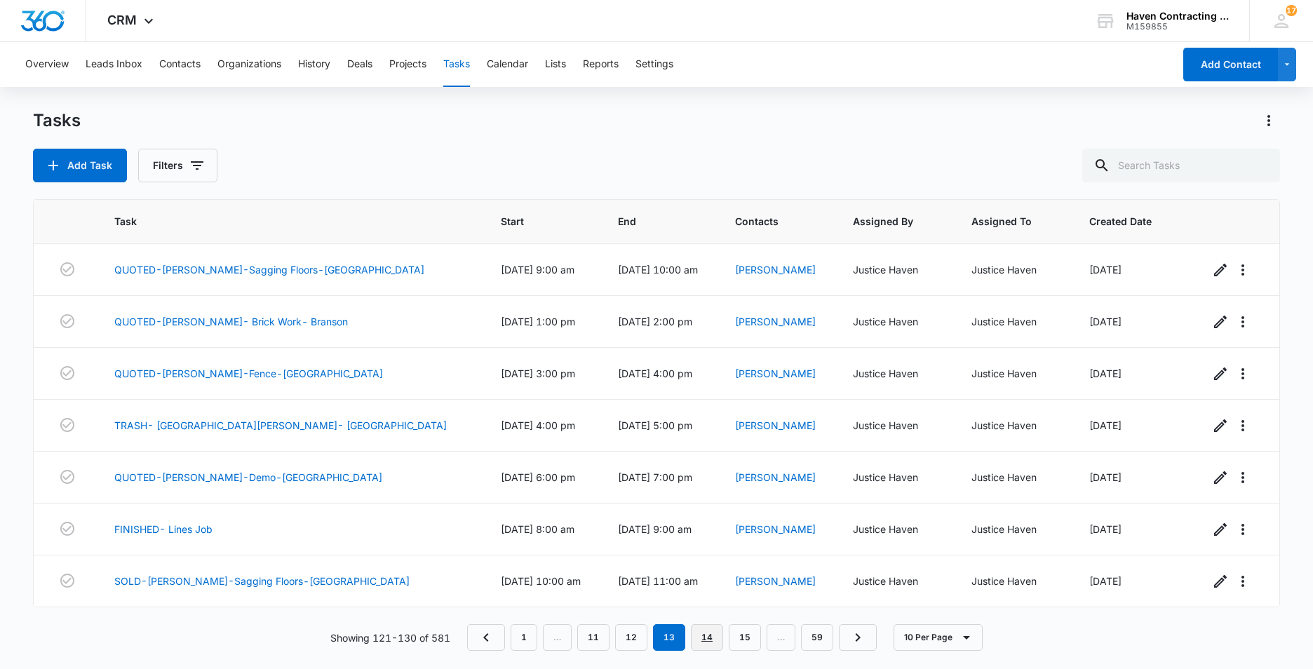
click at [703, 640] on link "14" at bounding box center [707, 637] width 32 height 27
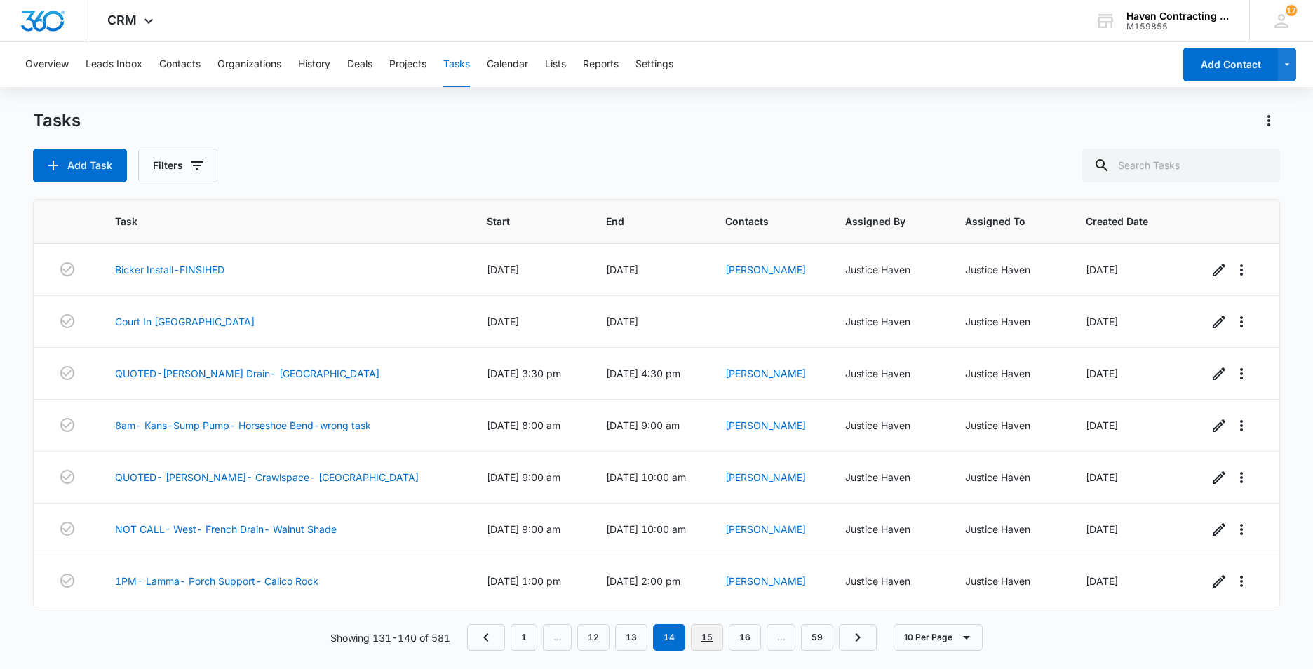
click at [711, 635] on link "15" at bounding box center [707, 637] width 32 height 27
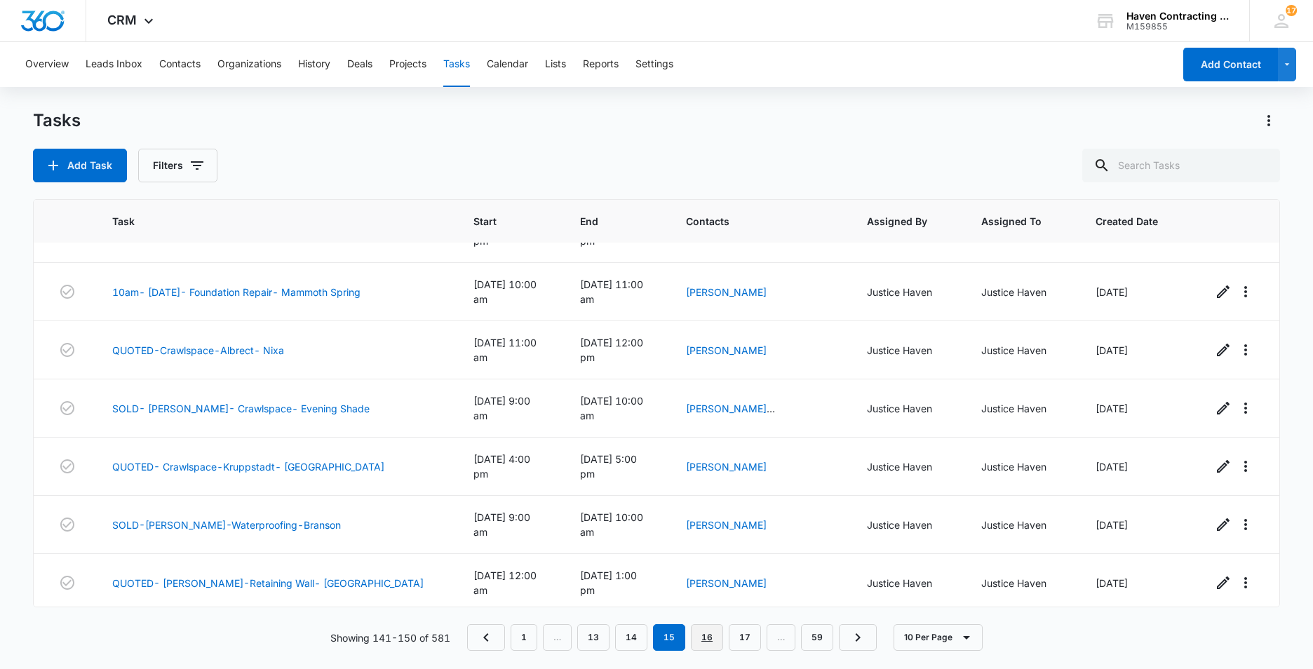
click at [712, 636] on link "16" at bounding box center [707, 637] width 32 height 27
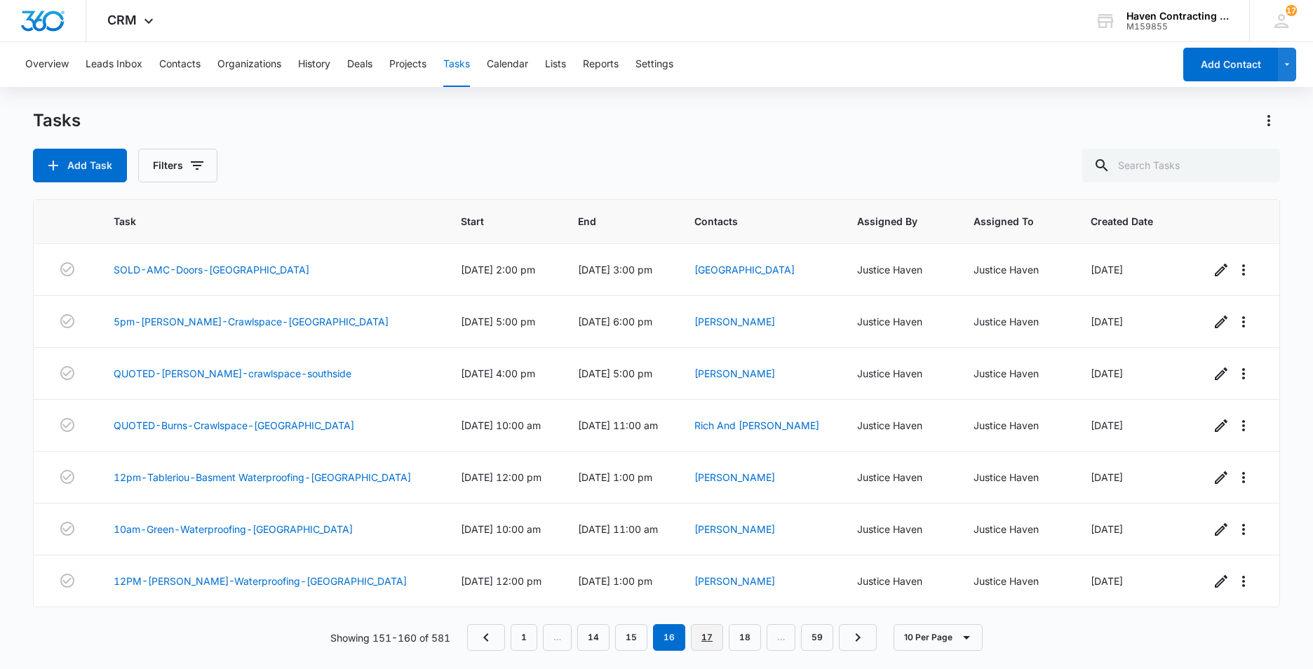
click at [709, 639] on link "17" at bounding box center [707, 637] width 32 height 27
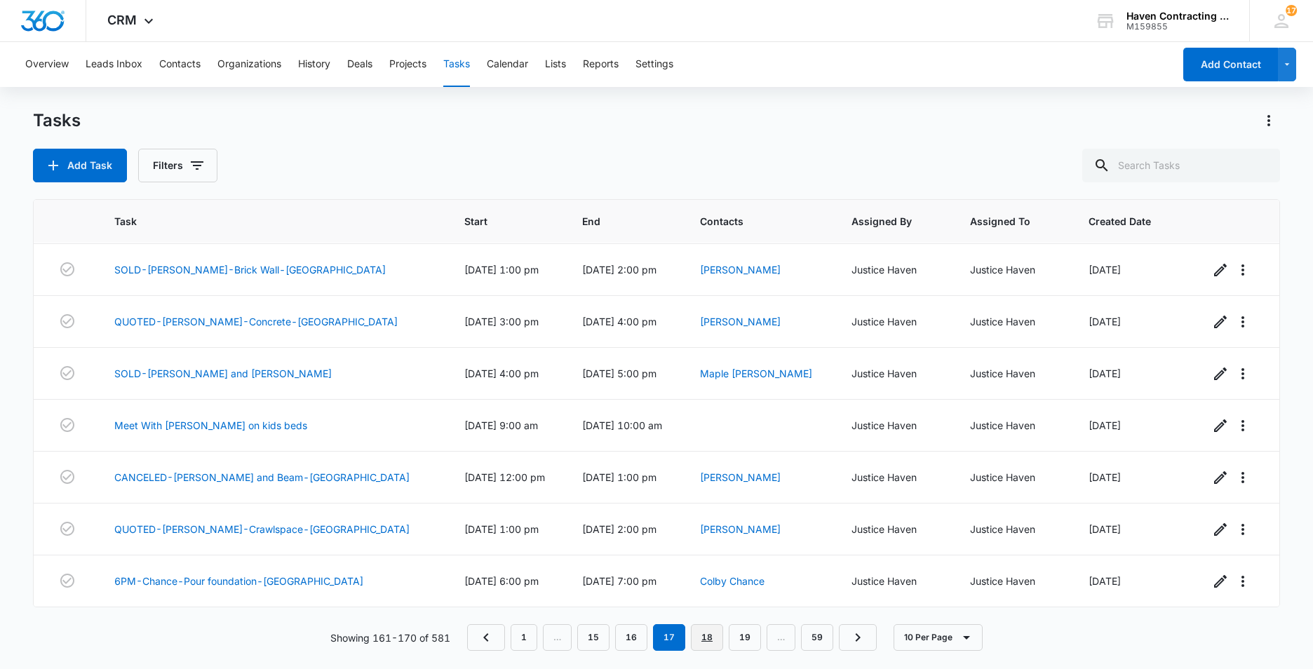
click at [705, 643] on link "18" at bounding box center [707, 637] width 32 height 27
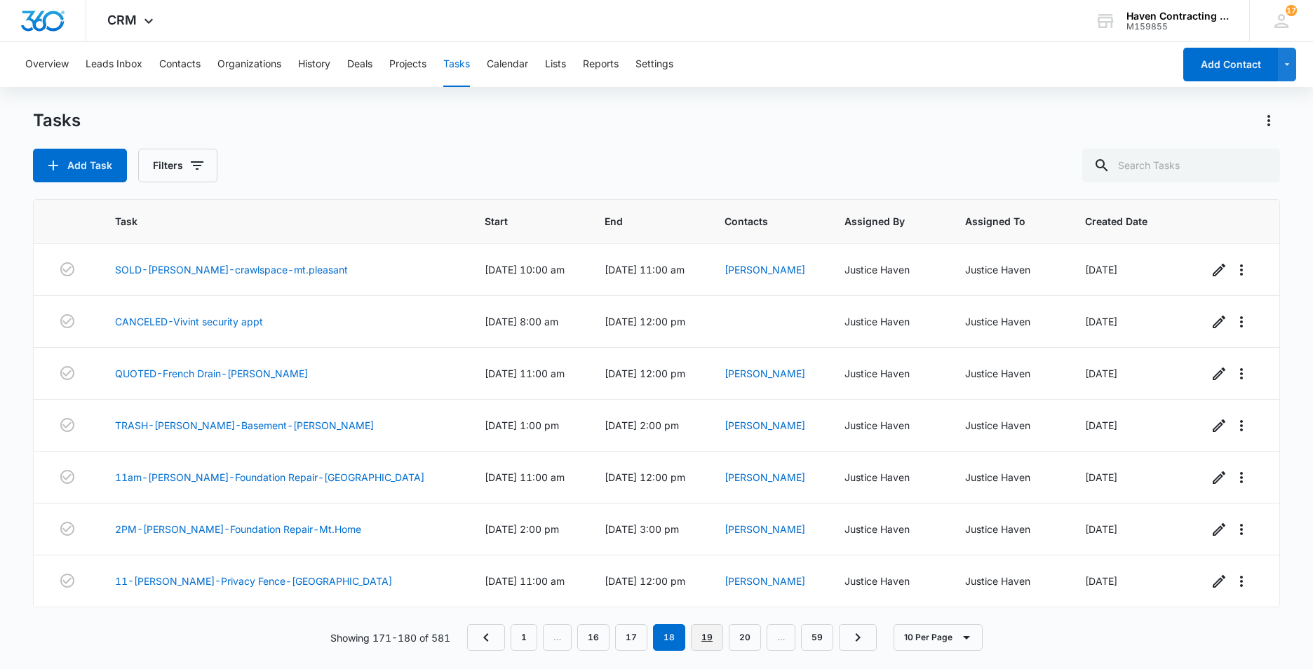
click at [712, 634] on link "19" at bounding box center [707, 637] width 32 height 27
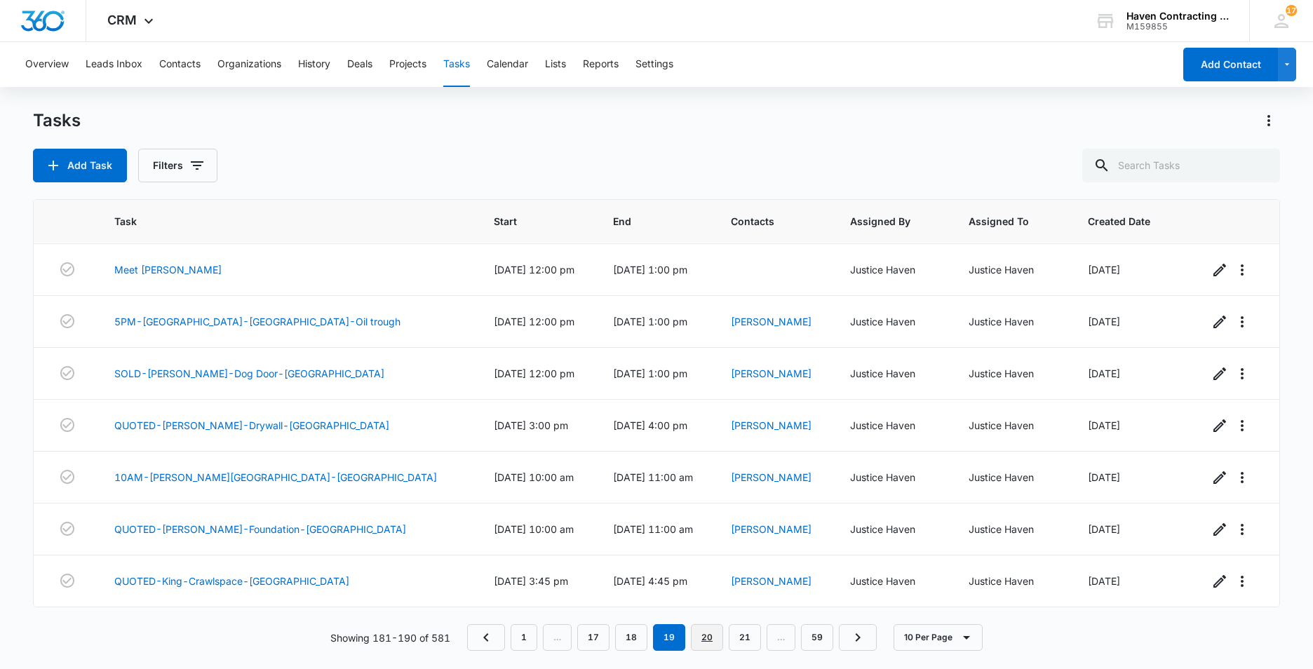
click at [706, 643] on link "20" at bounding box center [707, 637] width 32 height 27
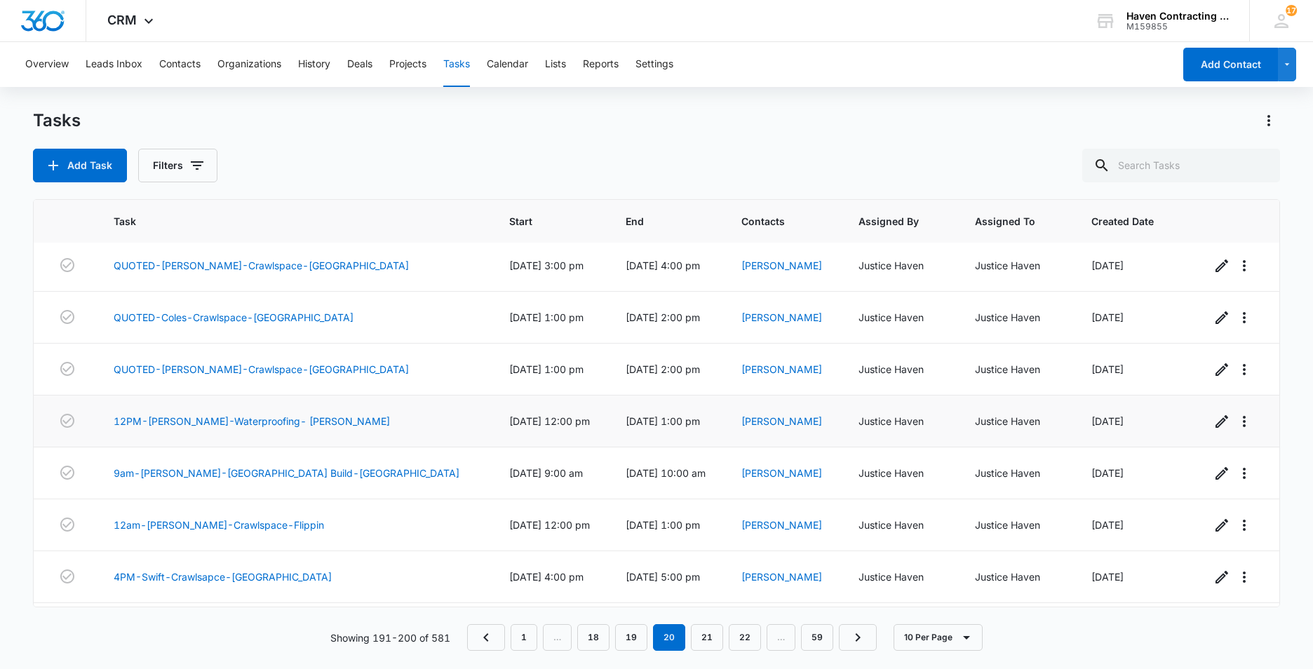
scroll to position [140, 0]
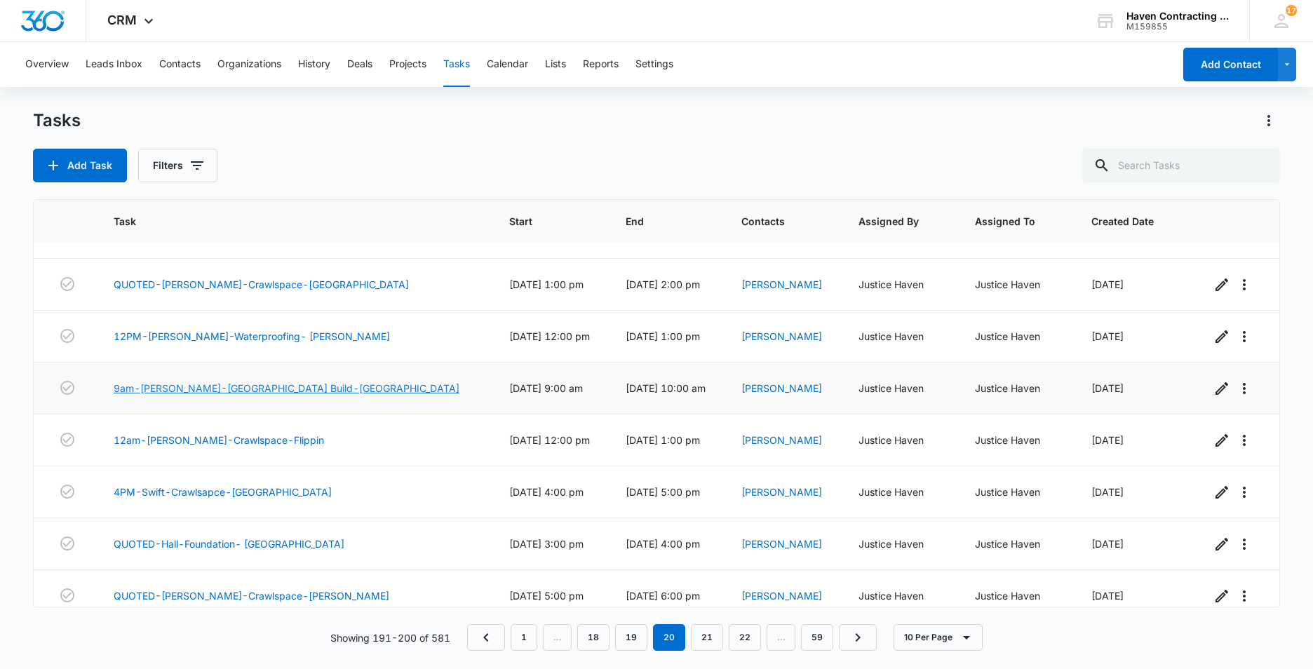
click at [170, 389] on link "9am-[PERSON_NAME]-[GEOGRAPHIC_DATA] Build-[GEOGRAPHIC_DATA]" at bounding box center [287, 388] width 346 height 15
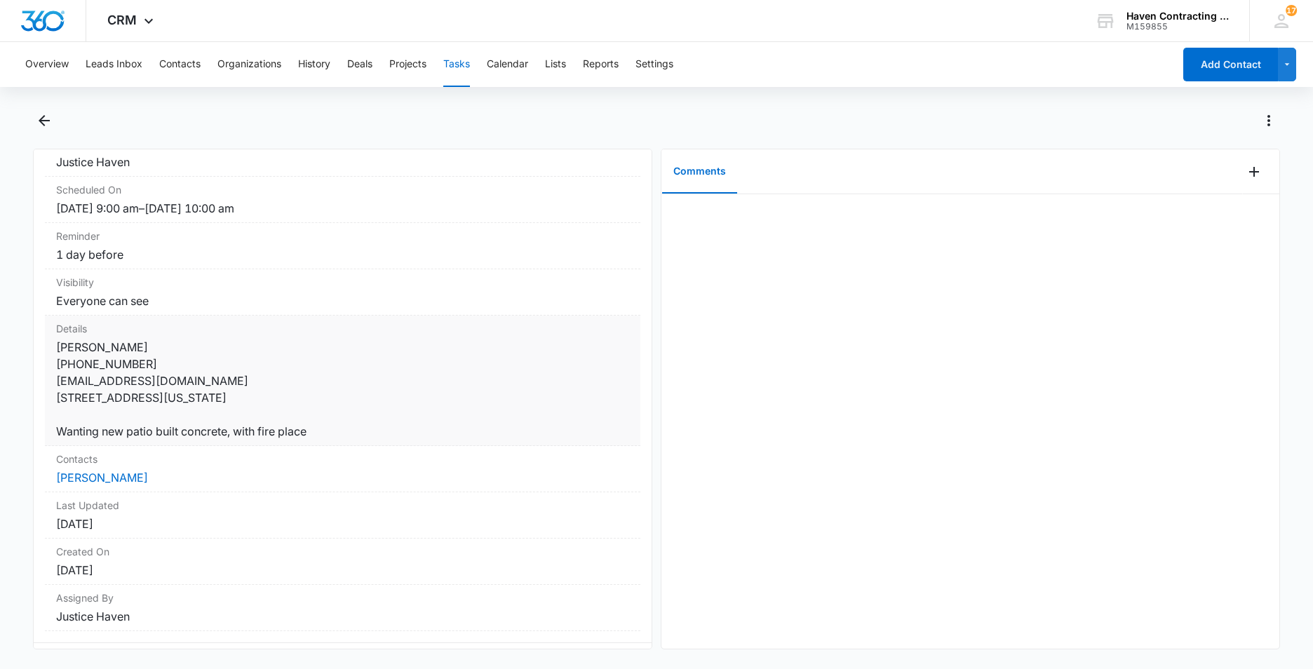
scroll to position [140, 0]
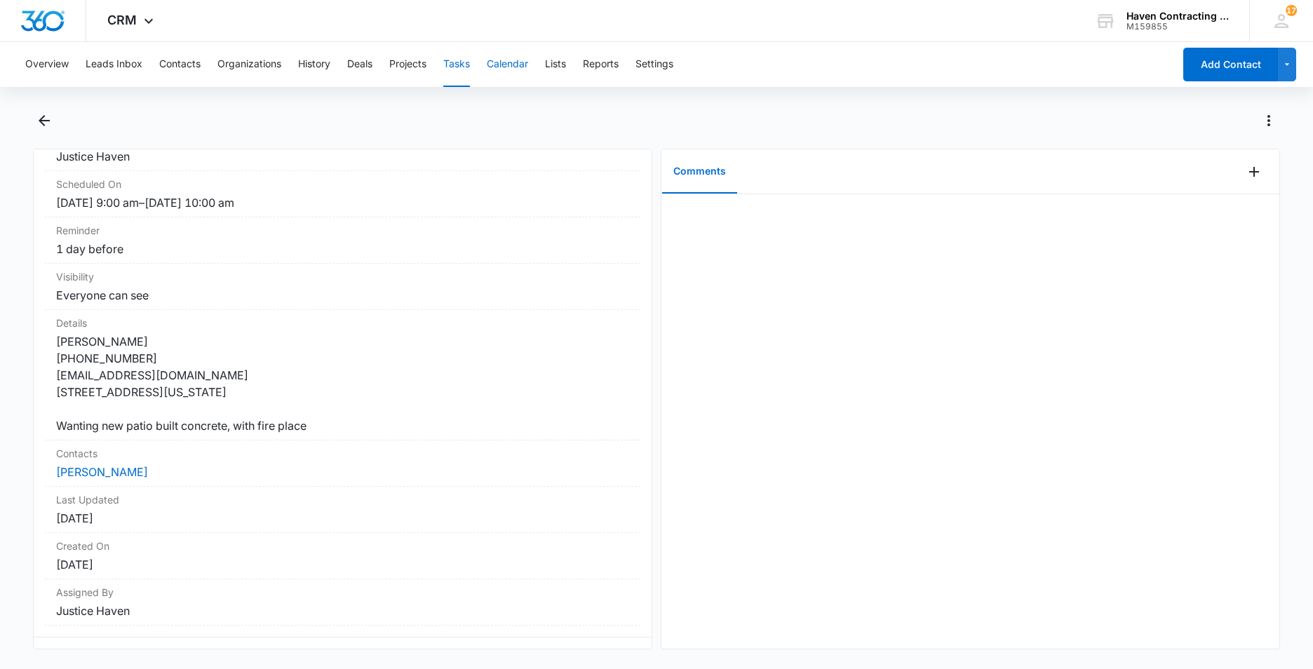
click at [504, 65] on button "Calendar" at bounding box center [507, 64] width 41 height 45
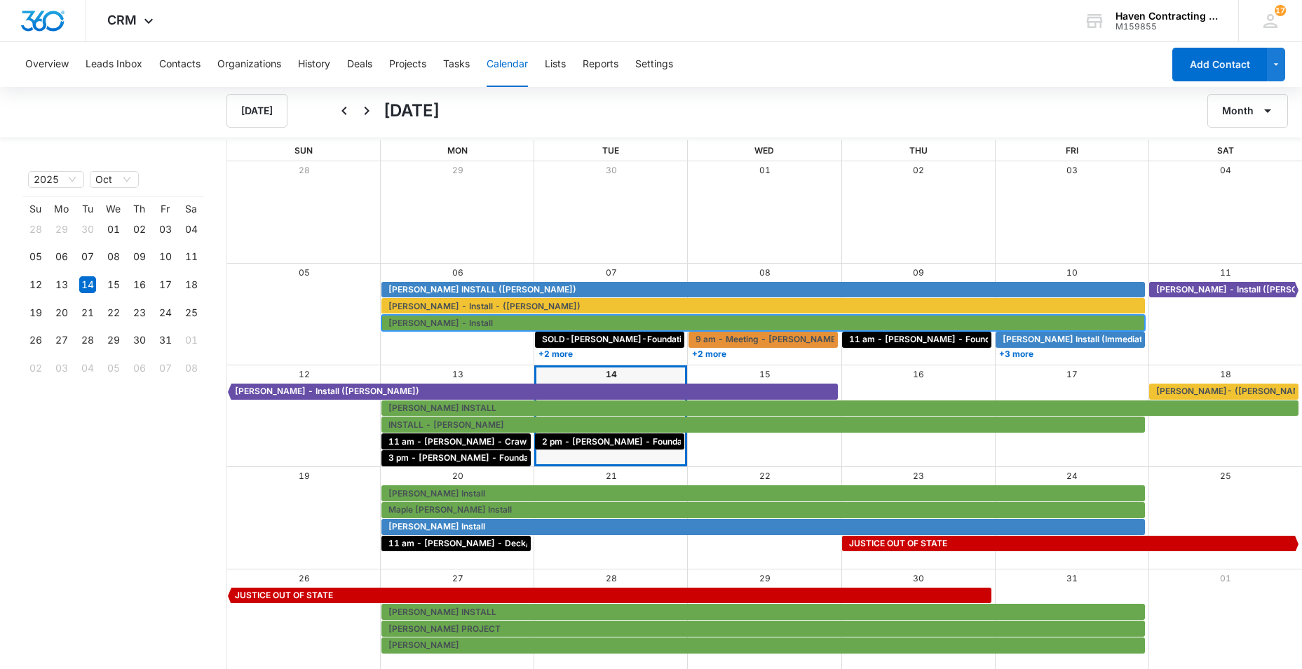
click at [414, 320] on span "[PERSON_NAME] - Install" at bounding box center [441, 323] width 105 height 13
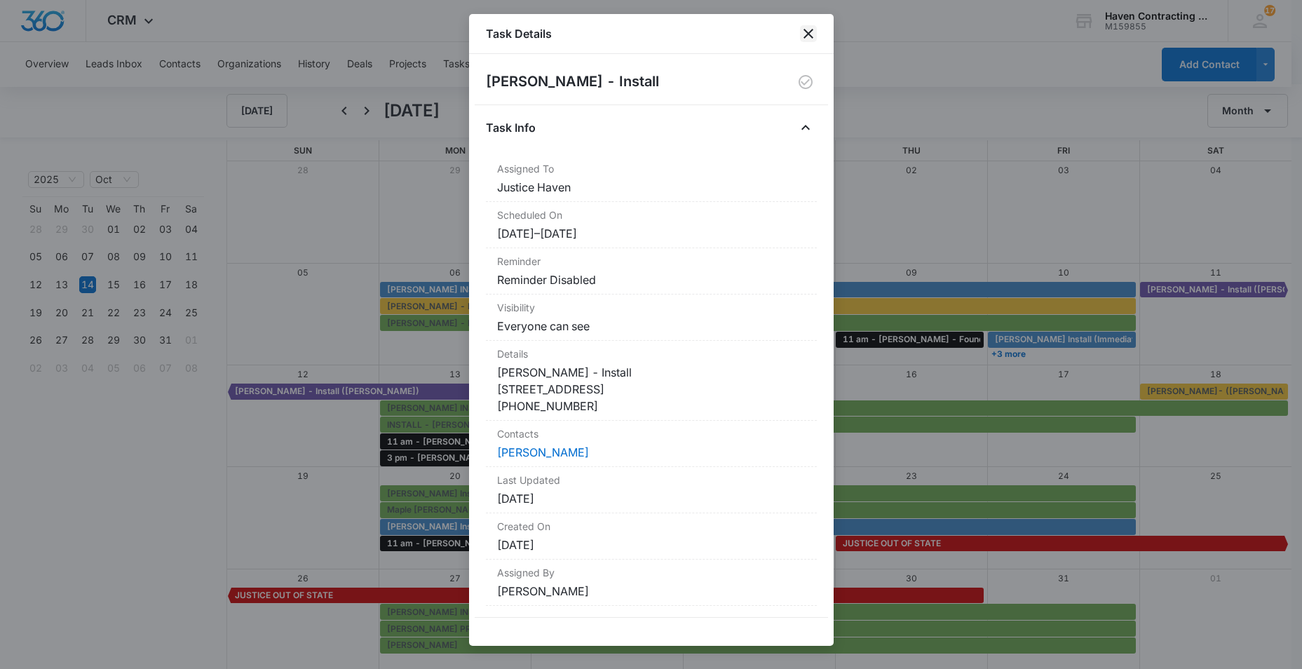
click at [806, 34] on icon "close" at bounding box center [808, 33] width 17 height 17
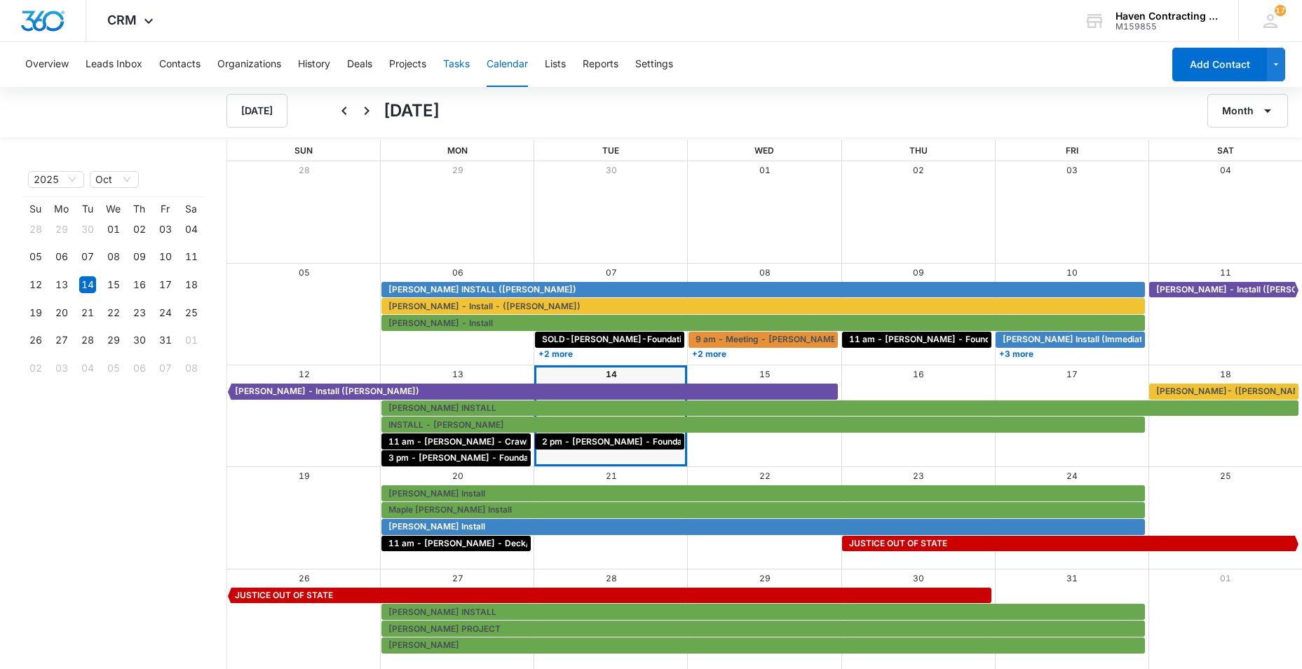
click at [457, 63] on button "Tasks" at bounding box center [456, 64] width 27 height 45
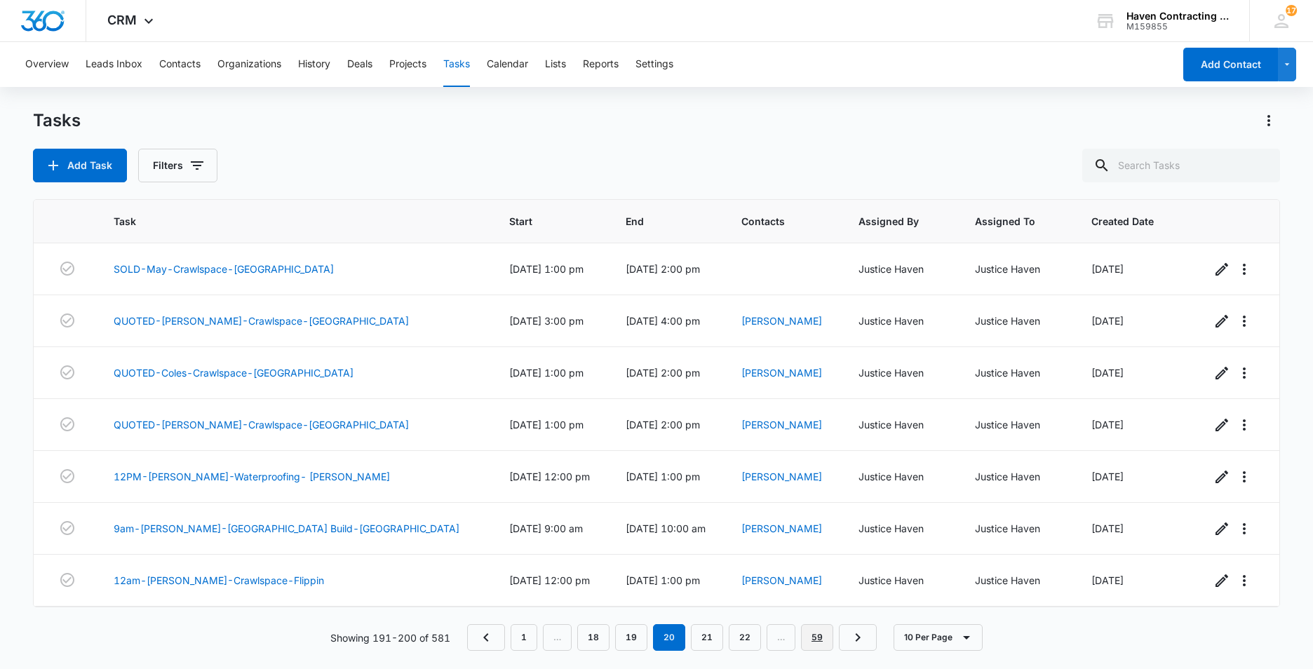
click at [824, 643] on link "59" at bounding box center [817, 637] width 32 height 27
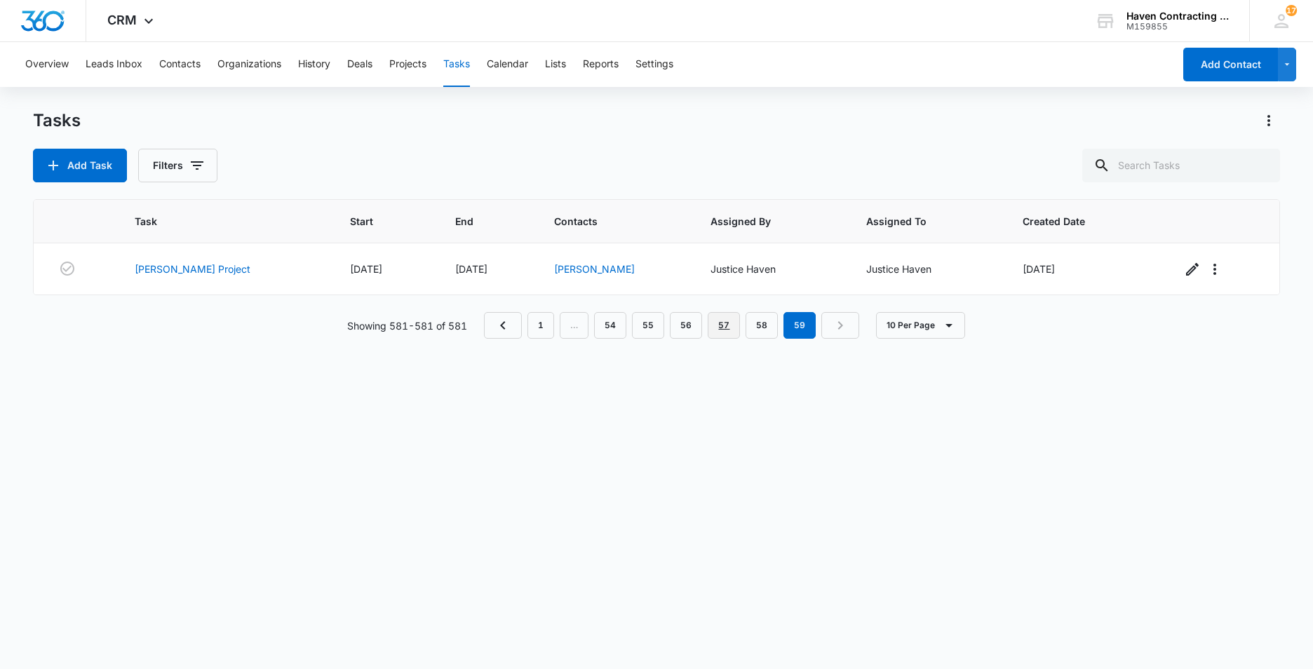
click at [722, 330] on link "57" at bounding box center [724, 325] width 32 height 27
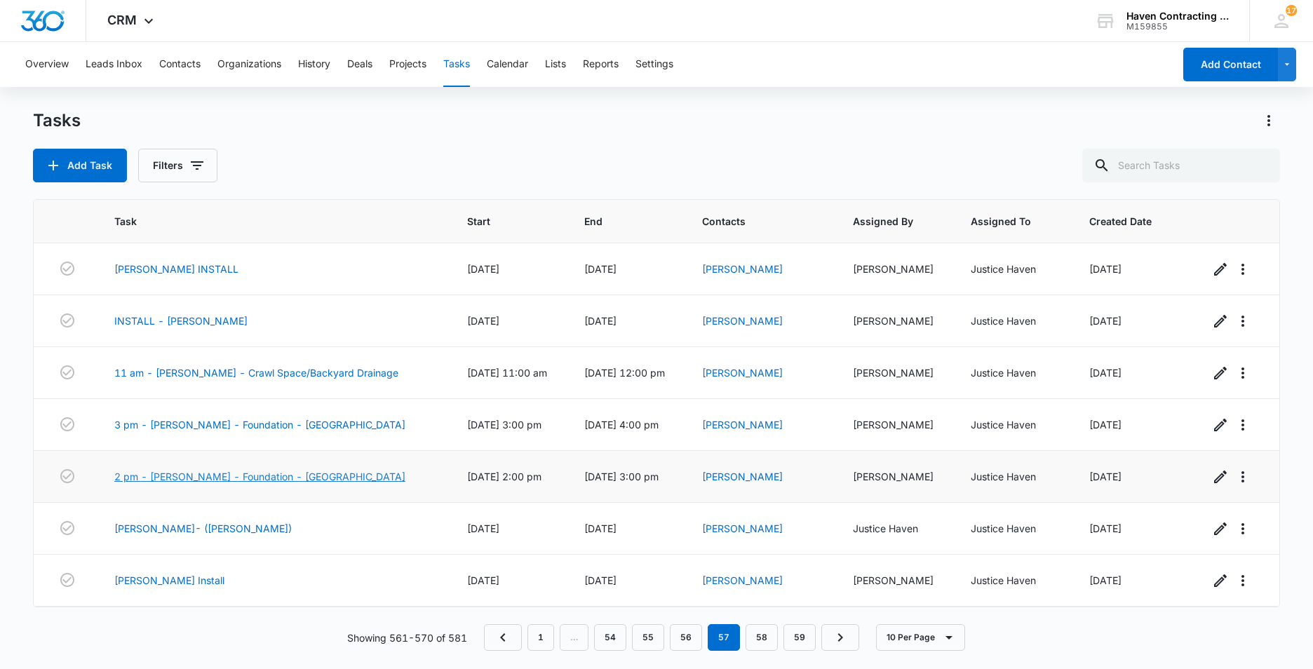
click at [258, 474] on link "2 pm - [PERSON_NAME] - Foundation - [GEOGRAPHIC_DATA]" at bounding box center [259, 476] width 291 height 15
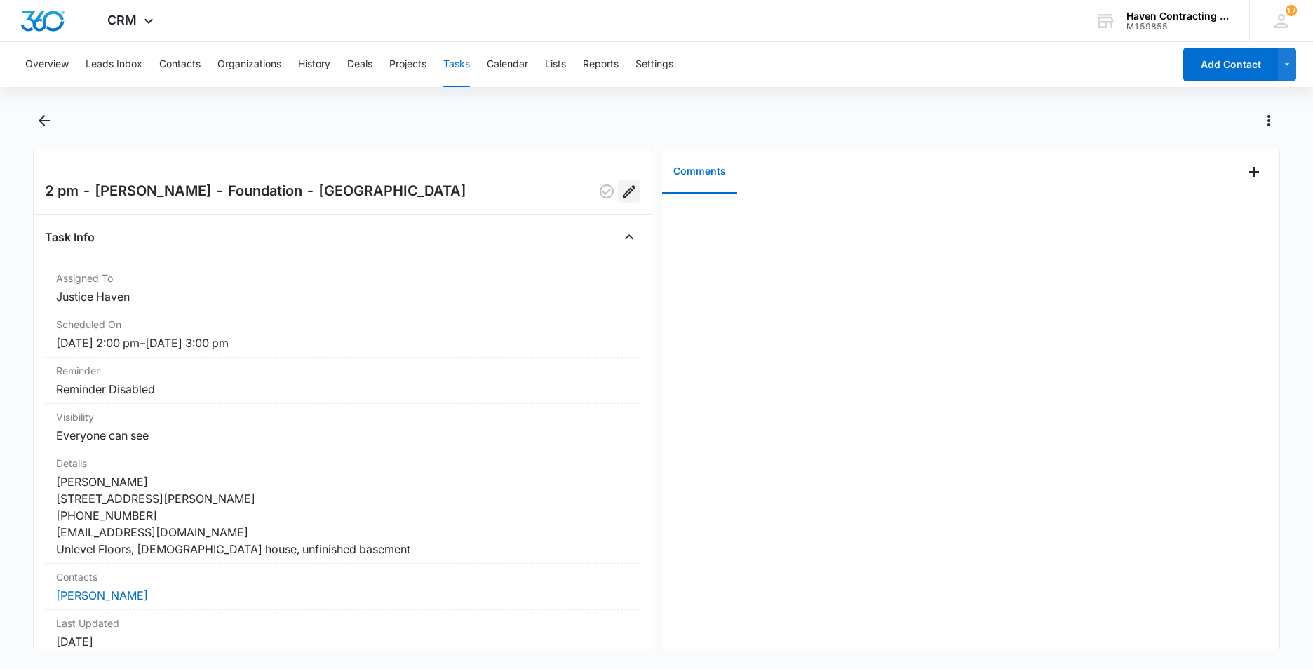
click at [621, 186] on icon "Edit" at bounding box center [629, 191] width 17 height 17
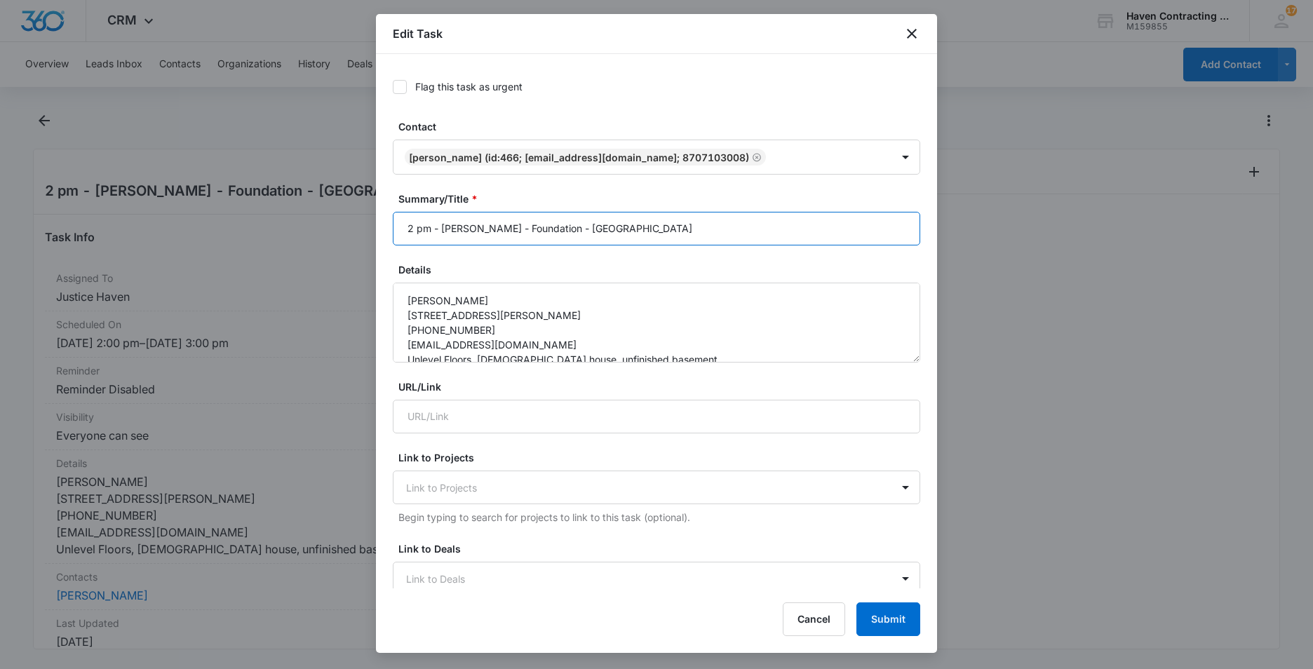
click at [411, 228] on input "2 pm - [PERSON_NAME] - Foundation - [GEOGRAPHIC_DATA]" at bounding box center [656, 229] width 527 height 34
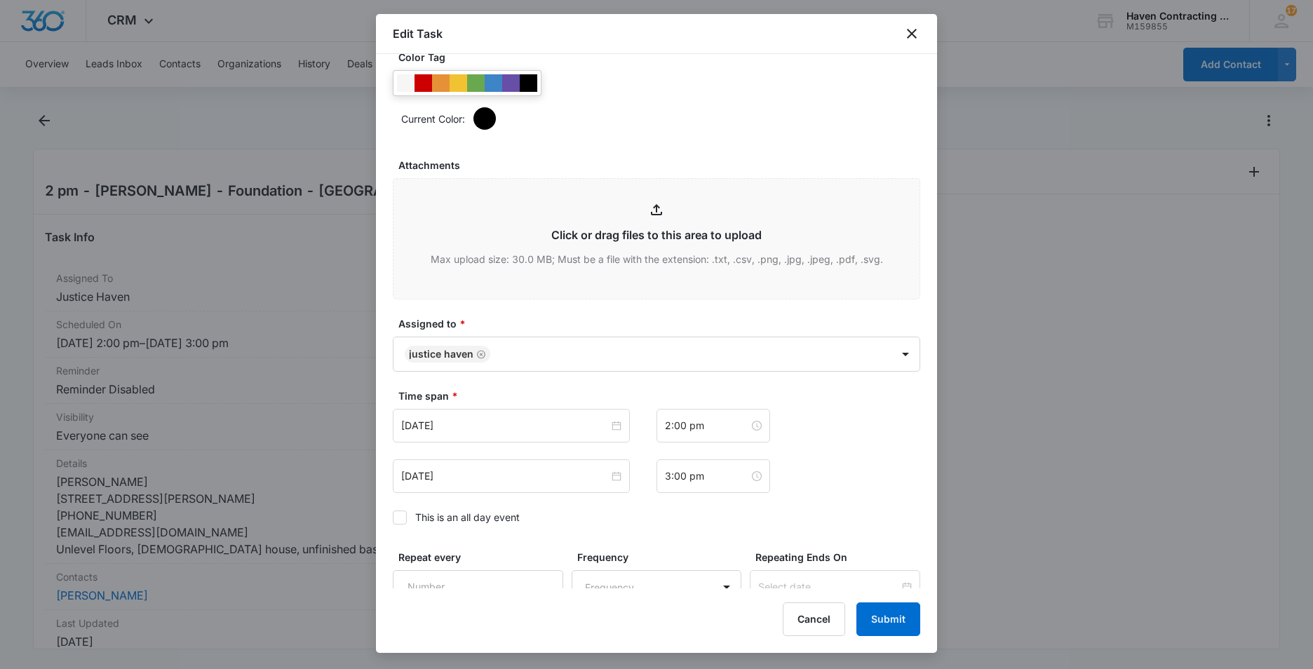
scroll to position [701, 0]
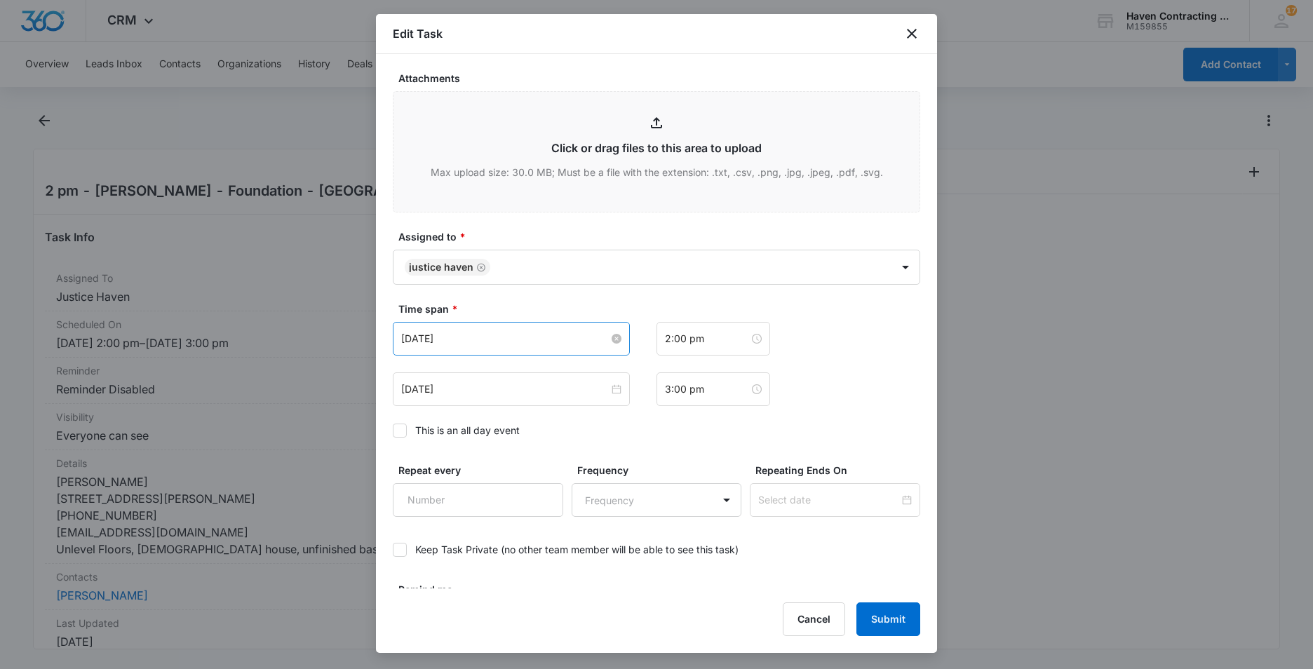
type input "11 am - Beverly Presley - Foundation - Mammoth Springs"
click at [473, 338] on input "Oct 14, 2025" at bounding box center [505, 338] width 208 height 15
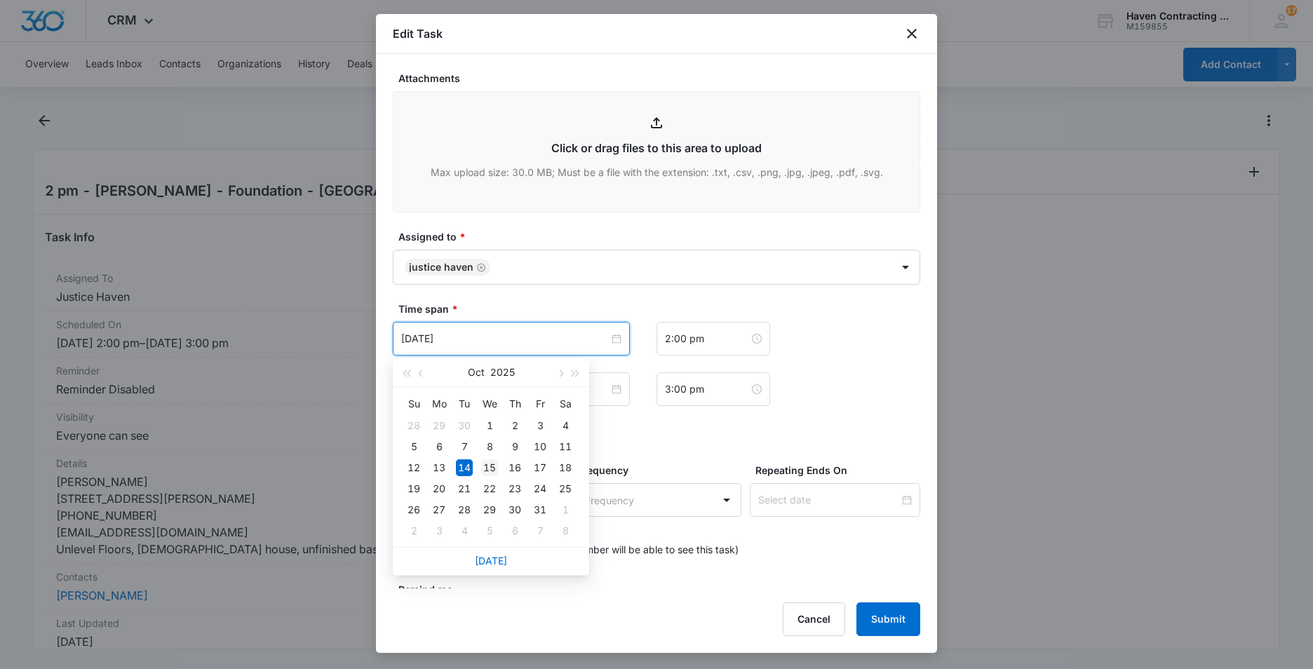
type input "Oct 15, 2025"
click at [483, 464] on div "15" at bounding box center [489, 467] width 17 height 17
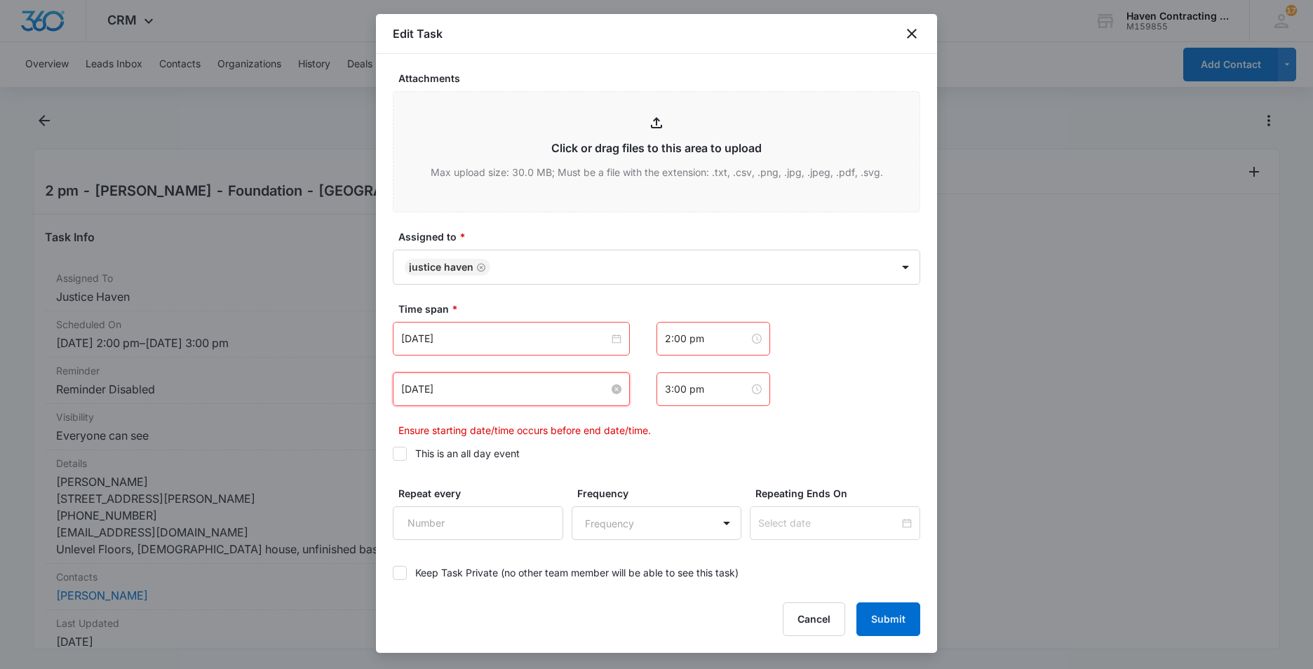
click at [475, 388] on input "Oct 14, 2025" at bounding box center [505, 389] width 208 height 15
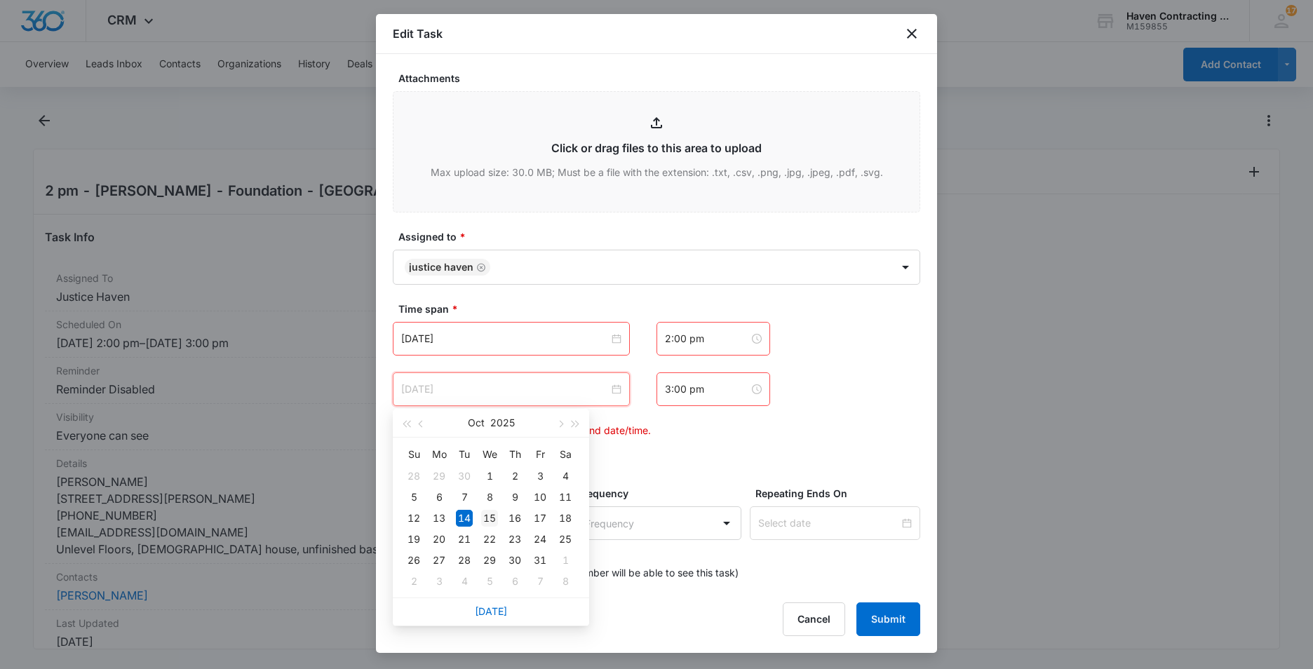
type input "Oct 15, 2025"
click at [489, 515] on div "15" at bounding box center [489, 518] width 17 height 17
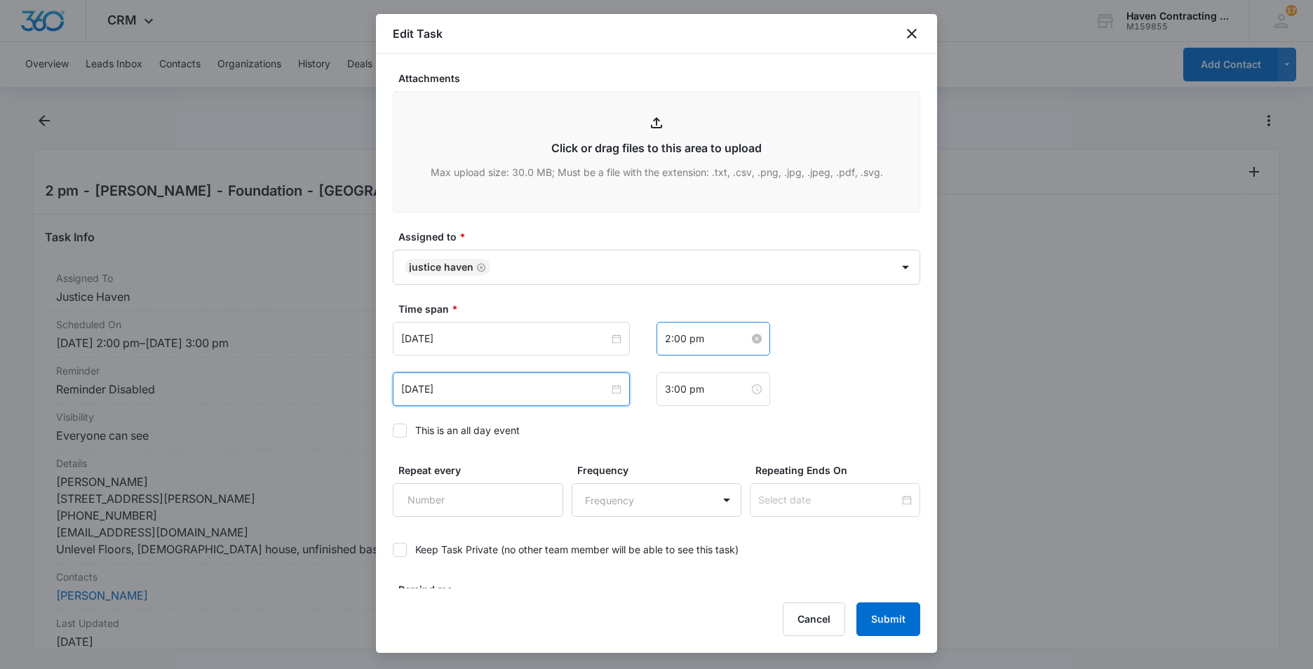
click at [716, 339] on input "2:00 pm" at bounding box center [707, 338] width 84 height 15
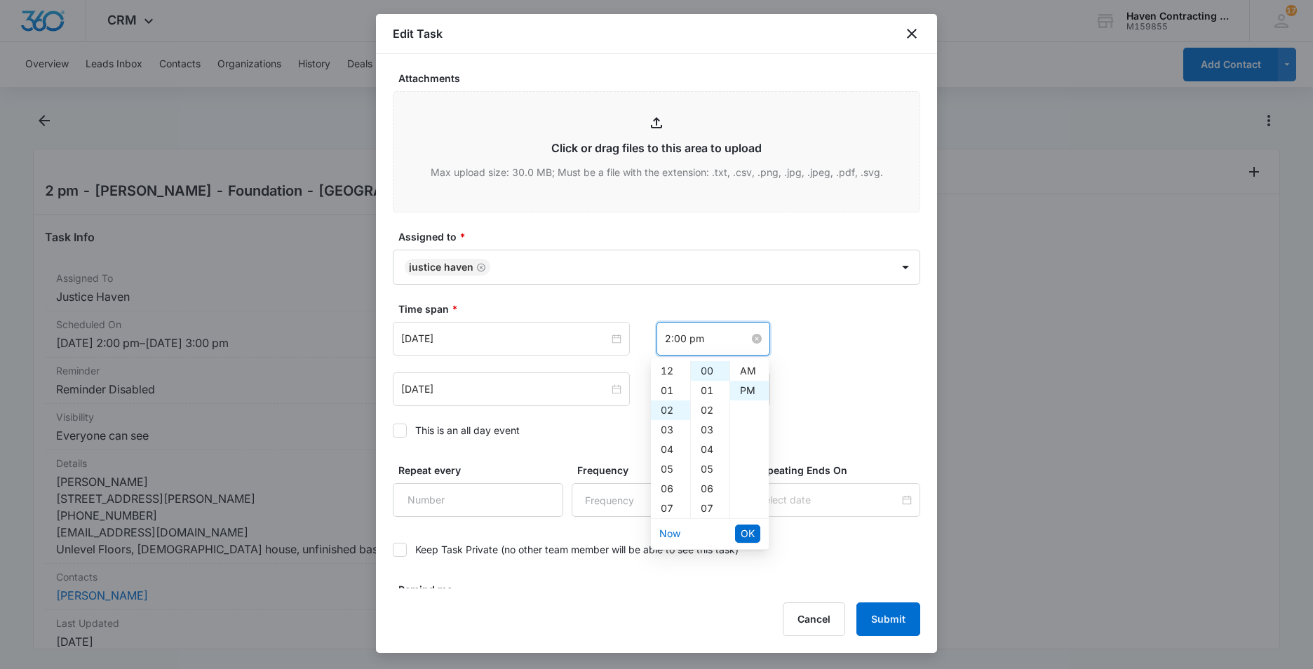
scroll to position [20, 0]
drag, startPoint x: 668, startPoint y: 407, endPoint x: 690, endPoint y: 406, distance: 21.8
click at [668, 407] on div "11" at bounding box center [670, 408] width 39 height 20
click at [746, 367] on div "AM" at bounding box center [749, 371] width 39 height 20
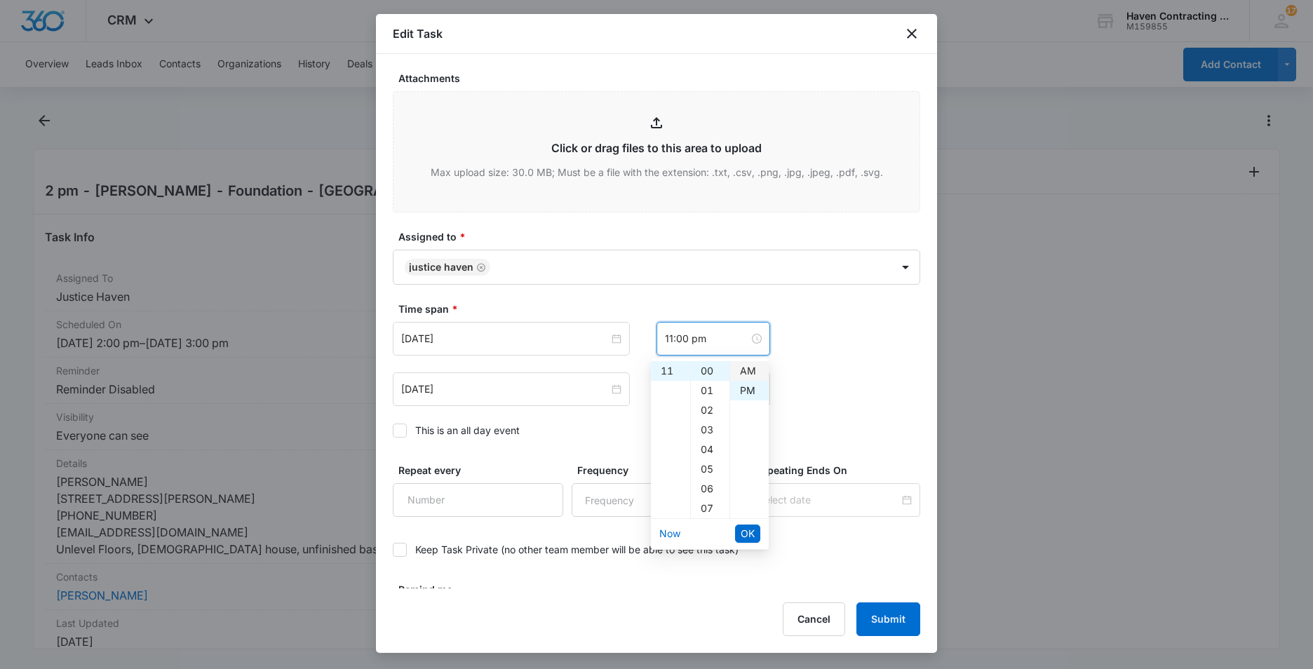
type input "11:00 am"
click at [749, 536] on span "OK" at bounding box center [748, 533] width 14 height 15
click at [701, 389] on input "3:00 pm" at bounding box center [707, 389] width 84 height 15
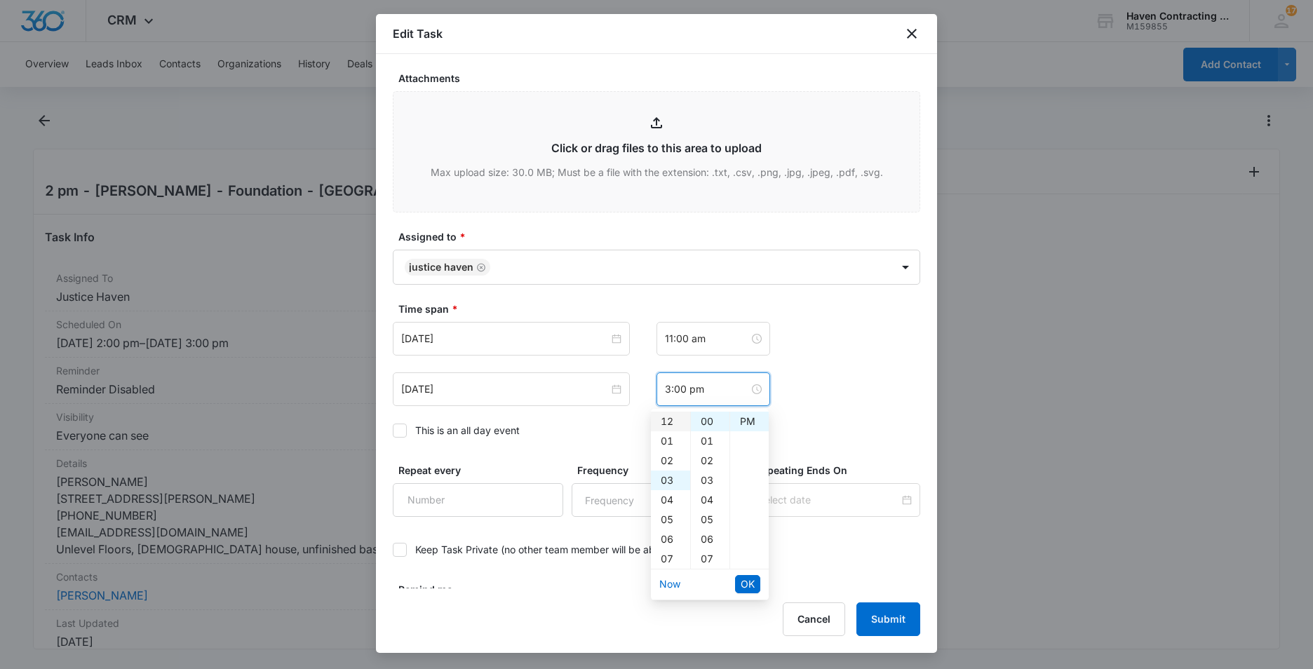
click at [665, 423] on div "12" at bounding box center [670, 422] width 39 height 20
type input "12:00 pm"
click at [753, 422] on div "PM" at bounding box center [749, 422] width 39 height 20
click at [753, 581] on span "OK" at bounding box center [748, 584] width 14 height 15
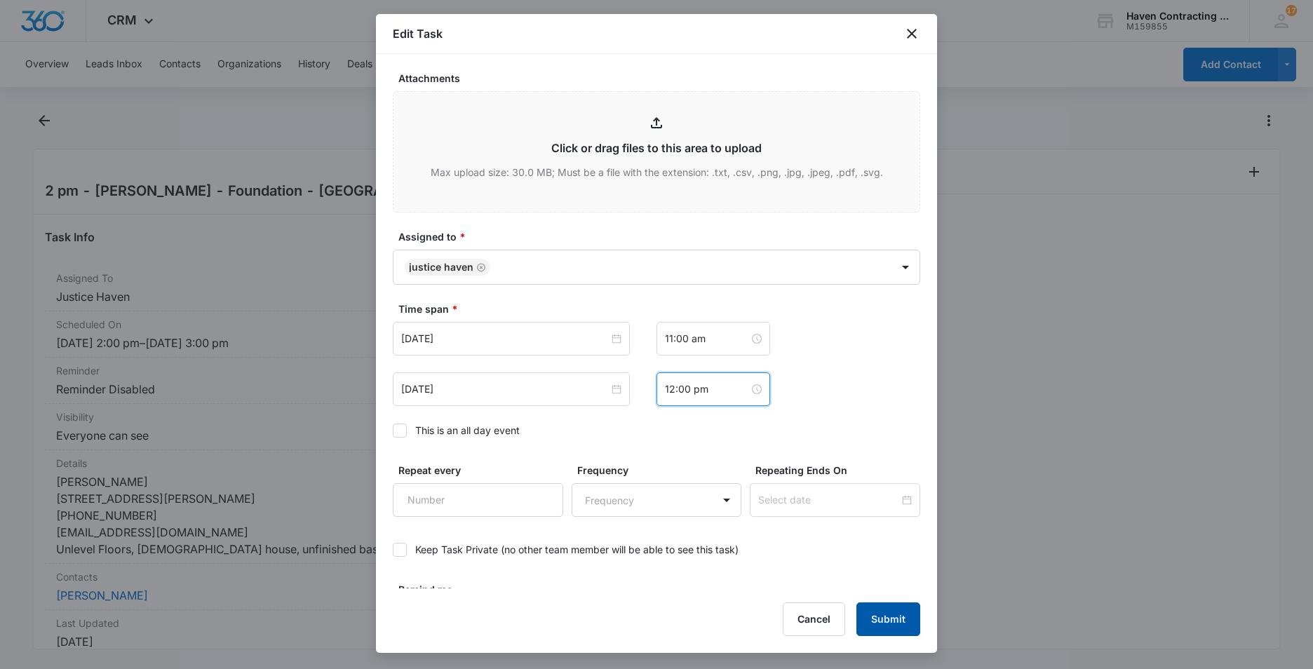
click at [881, 618] on button "Submit" at bounding box center [888, 619] width 64 height 34
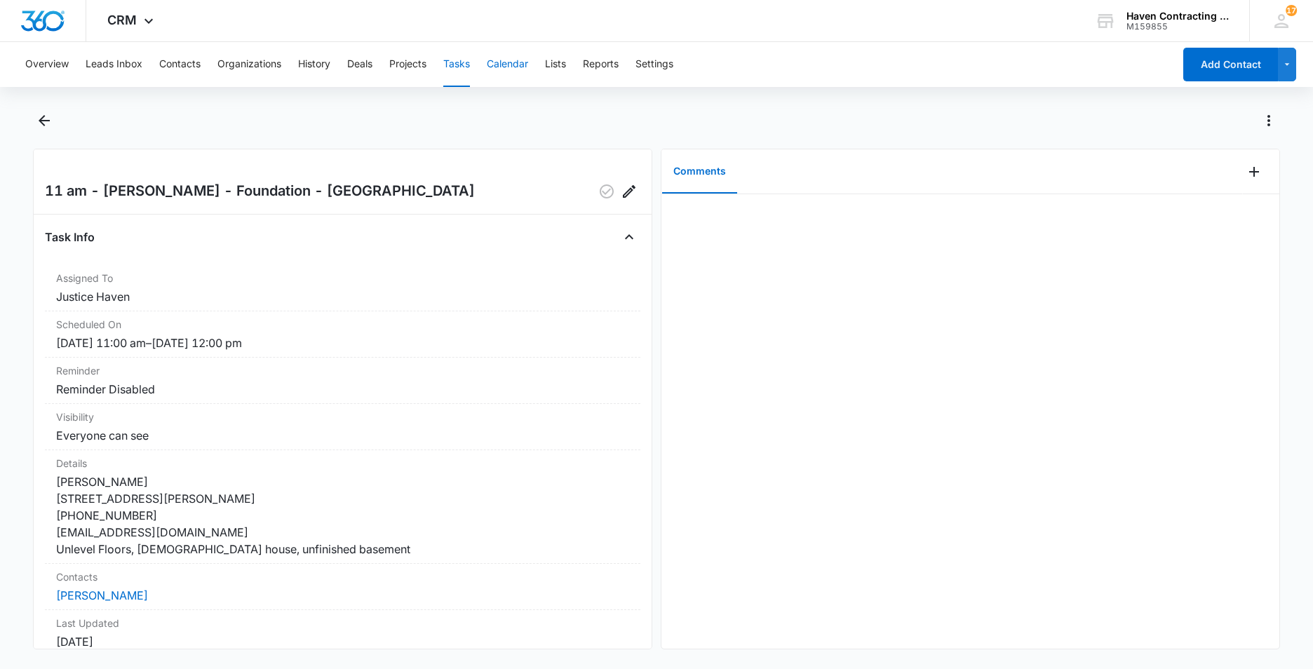
click at [499, 62] on button "Calendar" at bounding box center [507, 64] width 41 height 45
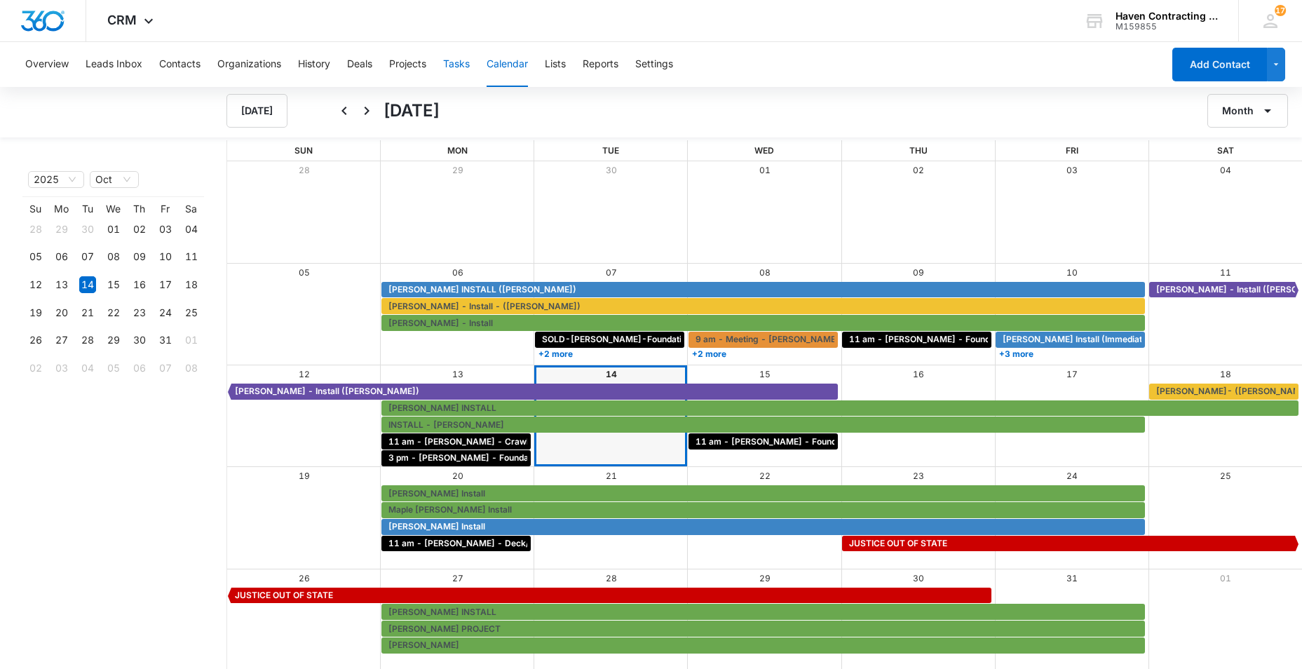
click at [468, 62] on button "Tasks" at bounding box center [456, 64] width 27 height 45
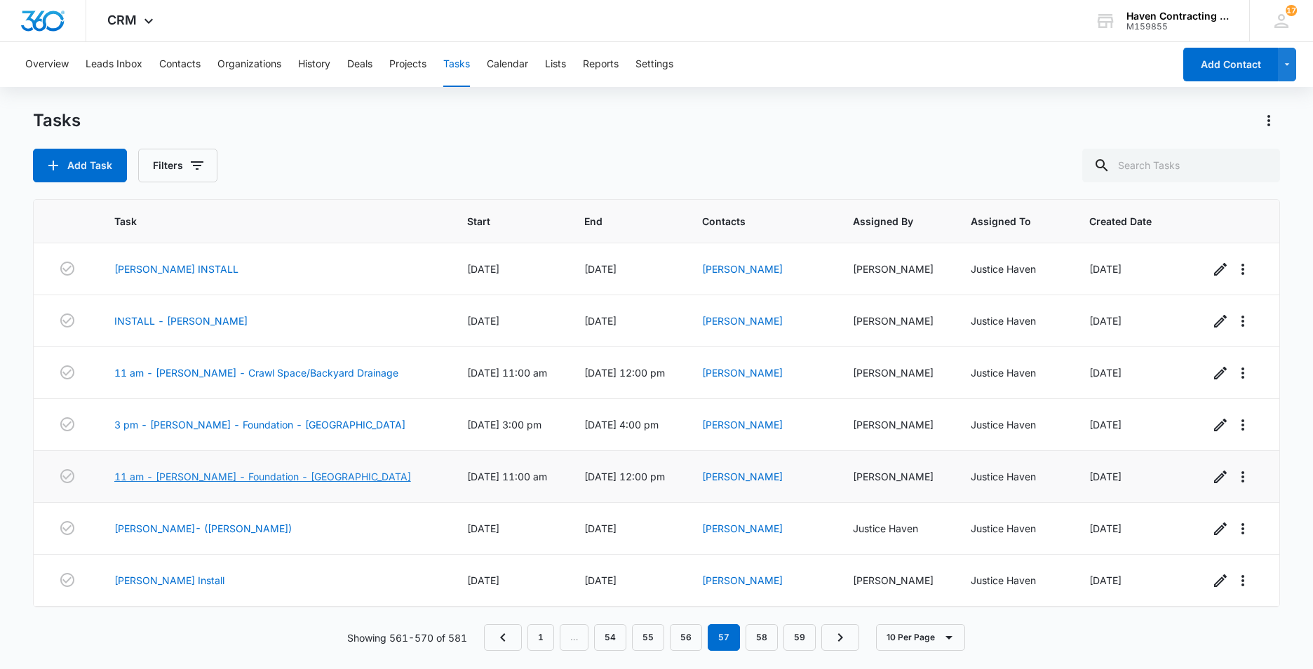
click at [212, 477] on link "11 am - Beverly Presley - Foundation - Mammoth Springs" at bounding box center [262, 476] width 297 height 15
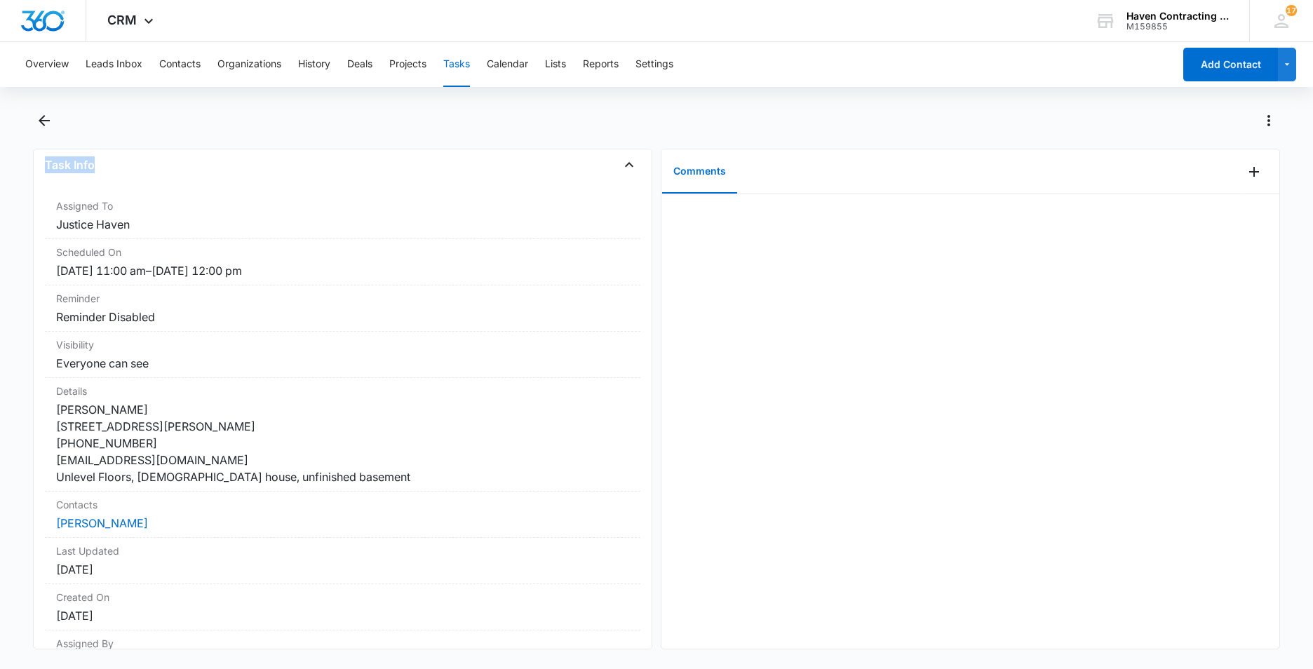
scroll to position [168, 0]
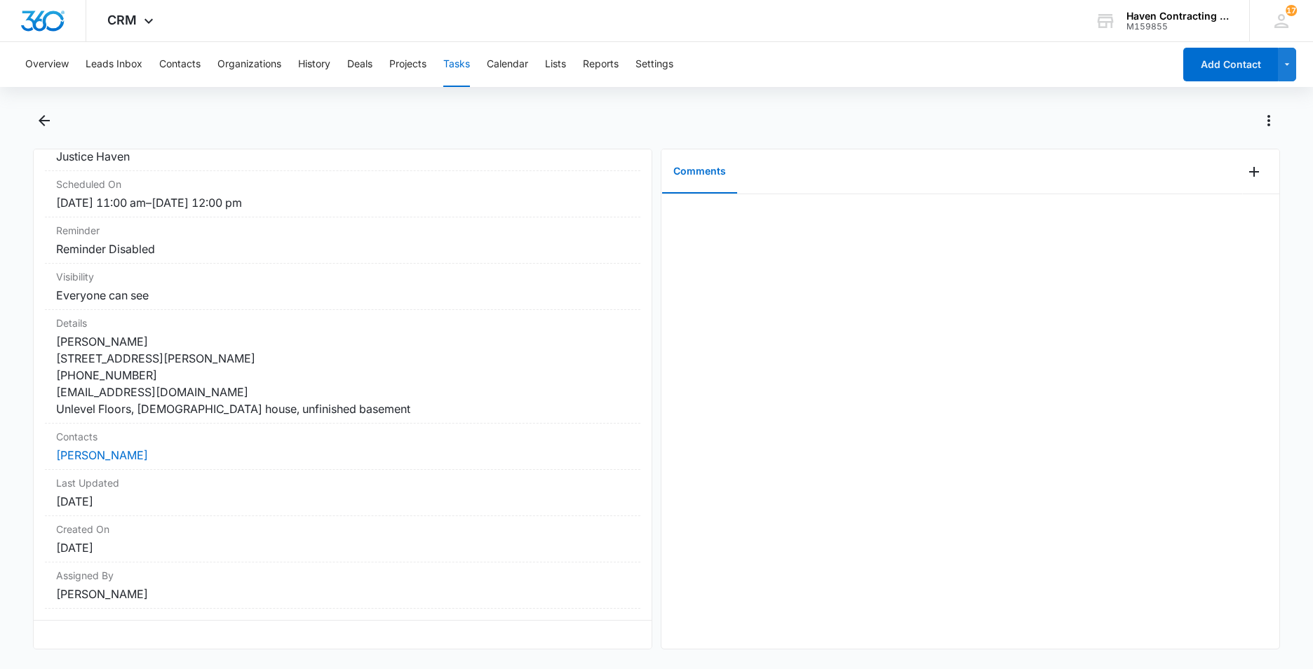
drag, startPoint x: 43, startPoint y: 188, endPoint x: 475, endPoint y: 650, distance: 632.2
click at [475, 650] on div "11 am - Beverly Presley - Foundation - Mammoth Springs Task Info Assigned To Ju…" at bounding box center [656, 387] width 1247 height 557
drag, startPoint x: 475, startPoint y: 650, endPoint x: 386, endPoint y: 517, distance: 159.9
click at [501, 67] on button "Calendar" at bounding box center [507, 64] width 41 height 45
